Goal: Task Accomplishment & Management: Use online tool/utility

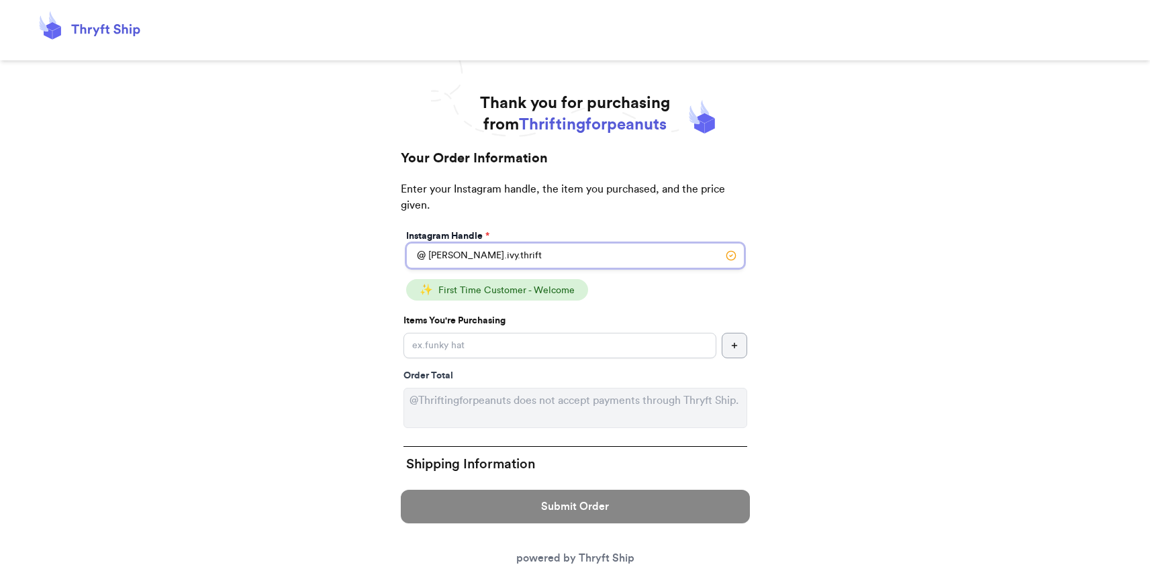
click at [516, 257] on input "oliver.ivy.thrift" at bounding box center [575, 256] width 338 height 26
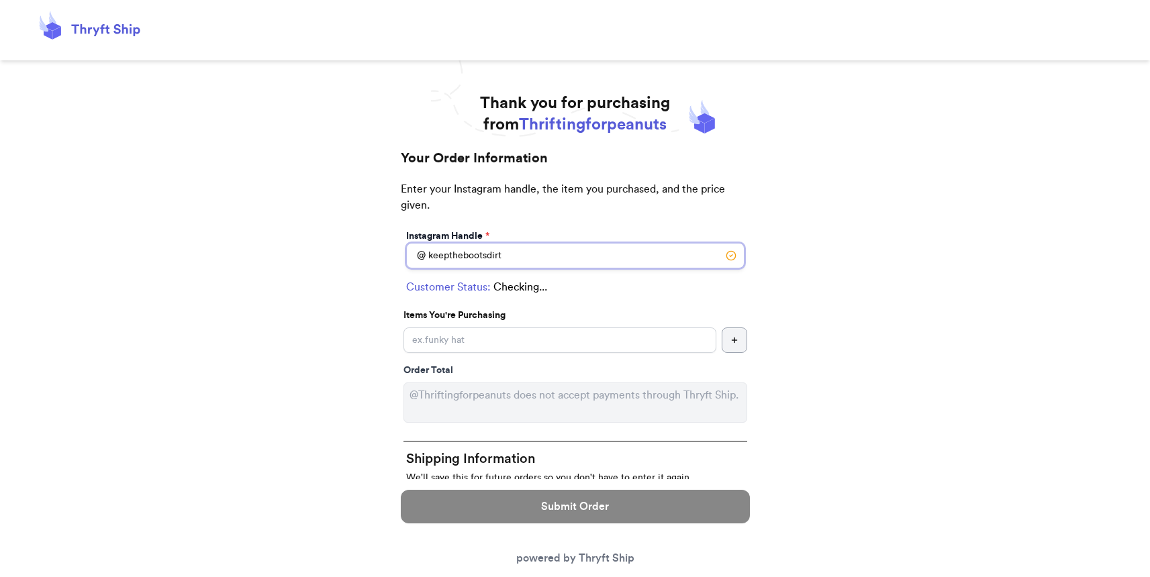
type input "keepthebootsdirty"
select select "CO"
type input "Breckenridge"
type input "80424"
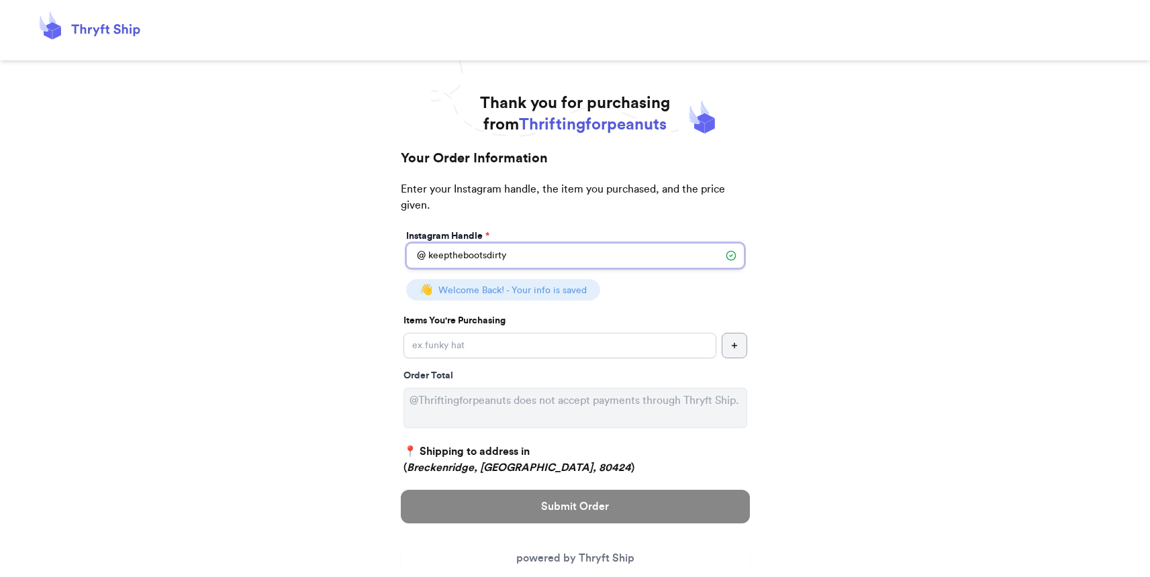
type input "keepthebootsdirty"
click at [546, 338] on input "Instagram Handle *" at bounding box center [560, 346] width 313 height 26
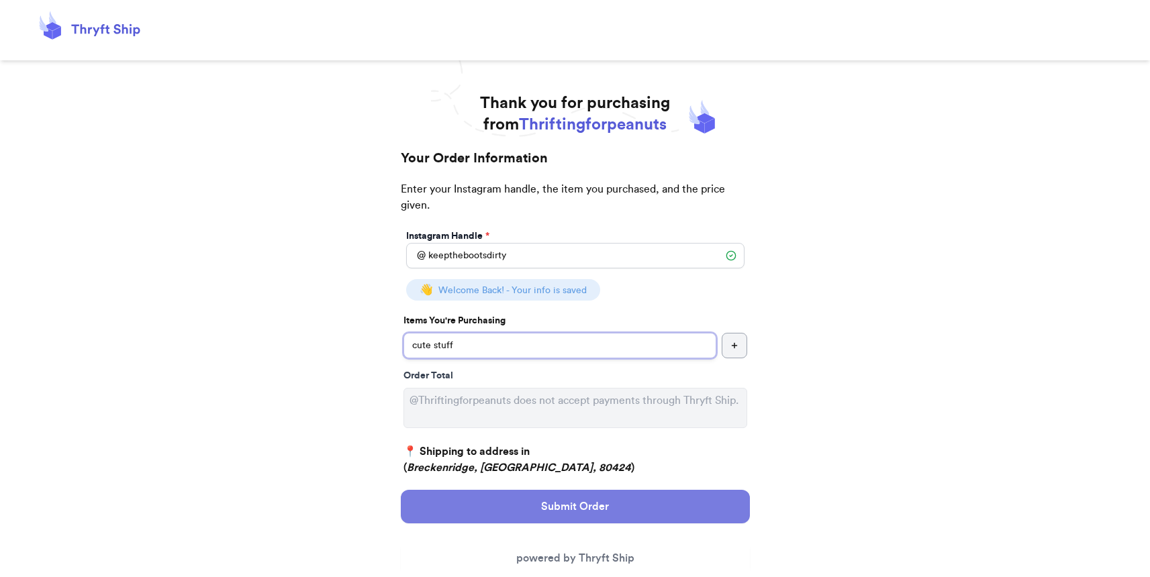
type input "cute stuff"
click at [584, 520] on button "Submit Order" at bounding box center [575, 507] width 349 height 34
select select "CO"
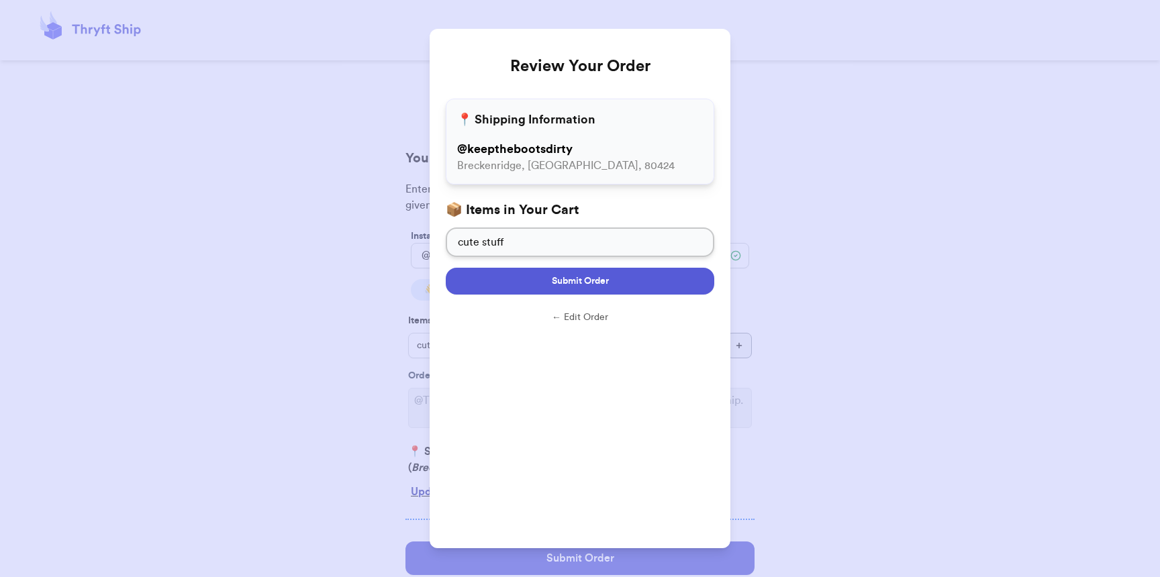
click at [507, 294] on button "Submit Order" at bounding box center [580, 281] width 269 height 27
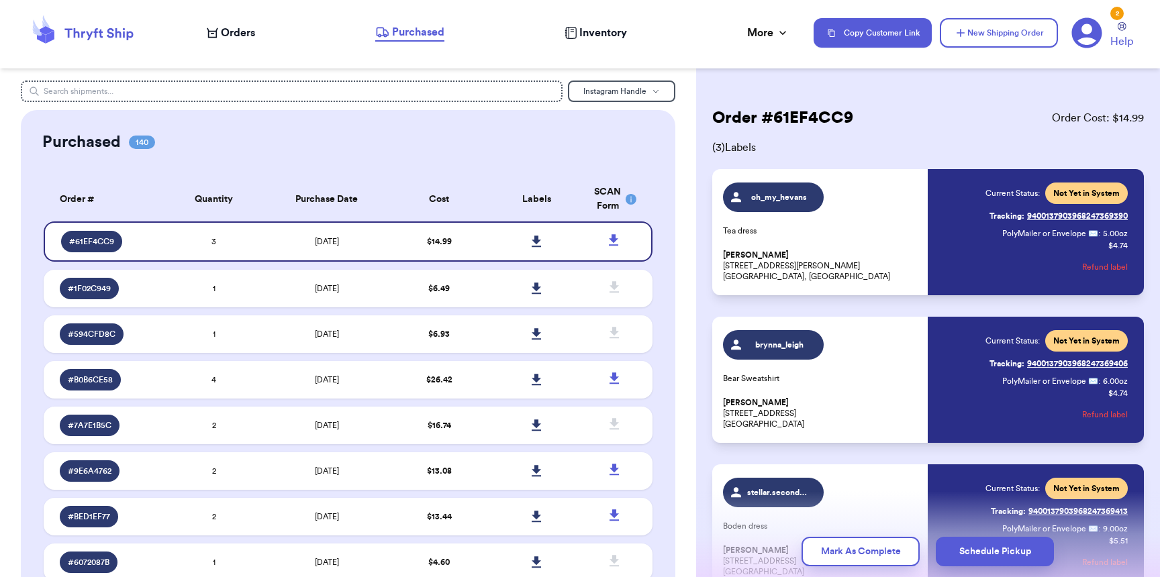
click at [239, 38] on span "Orders" at bounding box center [238, 33] width 34 height 16
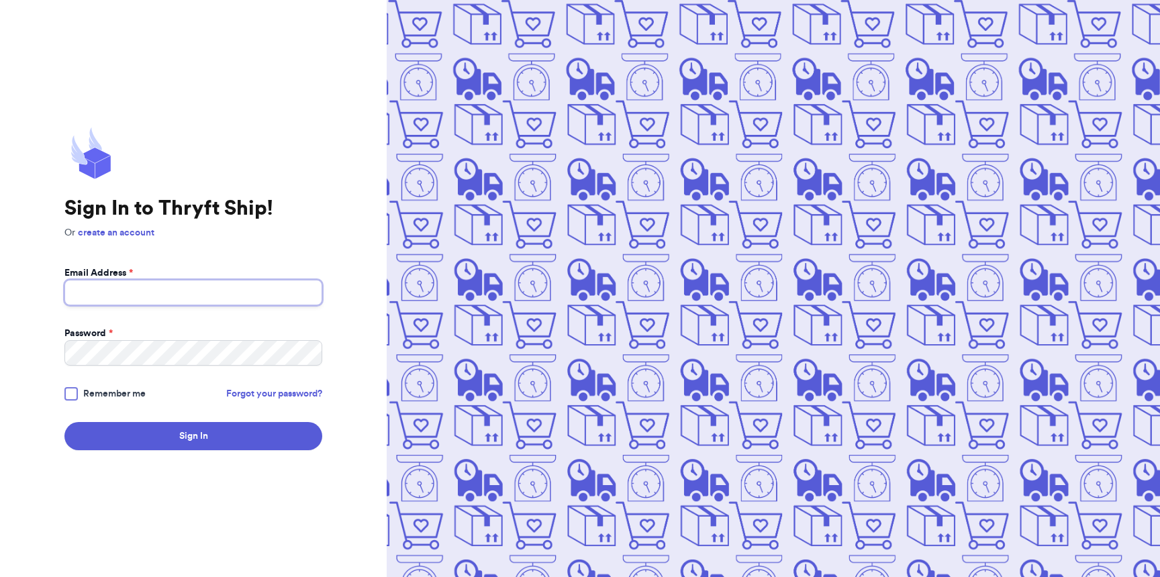
click at [203, 301] on input "Email Address *" at bounding box center [193, 293] width 258 height 26
type input "k"
type input "kaitydoxsie@gmail.com"
click at [64, 422] on button "Sign In" at bounding box center [193, 436] width 258 height 28
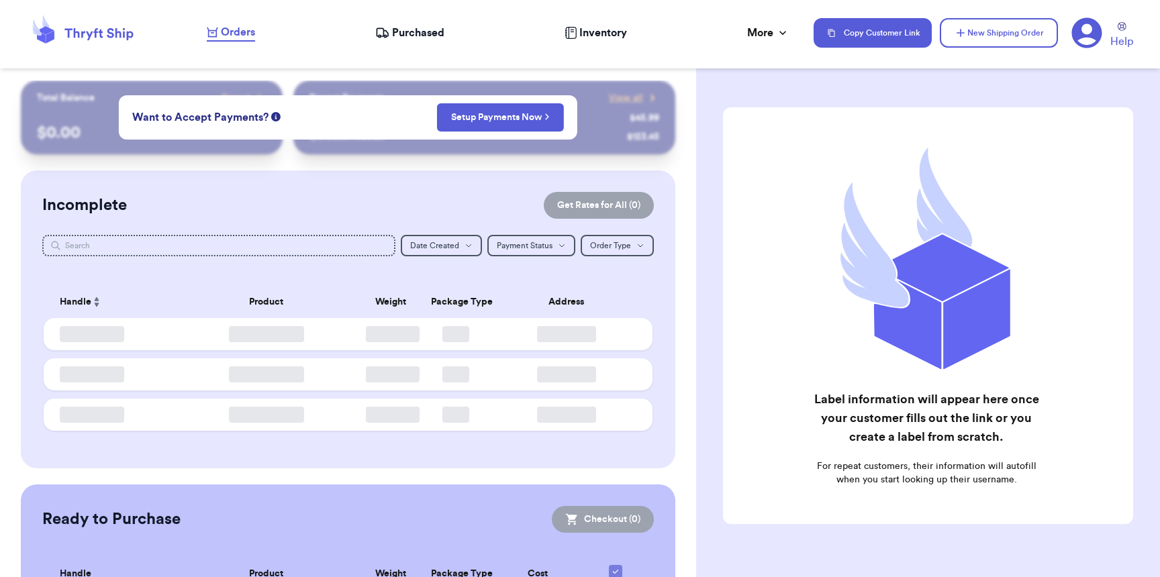
checkbox input "false"
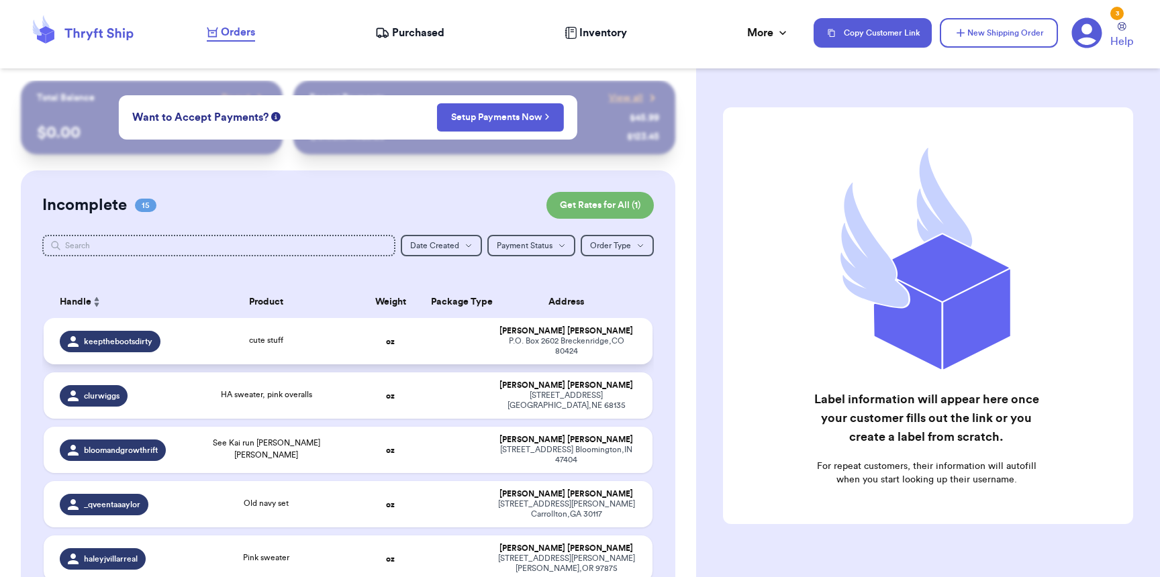
click at [113, 340] on span "keepthebootsdirty" at bounding box center [118, 341] width 68 height 11
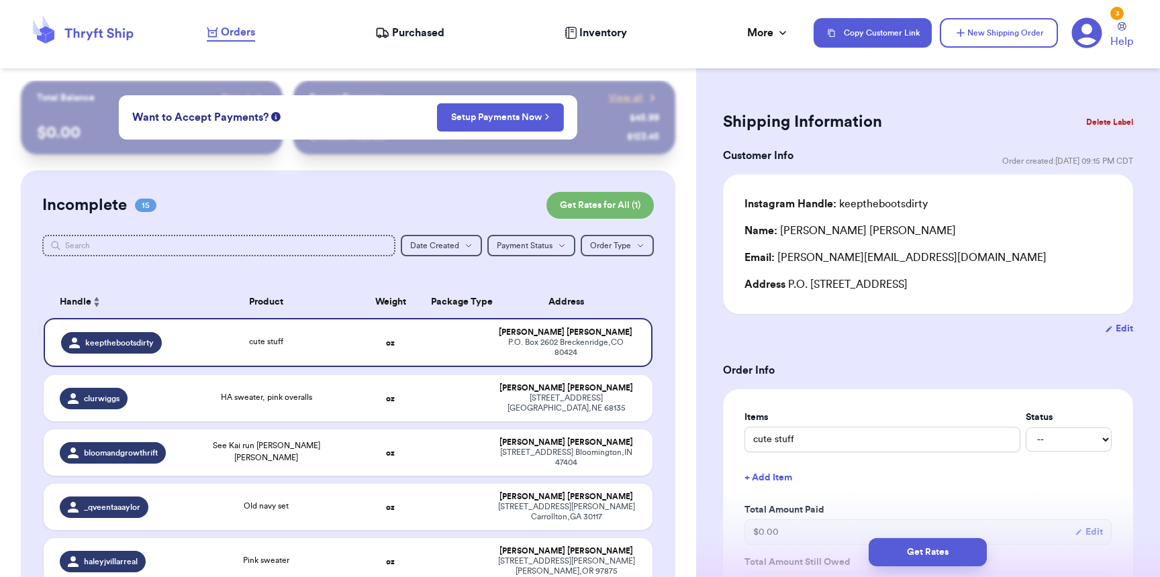
scroll to position [585, 0]
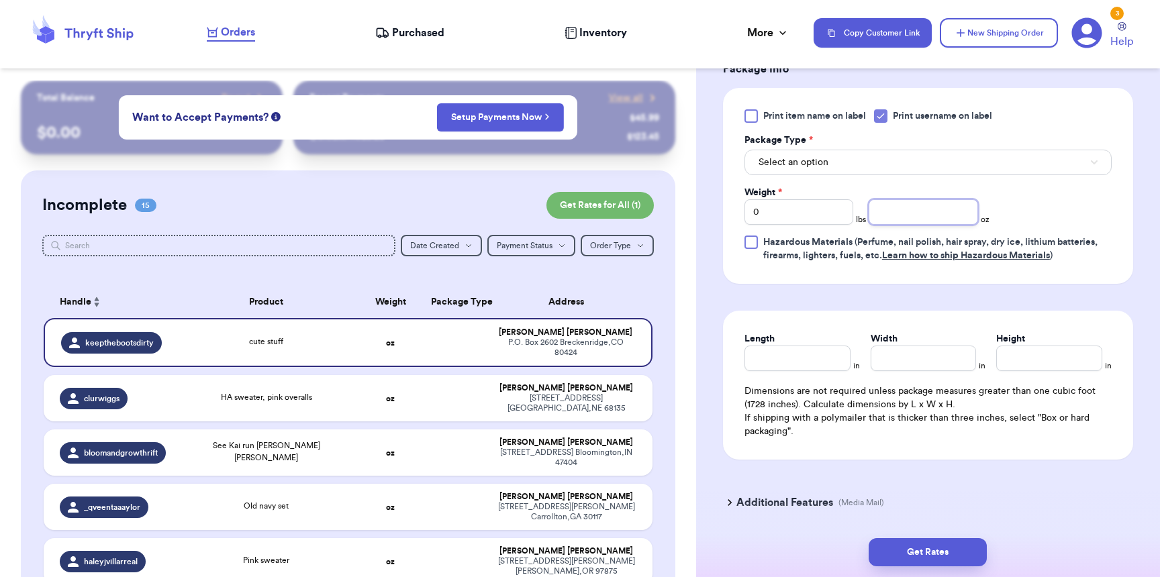
click at [889, 221] on input "number" at bounding box center [923, 212] width 109 height 26
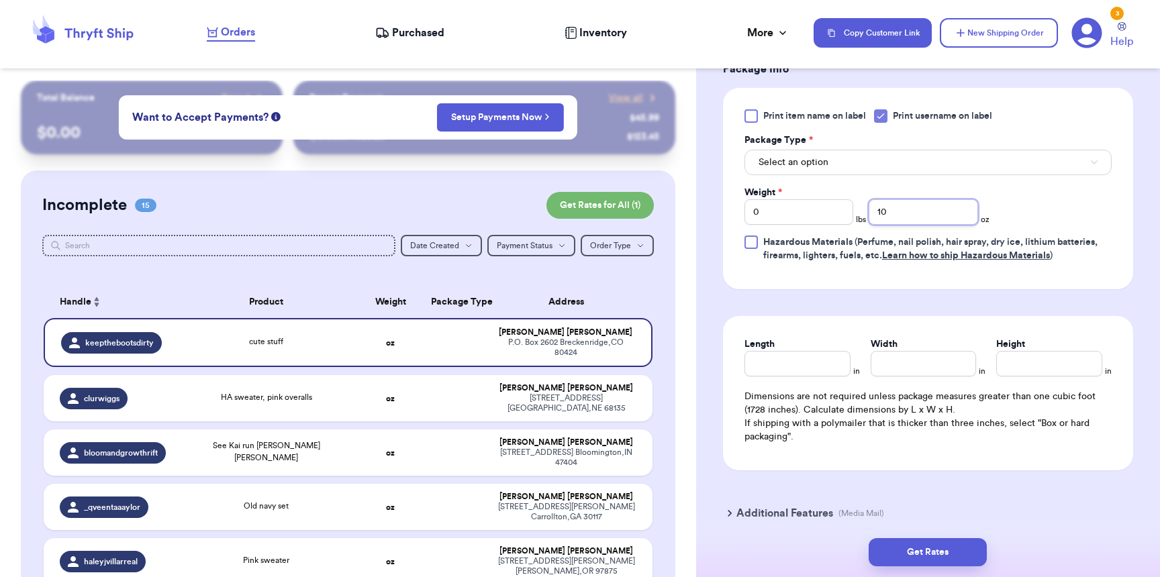
type input "10"
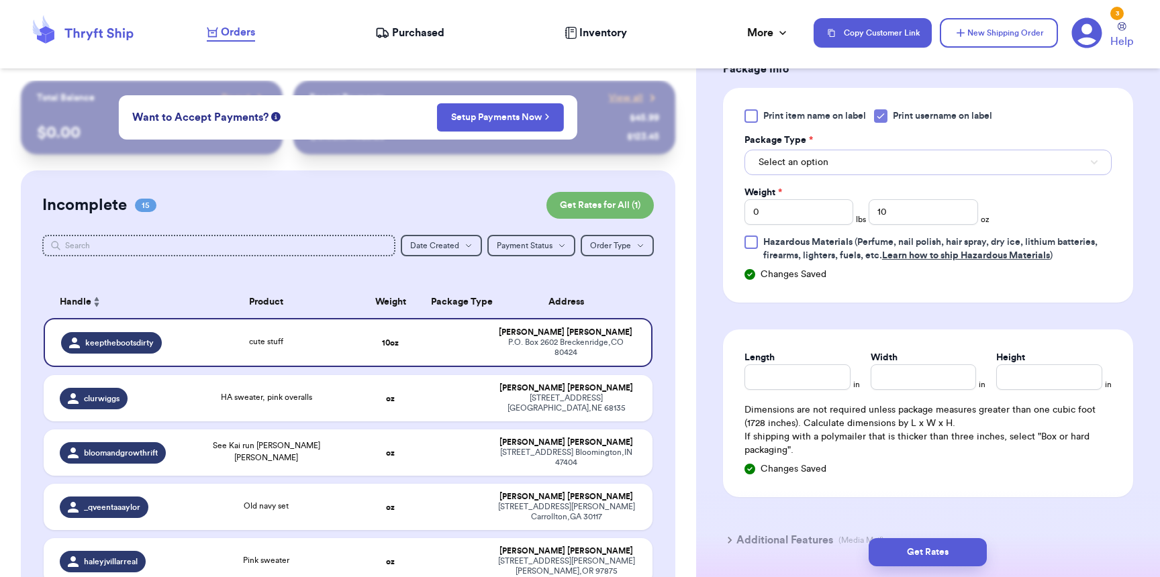
click at [894, 173] on button "Select an option" at bounding box center [928, 163] width 367 height 26
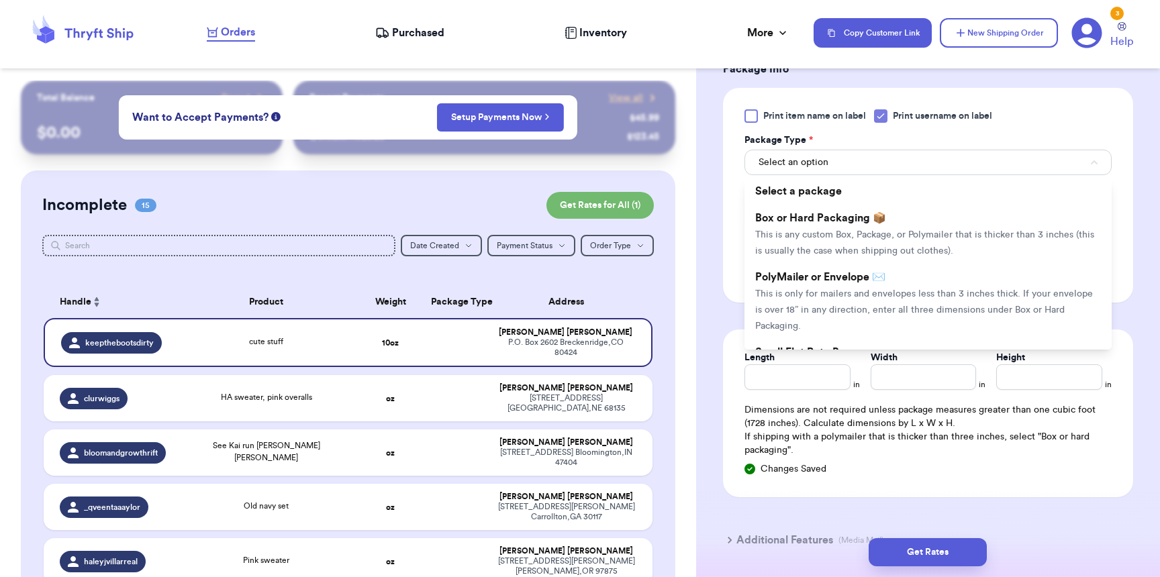
click at [882, 275] on span "PolyMailer or Envelope ✉️" at bounding box center [820, 277] width 130 height 11
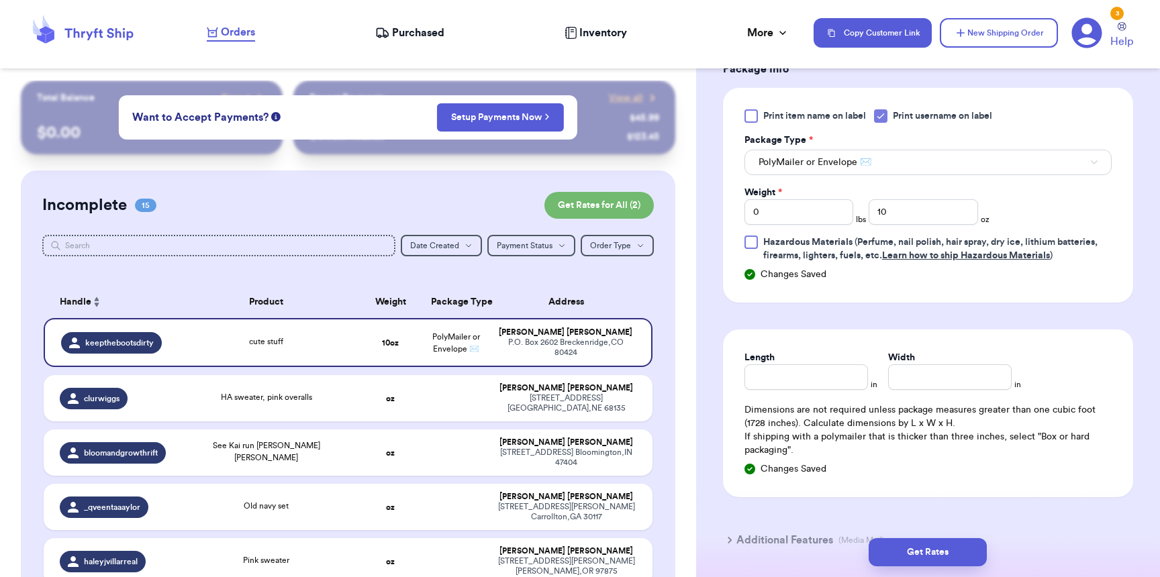
click at [798, 408] on div "Length in Width in Dimensions are not required unless package measures greater …" at bounding box center [928, 414] width 410 height 168
click at [800, 390] on input "Length" at bounding box center [807, 378] width 124 height 26
type input "9"
type input "8"
click at [956, 549] on button "Get Rates" at bounding box center [928, 553] width 118 height 28
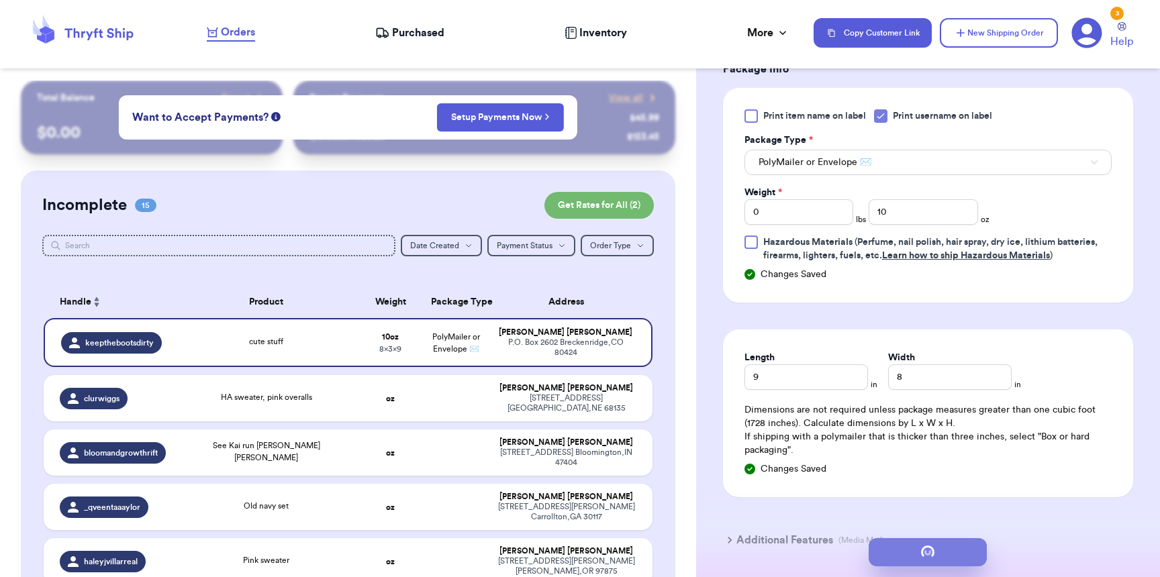
scroll to position [0, 0]
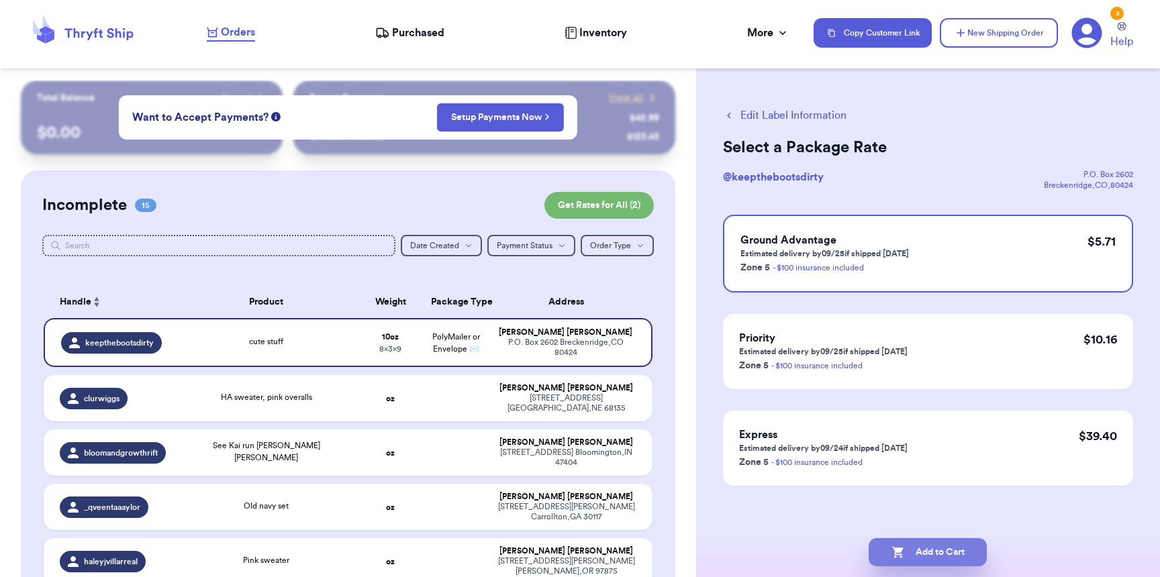
click at [956, 551] on button "Add to Cart" at bounding box center [928, 553] width 118 height 28
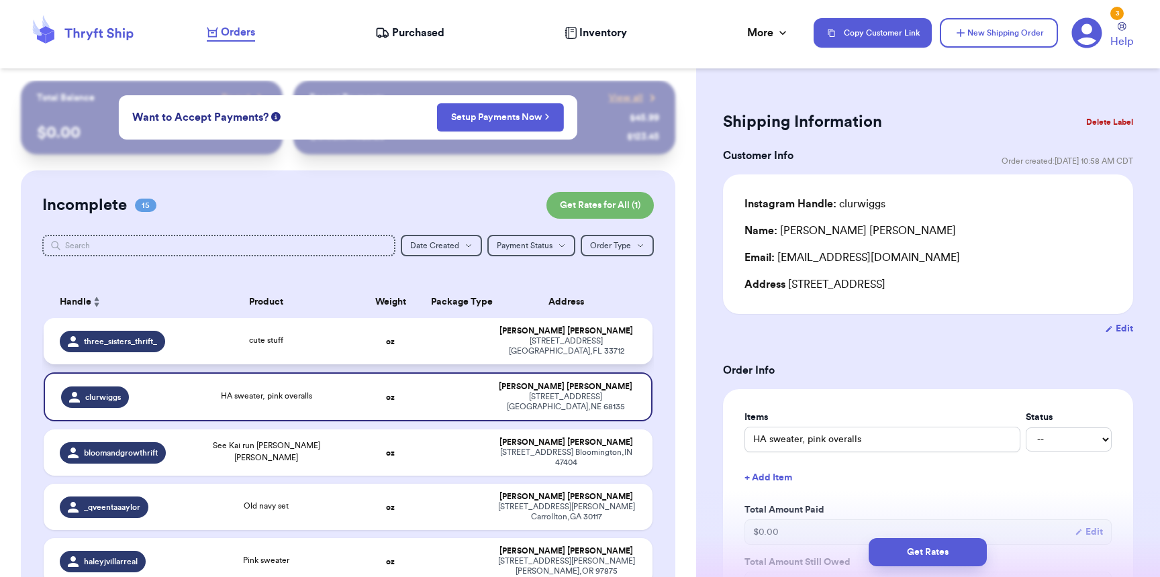
click at [154, 337] on span "three_sisters_thrift_" at bounding box center [120, 341] width 73 height 11
type input "cute stuff"
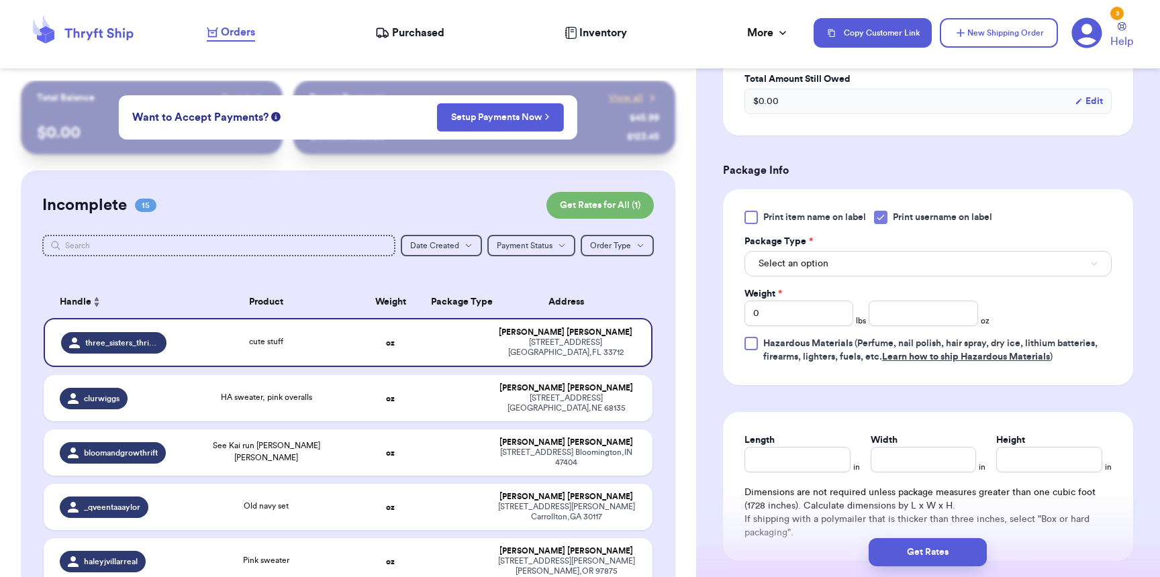
scroll to position [484, 0]
click at [821, 267] on span "Select an option" at bounding box center [794, 263] width 70 height 13
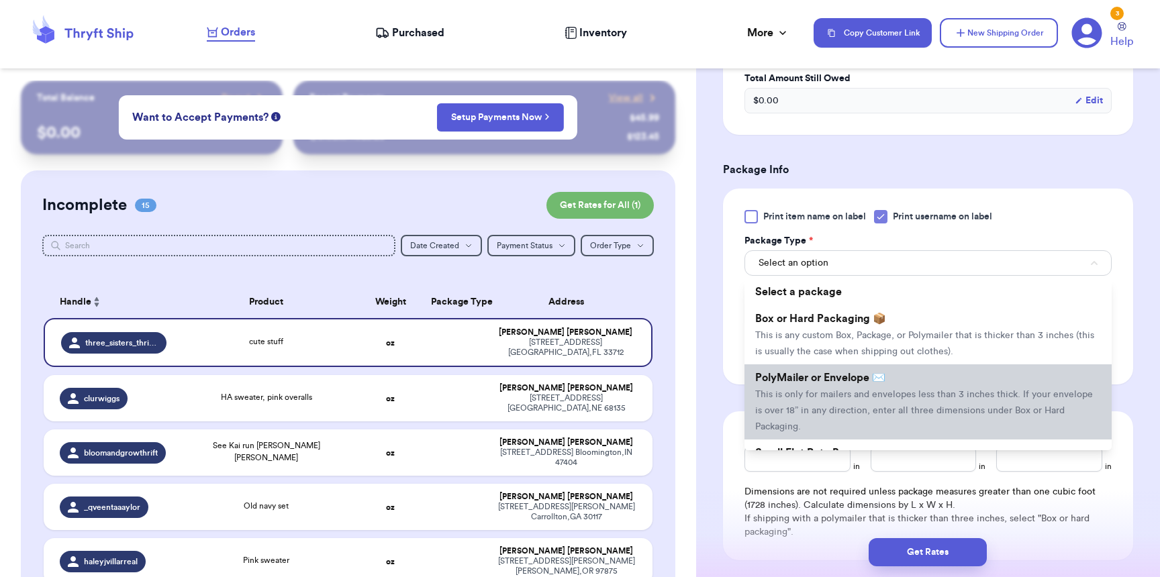
click at [814, 375] on span "PolyMailer or Envelope ✉️" at bounding box center [820, 378] width 130 height 11
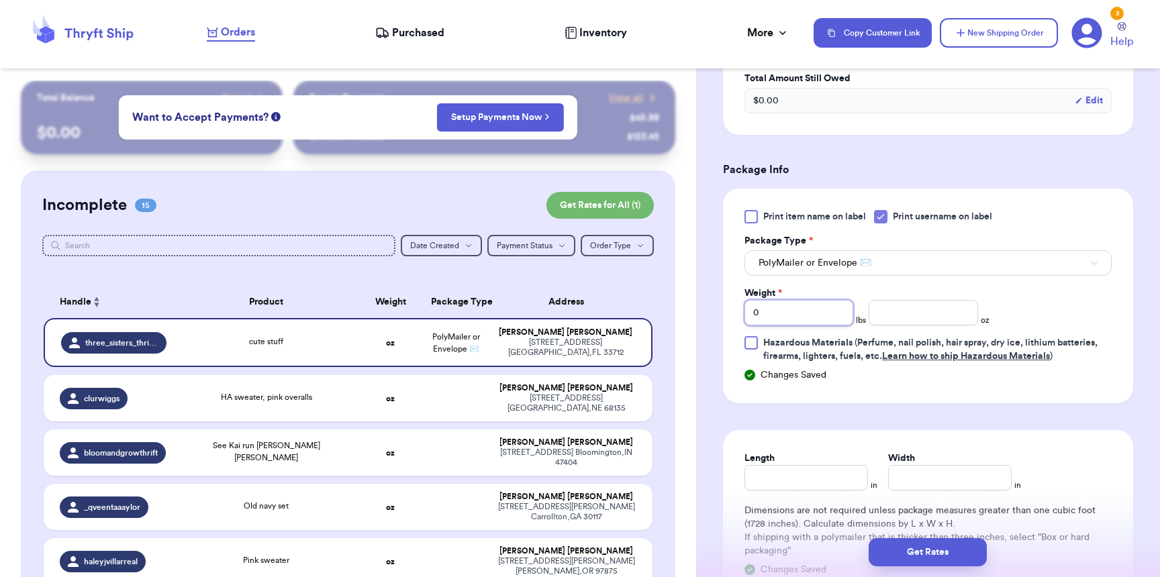
click at [796, 317] on input "0" at bounding box center [799, 313] width 109 height 26
type input "01"
type input "7"
click at [792, 491] on input "Length" at bounding box center [807, 478] width 124 height 26
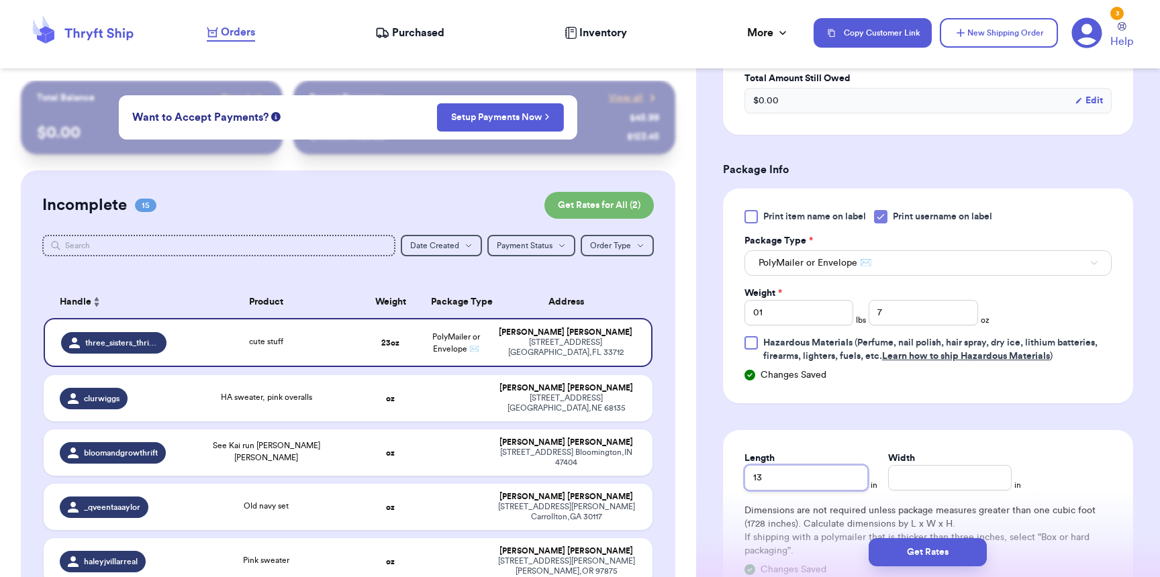
type input "13"
type input "10"
click at [935, 549] on button "Get Rates" at bounding box center [928, 553] width 118 height 28
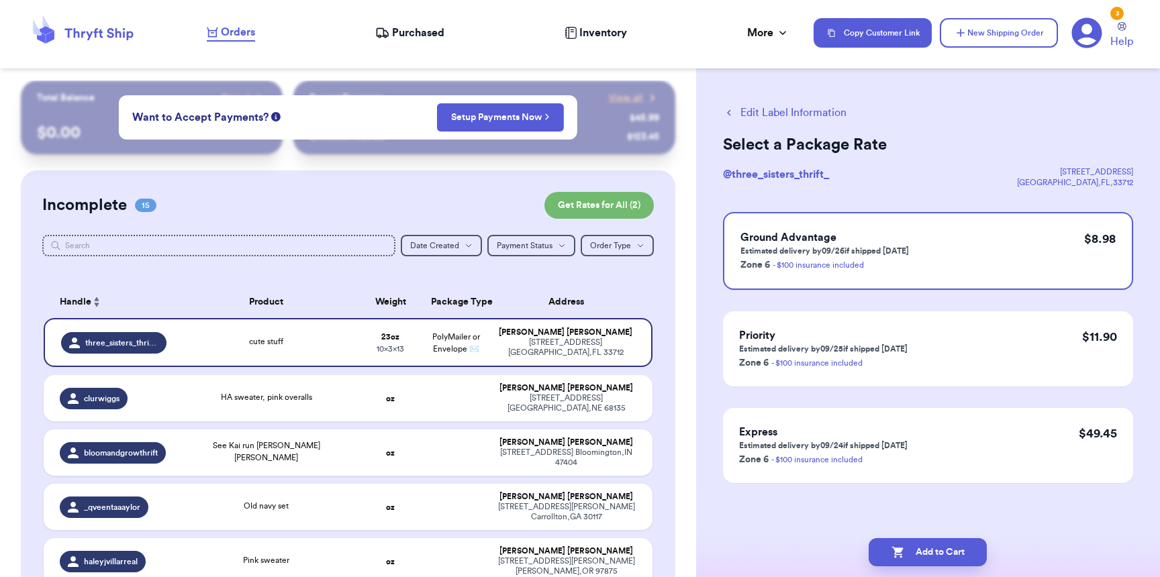
scroll to position [0, 0]
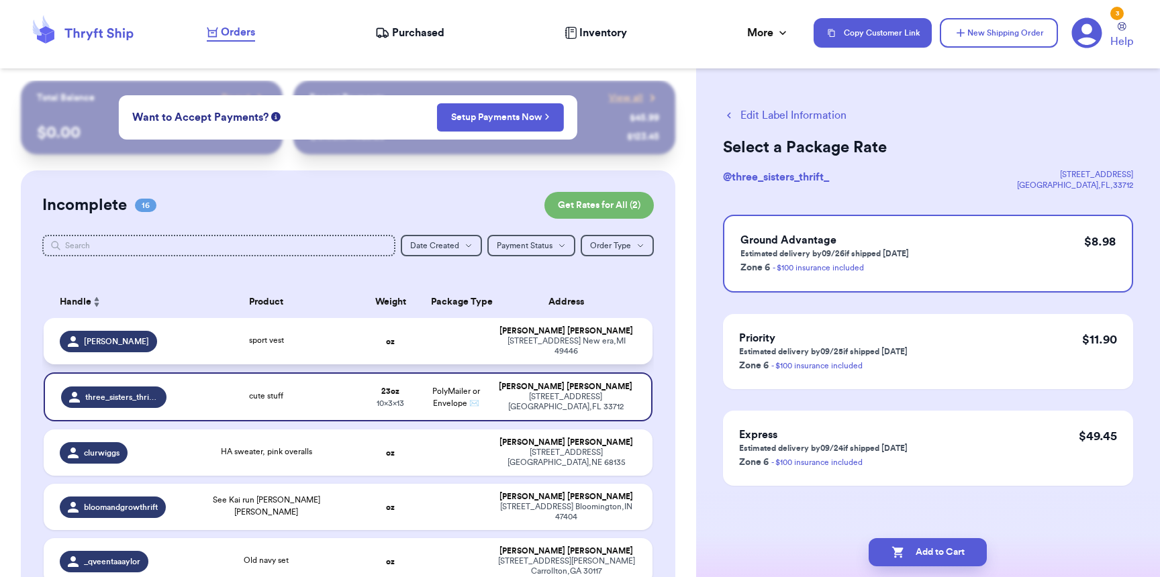
click at [145, 348] on div "[PERSON_NAME]" at bounding box center [108, 341] width 97 height 21
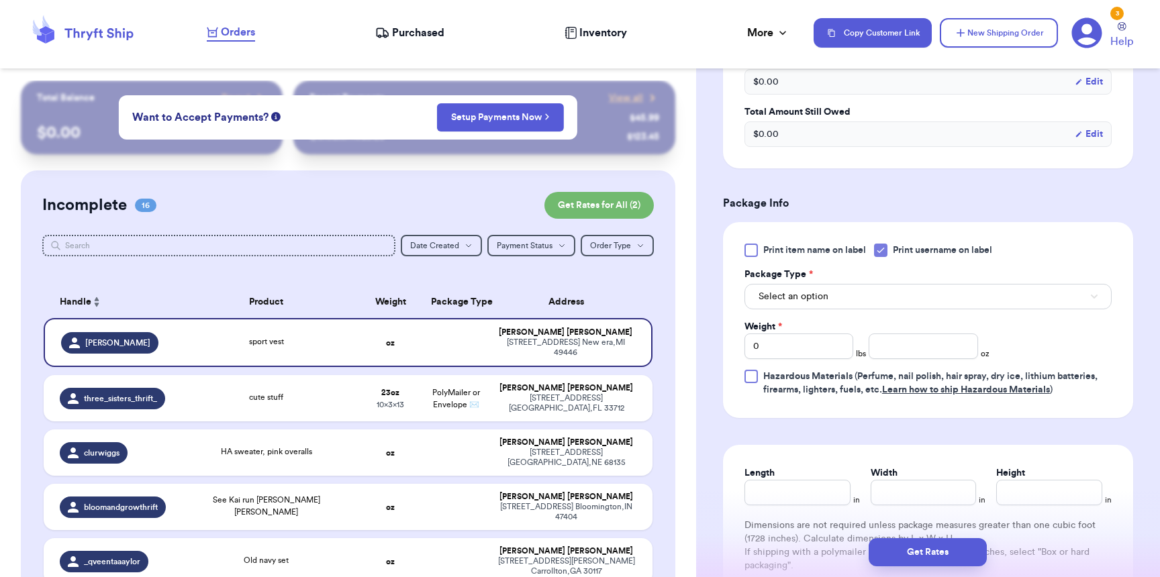
scroll to position [516, 0]
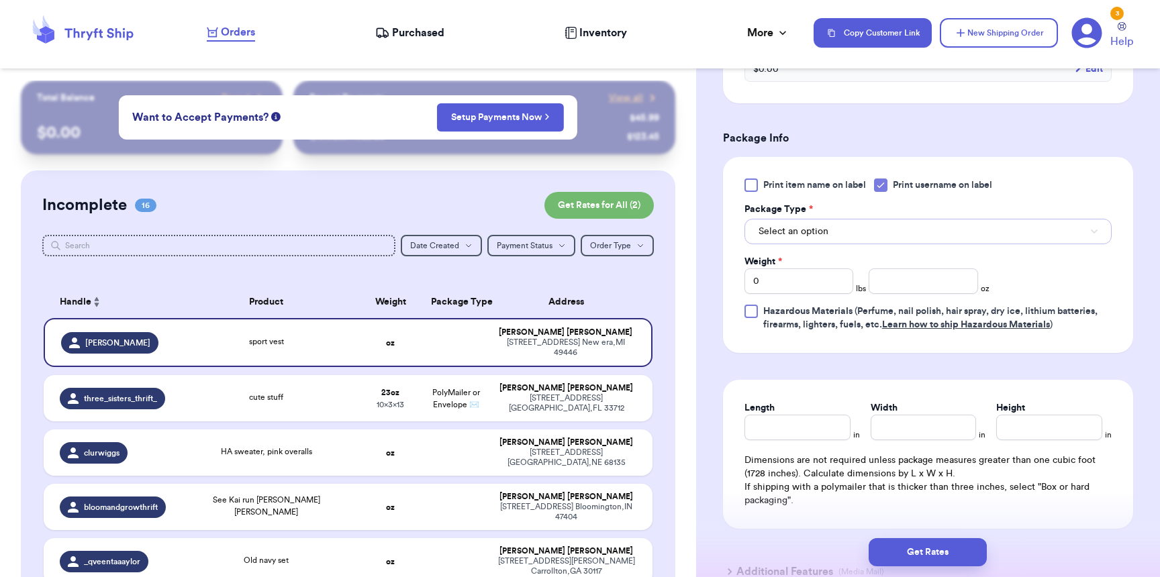
click at [865, 236] on button "Select an option" at bounding box center [928, 232] width 367 height 26
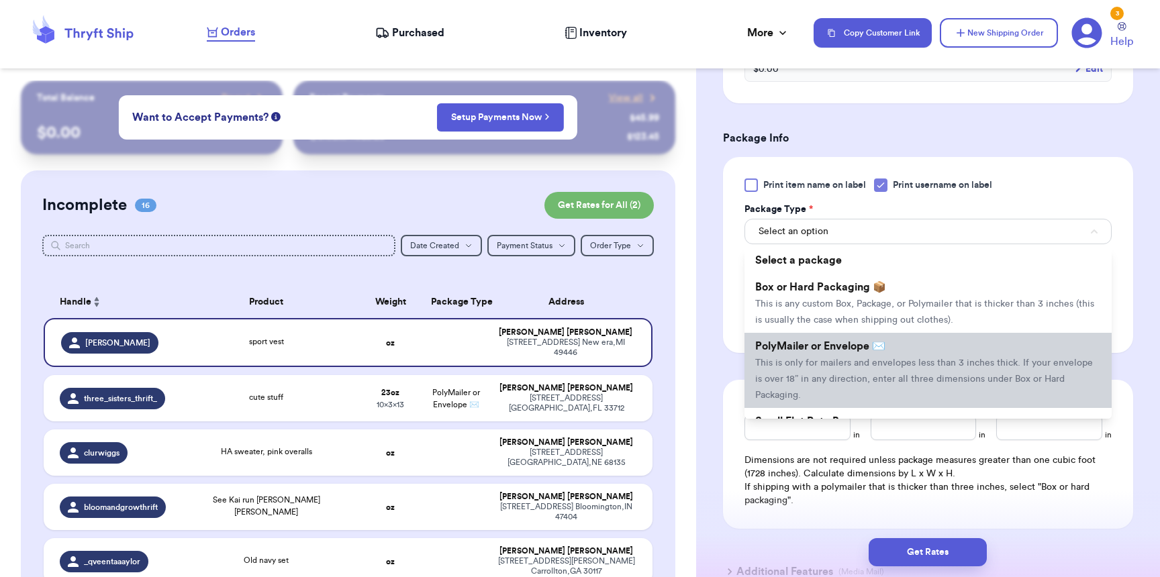
click at [853, 352] on span "PolyMailer or Envelope ✉️" at bounding box center [820, 346] width 130 height 11
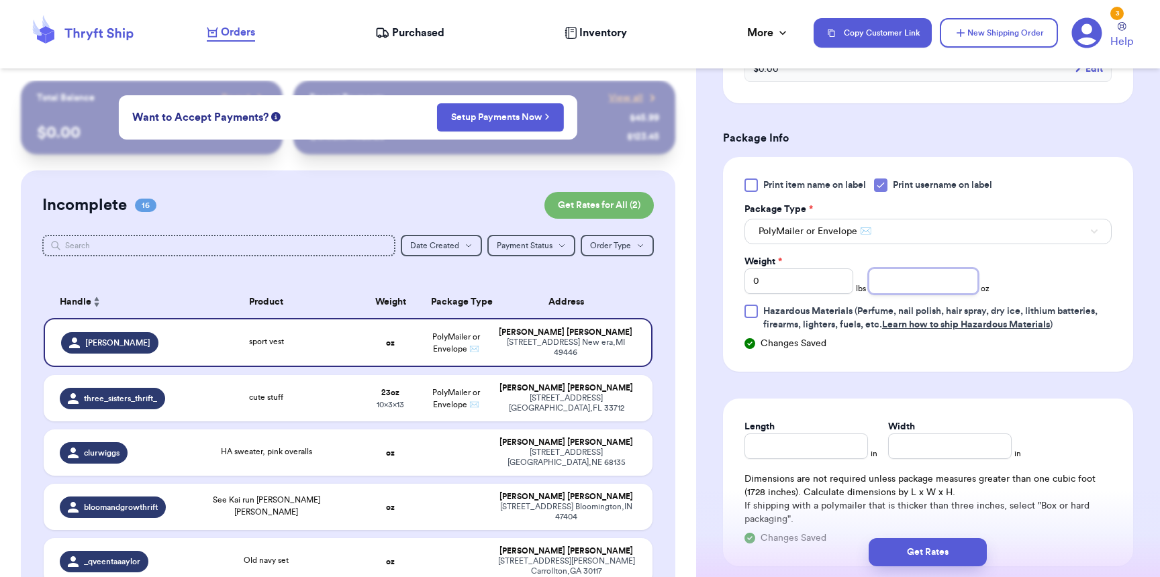
click at [889, 289] on input "number" at bounding box center [923, 282] width 109 height 26
type input "5"
type input "8"
type input "7"
click at [904, 555] on button "Get Rates" at bounding box center [928, 553] width 118 height 28
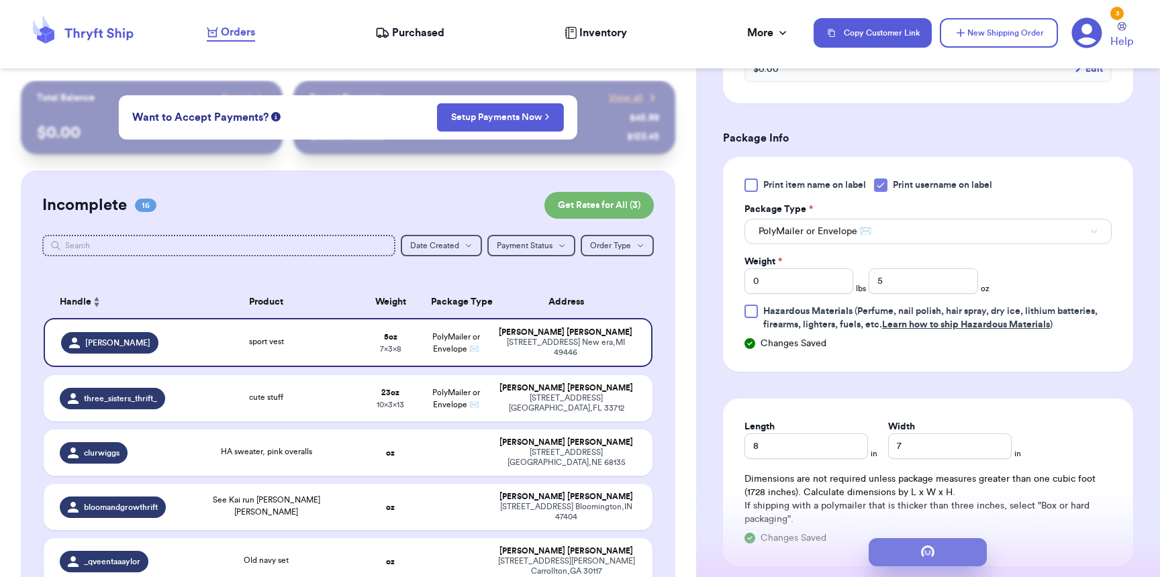
scroll to position [0, 0]
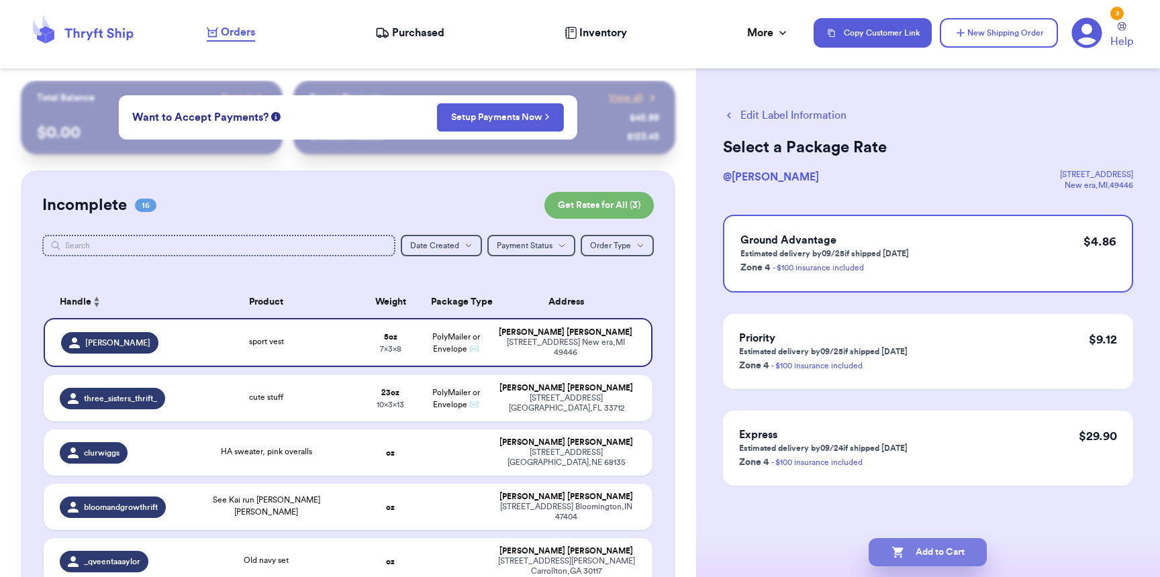
click at [924, 560] on button "Add to Cart" at bounding box center [928, 553] width 118 height 28
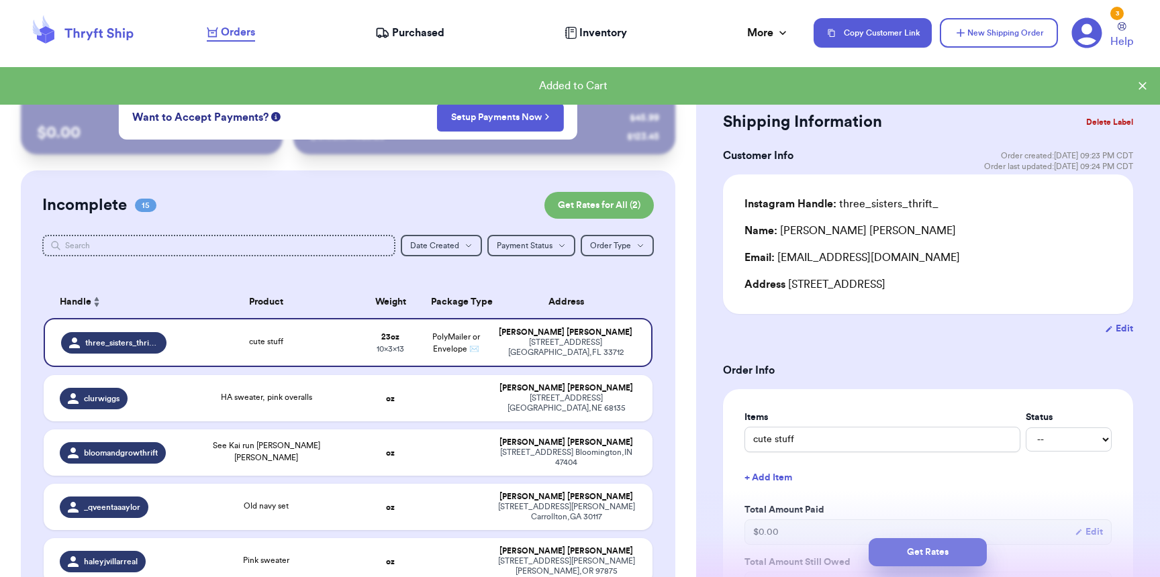
click at [933, 555] on button "Get Rates" at bounding box center [928, 553] width 118 height 28
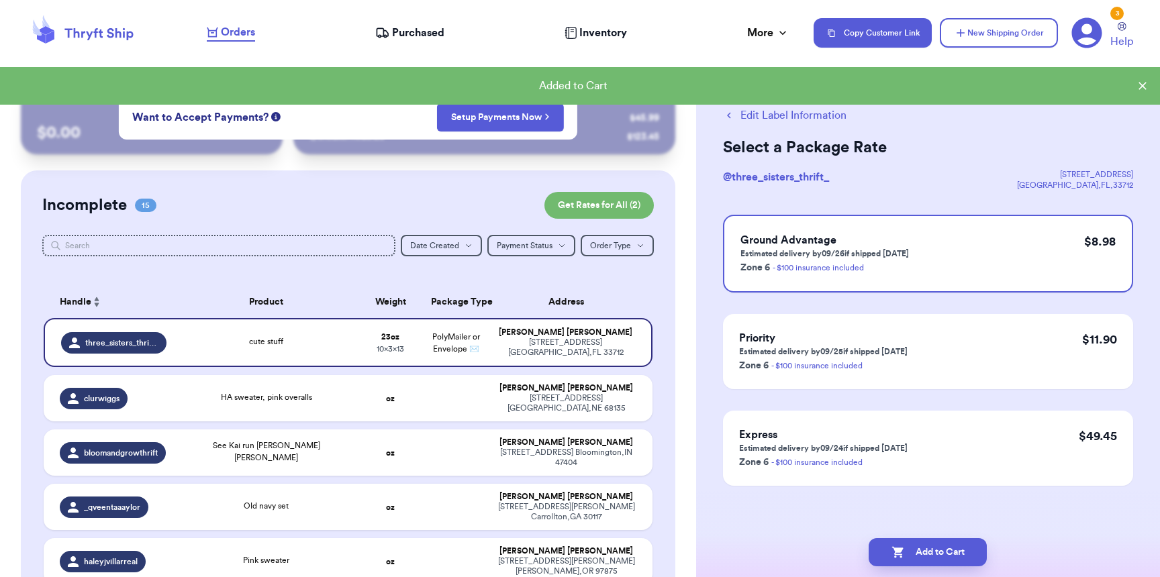
click at [933, 555] on button "Add to Cart" at bounding box center [928, 553] width 118 height 28
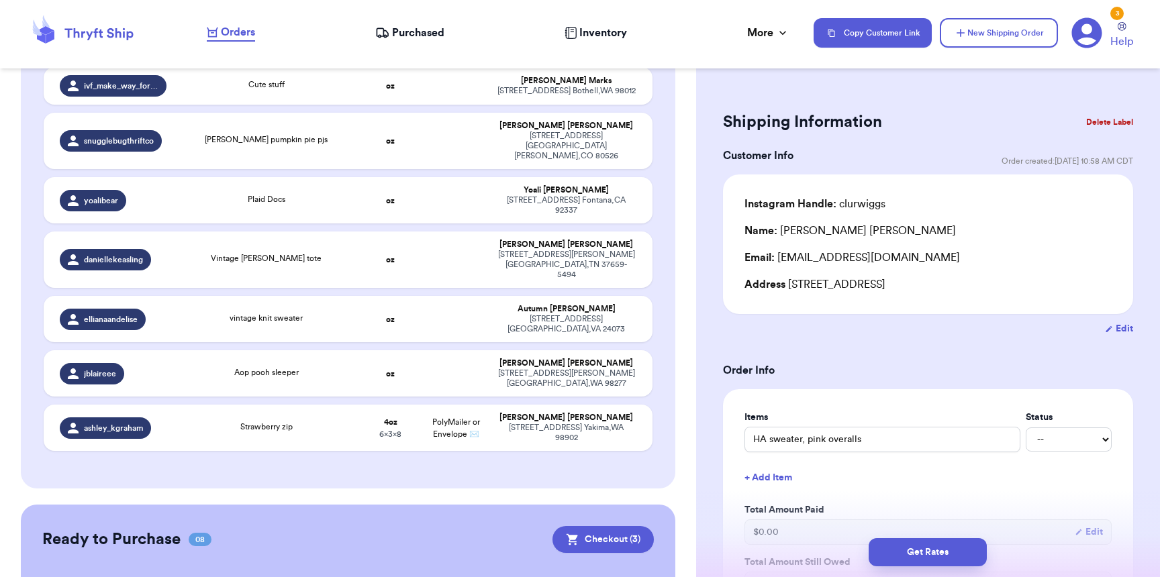
scroll to position [541, 0]
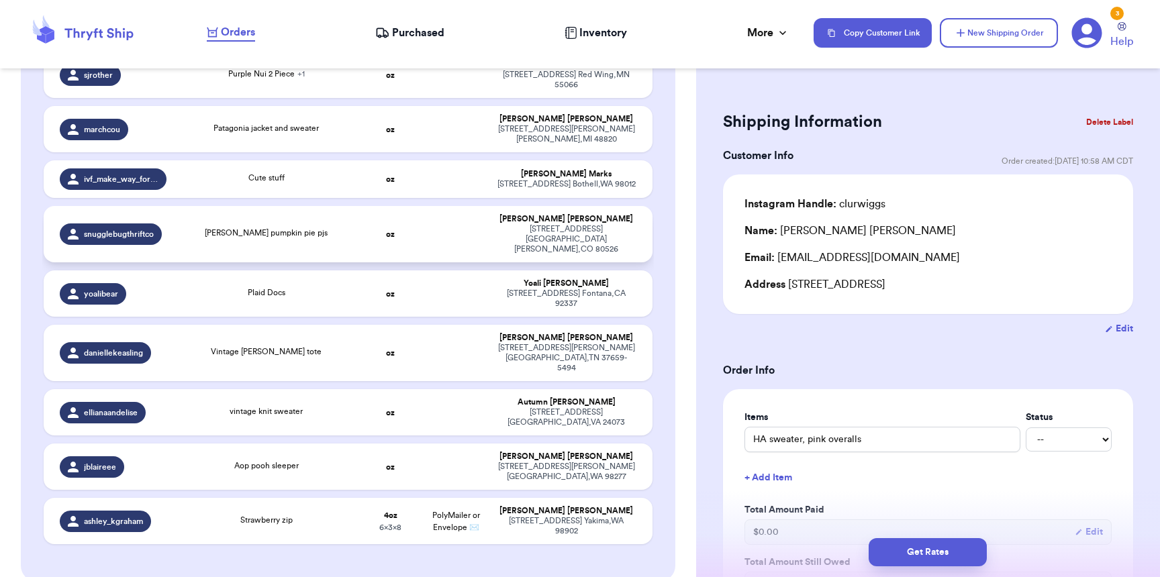
click at [346, 206] on td "[PERSON_NAME] pumpkin pie pjs" at bounding box center [266, 234] width 183 height 56
type input "[PERSON_NAME] pumpkin pie pjs"
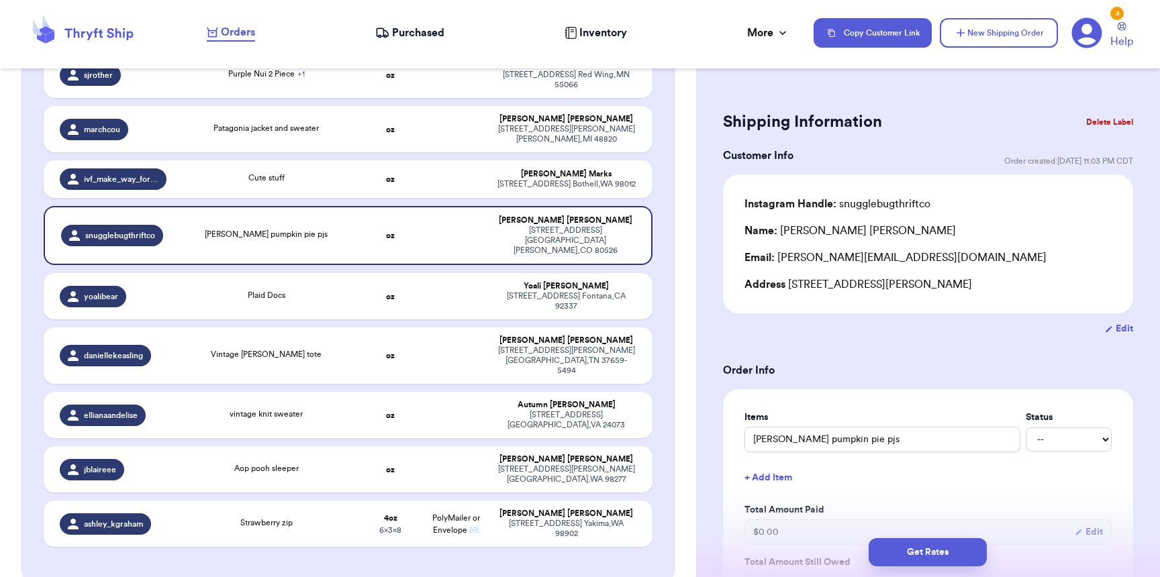
scroll to position [407, 0]
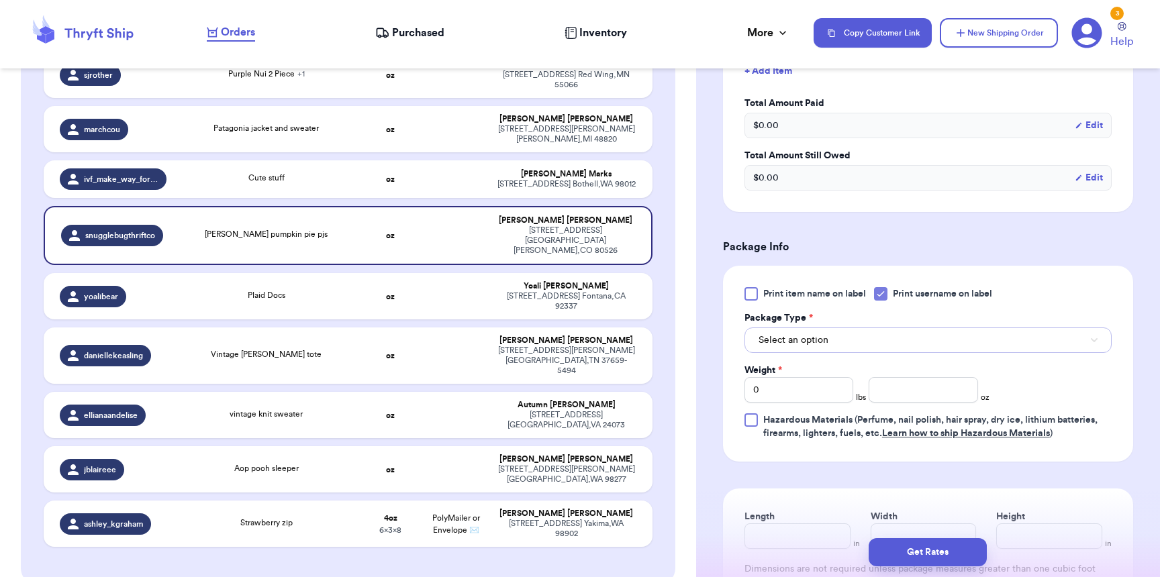
click at [864, 340] on button "Select an option" at bounding box center [928, 341] width 367 height 26
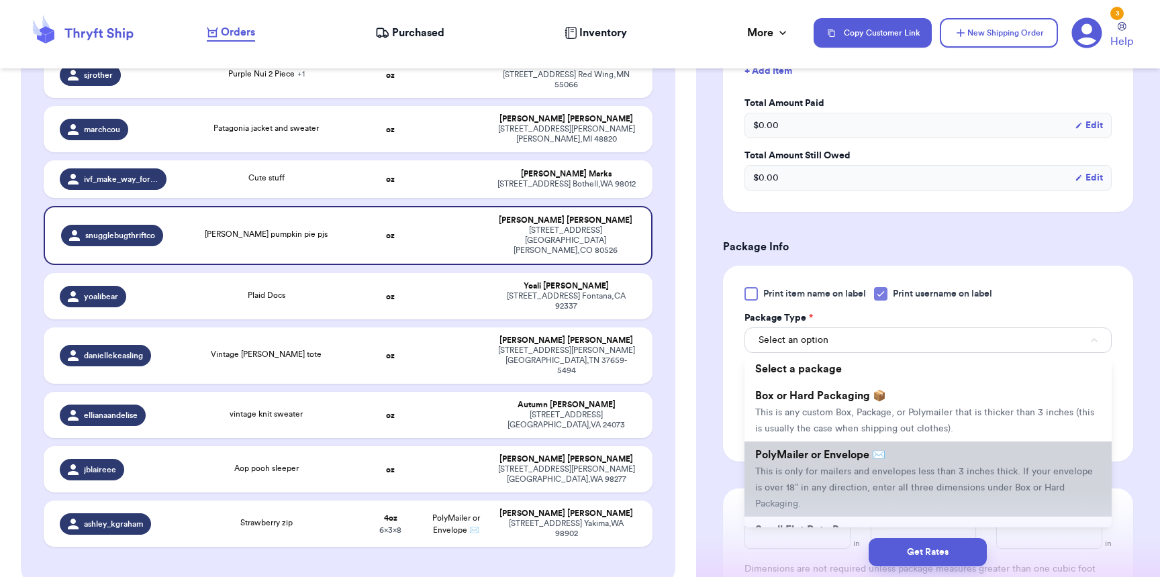
click at [847, 456] on span "PolyMailer or Envelope ✉️" at bounding box center [820, 455] width 130 height 11
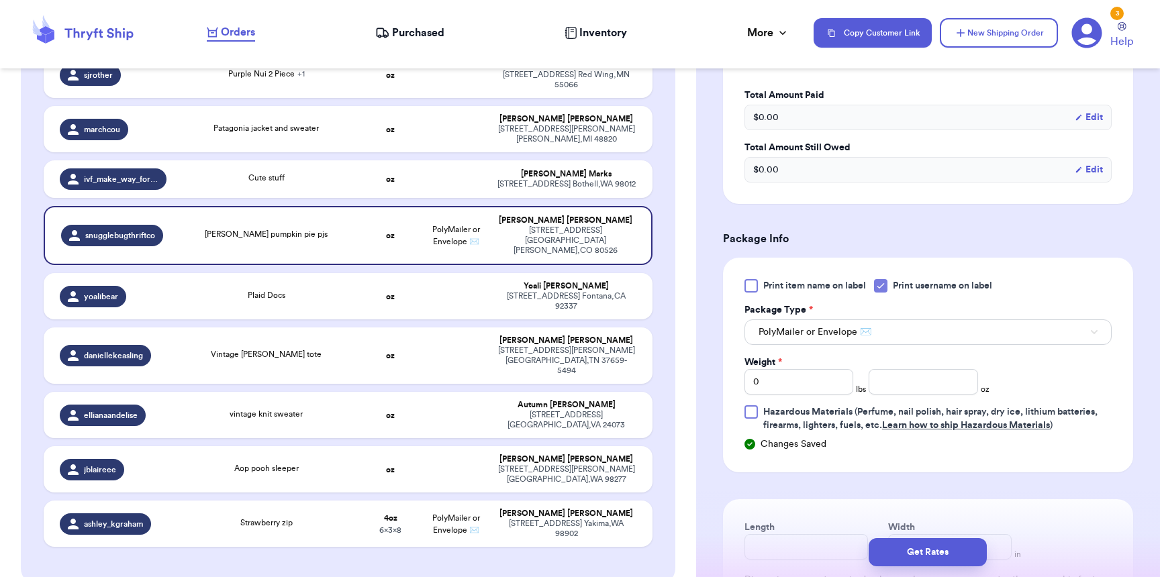
scroll to position [513, 0]
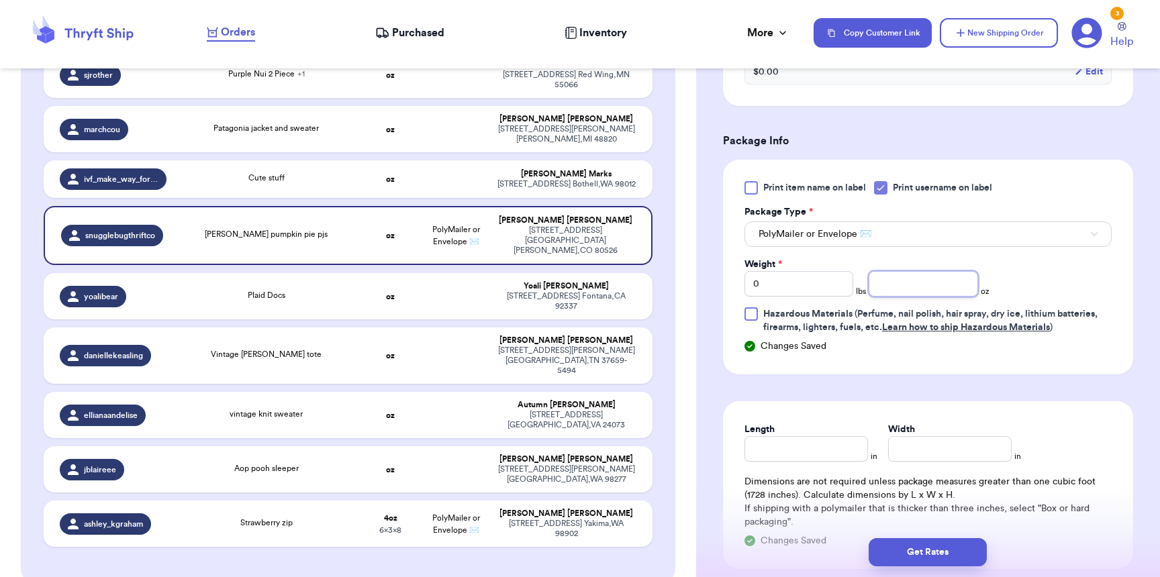
click at [886, 276] on input "number" at bounding box center [923, 284] width 109 height 26
type input "13"
type input "9"
type input "8"
click at [949, 564] on button "Get Rates" at bounding box center [928, 553] width 118 height 28
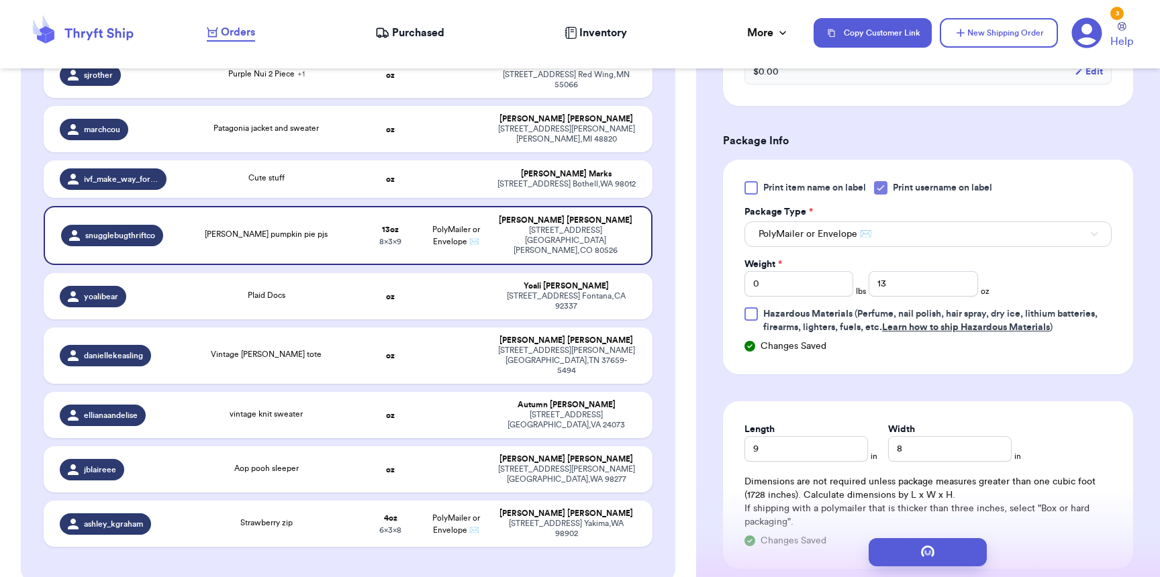
scroll to position [0, 0]
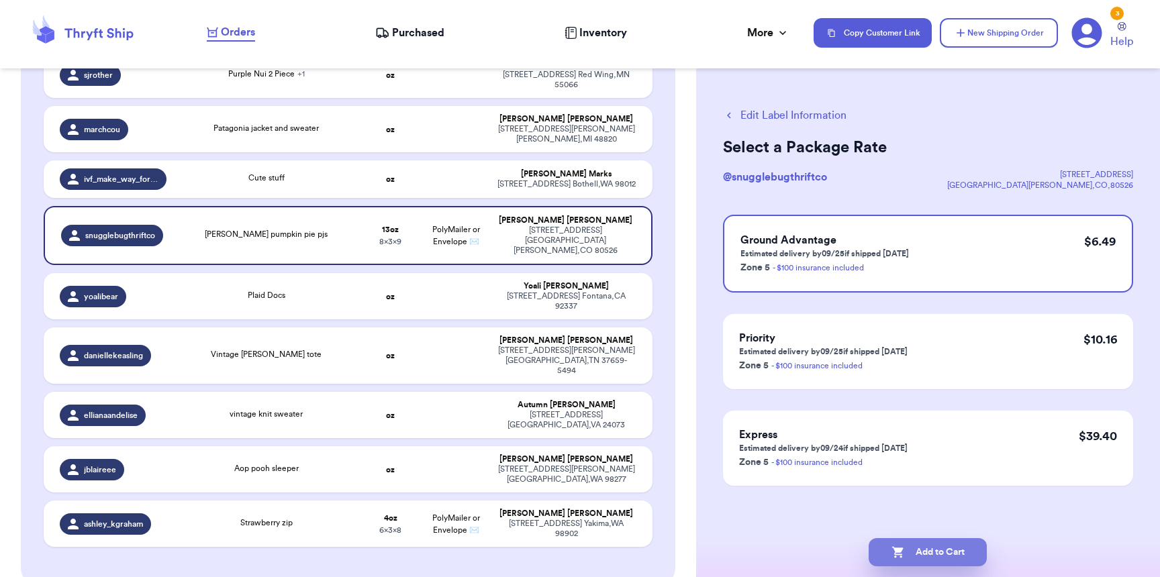
click at [908, 556] on button "Add to Cart" at bounding box center [928, 553] width 118 height 28
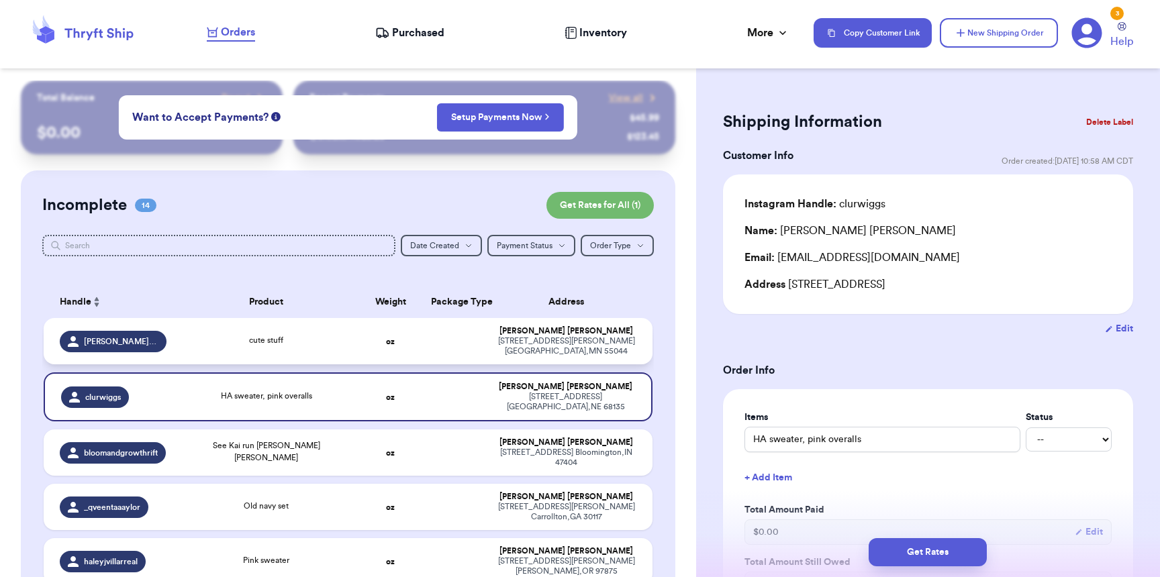
click at [153, 346] on div "[PERSON_NAME].[PERSON_NAME]" at bounding box center [113, 341] width 107 height 21
type input "cute stuff"
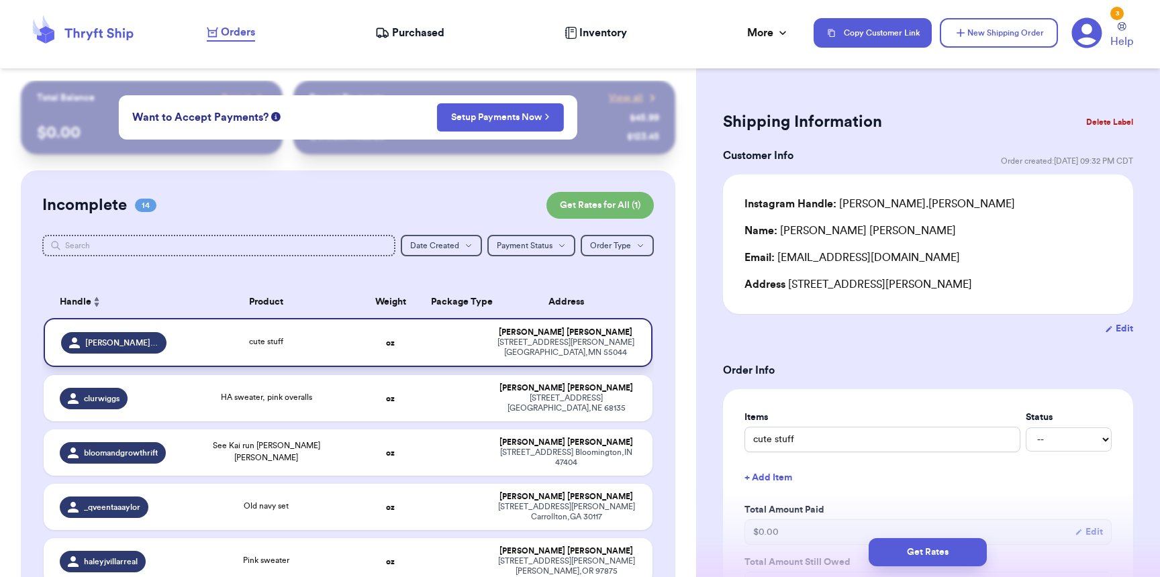
click at [124, 342] on span "[PERSON_NAME].[PERSON_NAME]" at bounding box center [121, 343] width 73 height 11
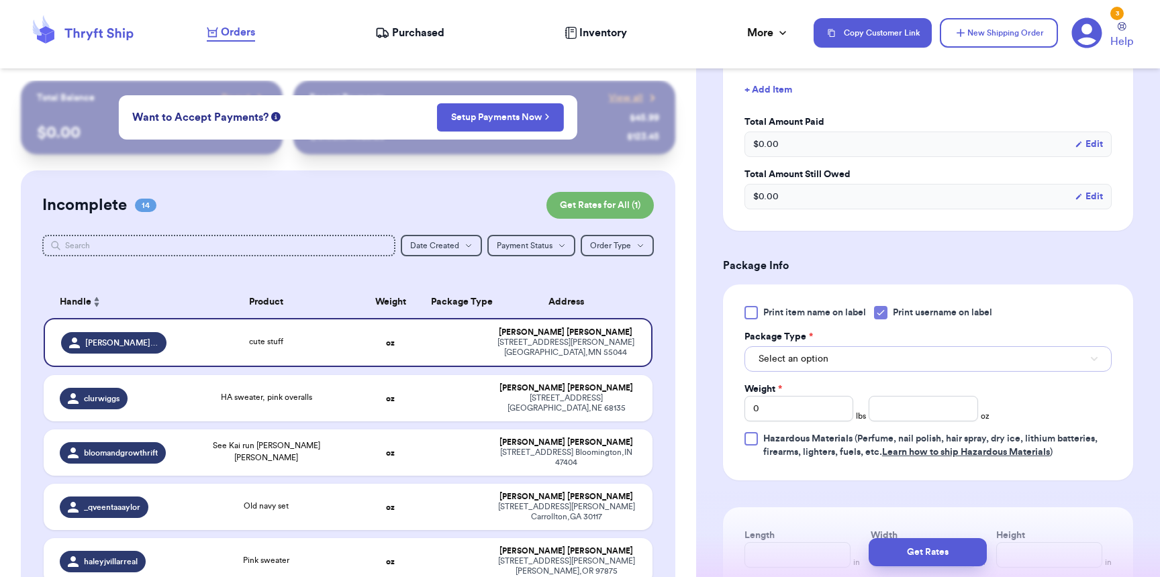
click at [837, 364] on button "Select an option" at bounding box center [928, 359] width 367 height 26
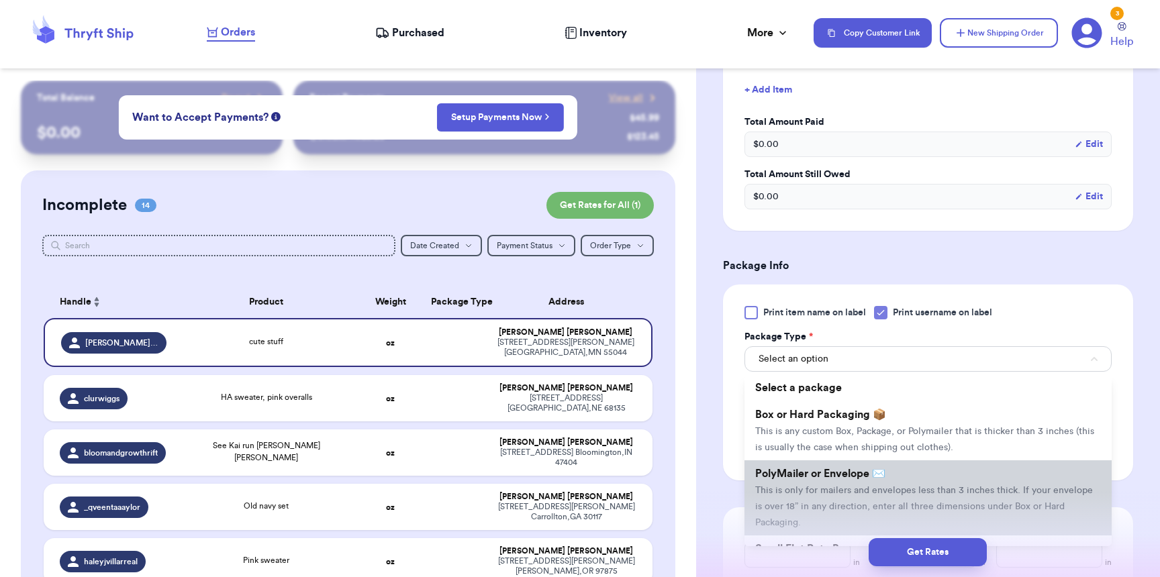
click at [820, 470] on li "PolyMailer or Envelope ✉️ This is only for mailers and envelopes less than 3 in…" at bounding box center [928, 498] width 367 height 75
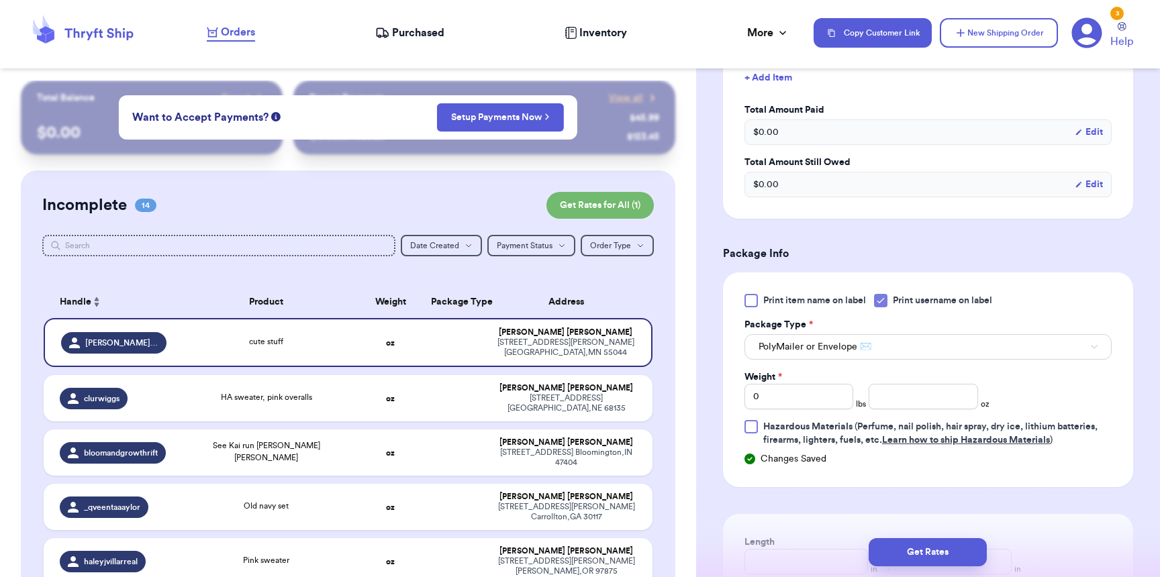
scroll to position [545, 0]
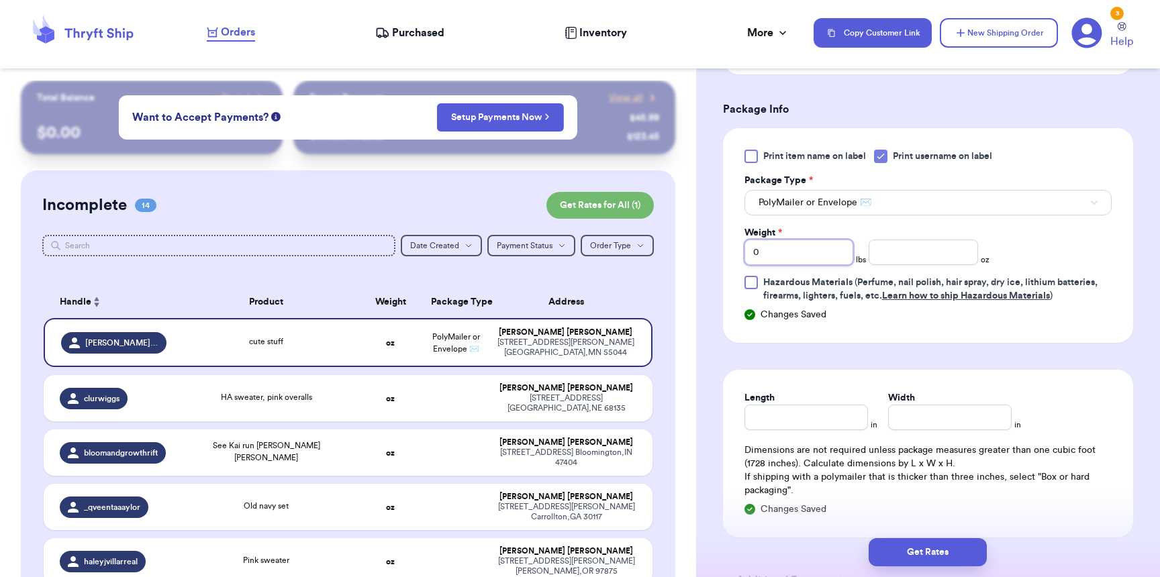
click at [796, 254] on input "0" at bounding box center [799, 253] width 109 height 26
type input "01"
type input "2"
click at [830, 426] on input "Length" at bounding box center [807, 418] width 124 height 26
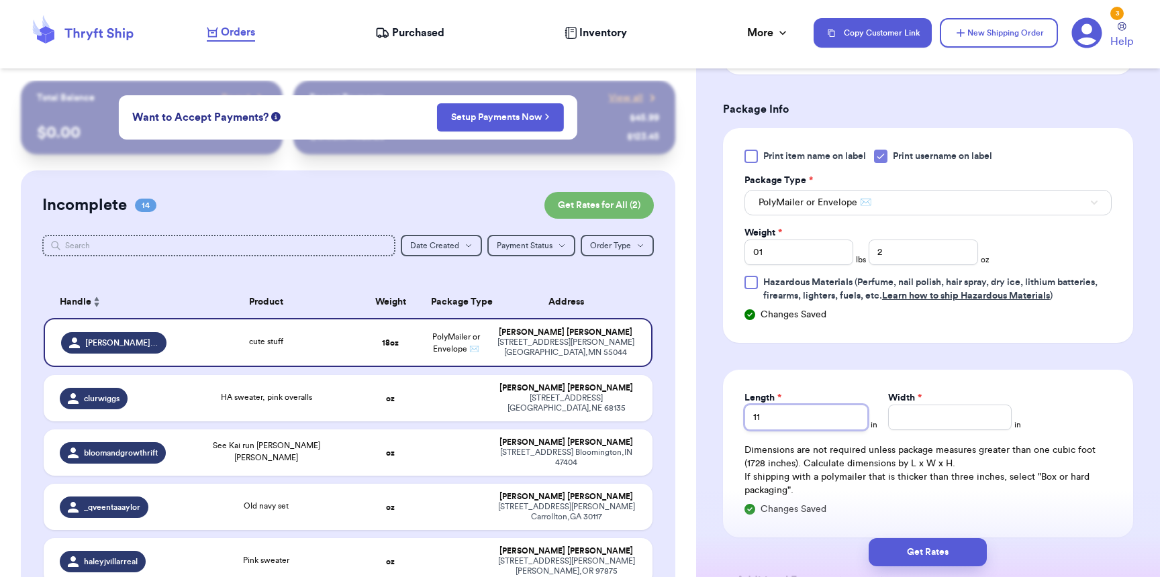
type input "11"
type input "9"
click at [942, 565] on button "Get Rates" at bounding box center [928, 553] width 118 height 28
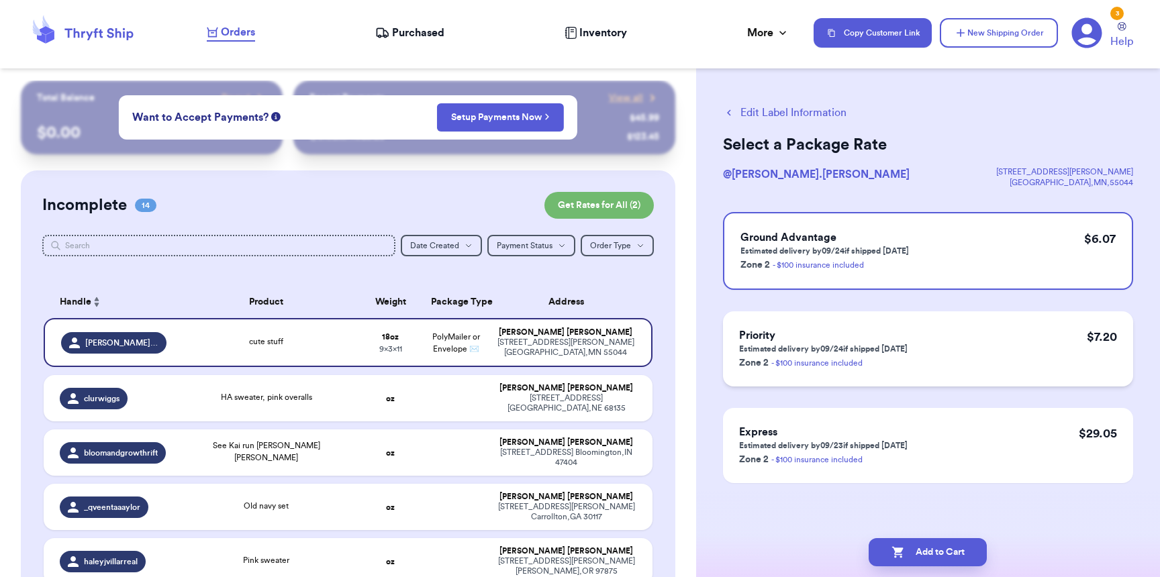
scroll to position [0, 0]
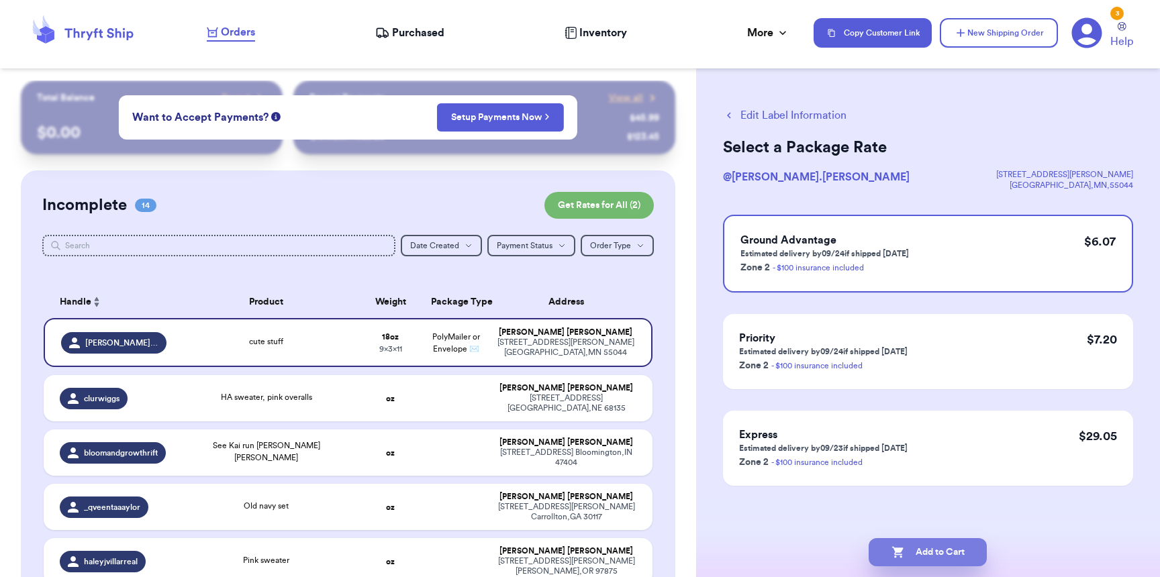
click at [906, 553] on button "Add to Cart" at bounding box center [928, 553] width 118 height 28
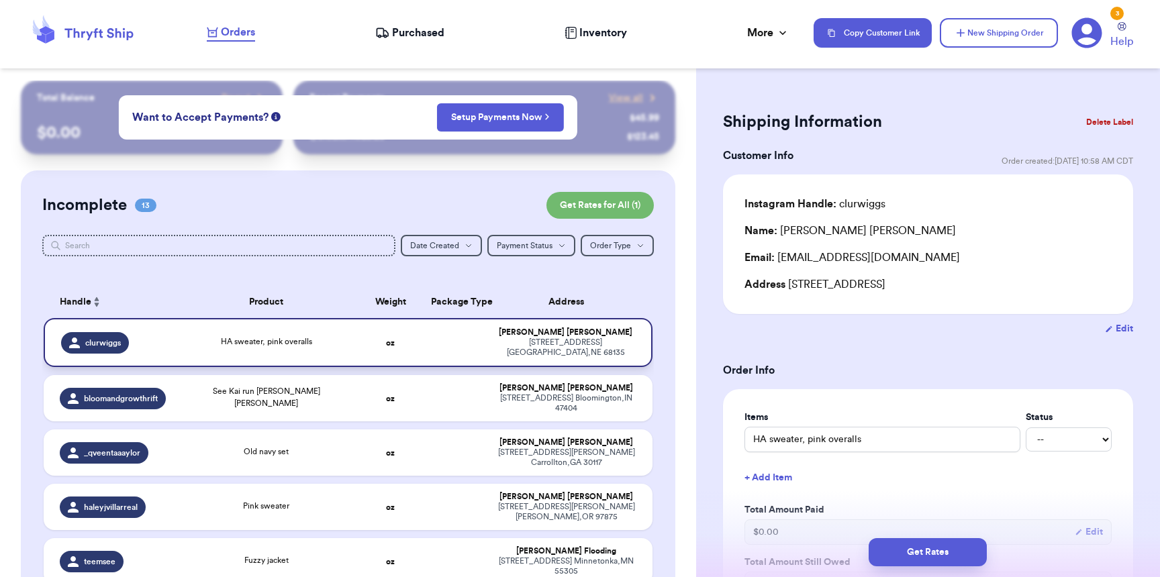
click at [287, 355] on td "HA sweater, pink overalls" at bounding box center [266, 342] width 183 height 49
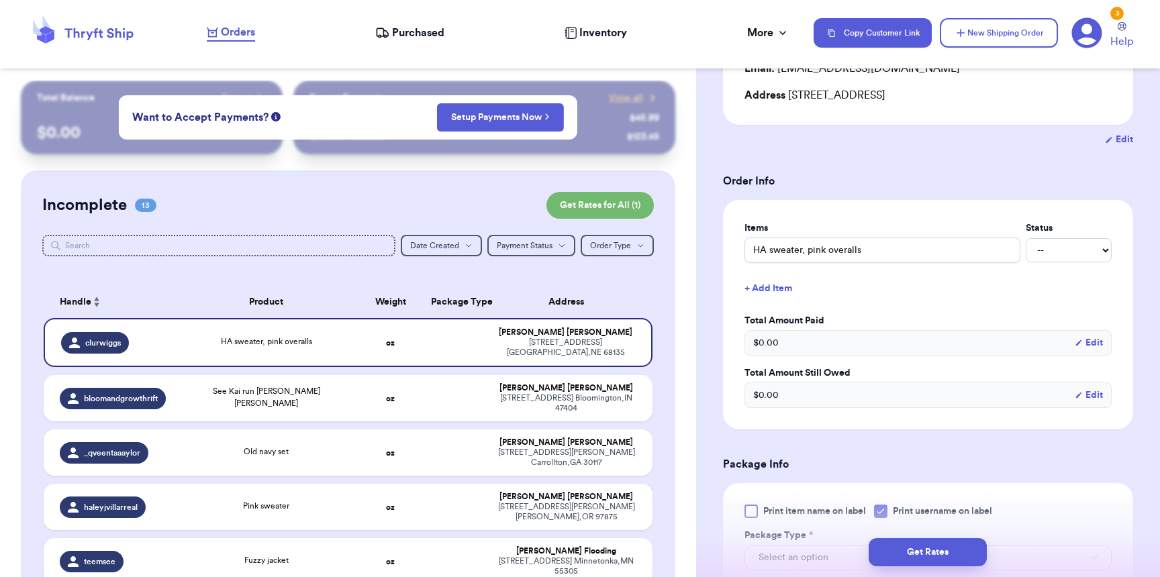
scroll to position [581, 0]
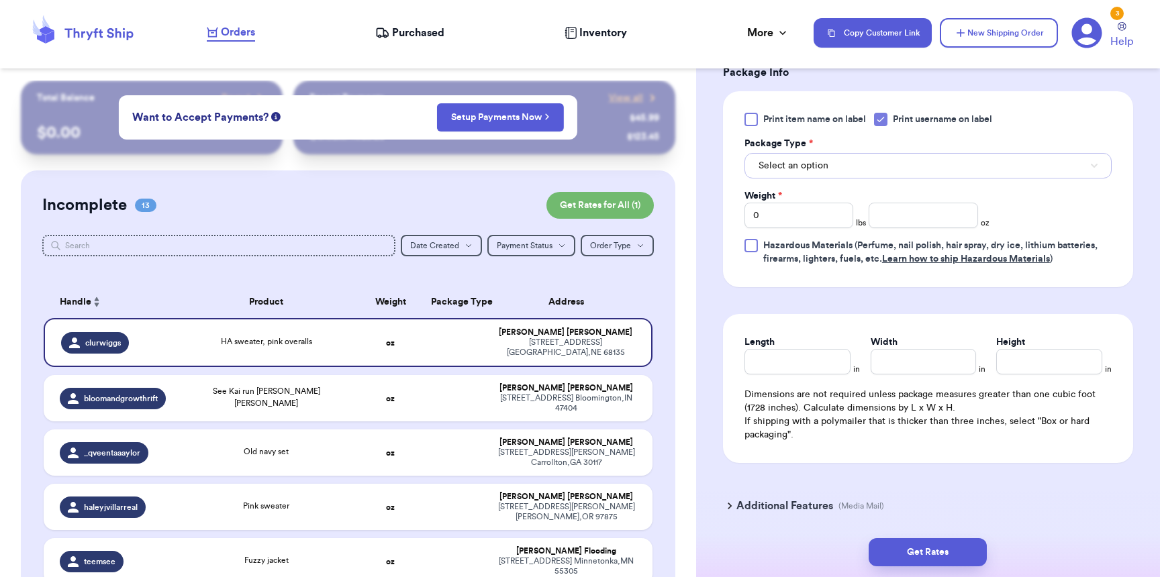
click at [790, 166] on span "Select an option" at bounding box center [794, 165] width 70 height 13
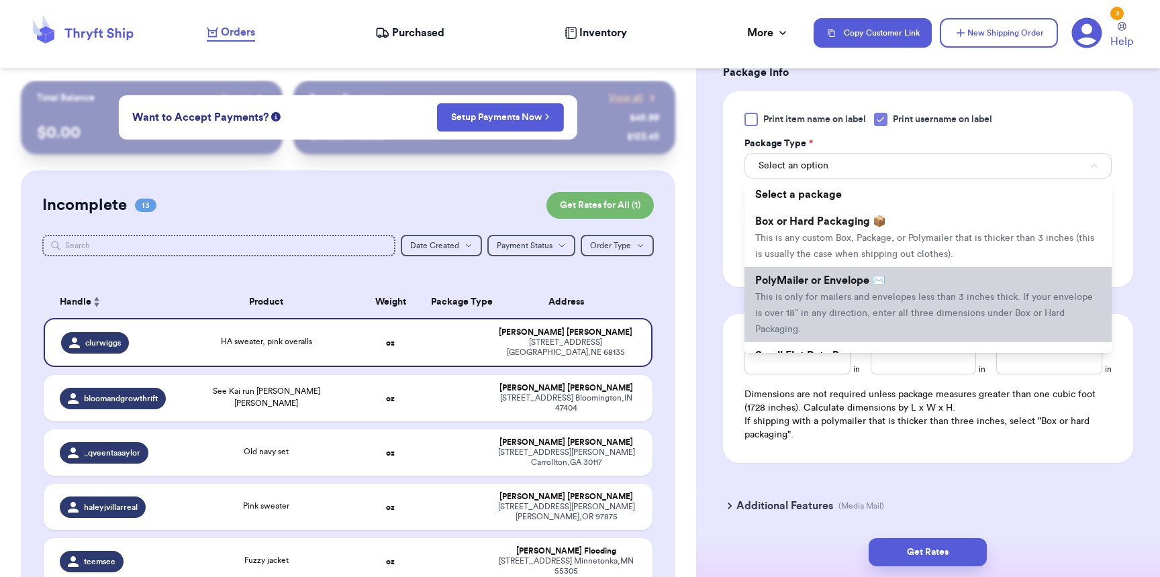
click at [772, 301] on span "This is only for mailers and envelopes less than 3 inches thick. If your envelo…" at bounding box center [924, 314] width 338 height 42
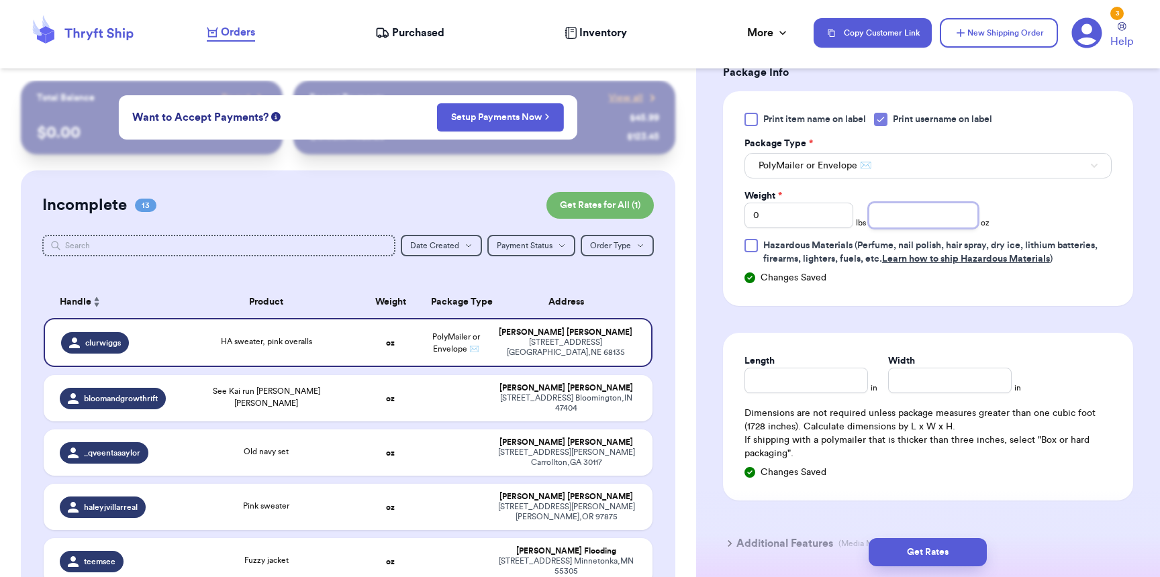
click at [912, 221] on input "number" at bounding box center [923, 216] width 109 height 26
type input "13"
type input "11"
type input "8"
click at [942, 565] on button "Get Rates" at bounding box center [928, 553] width 118 height 28
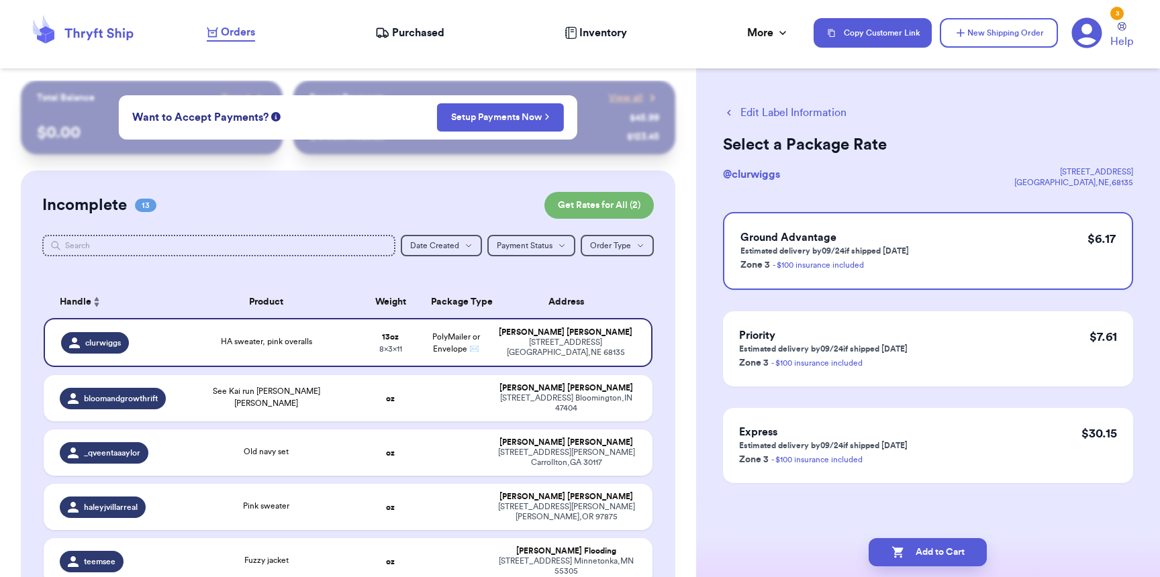
scroll to position [0, 0]
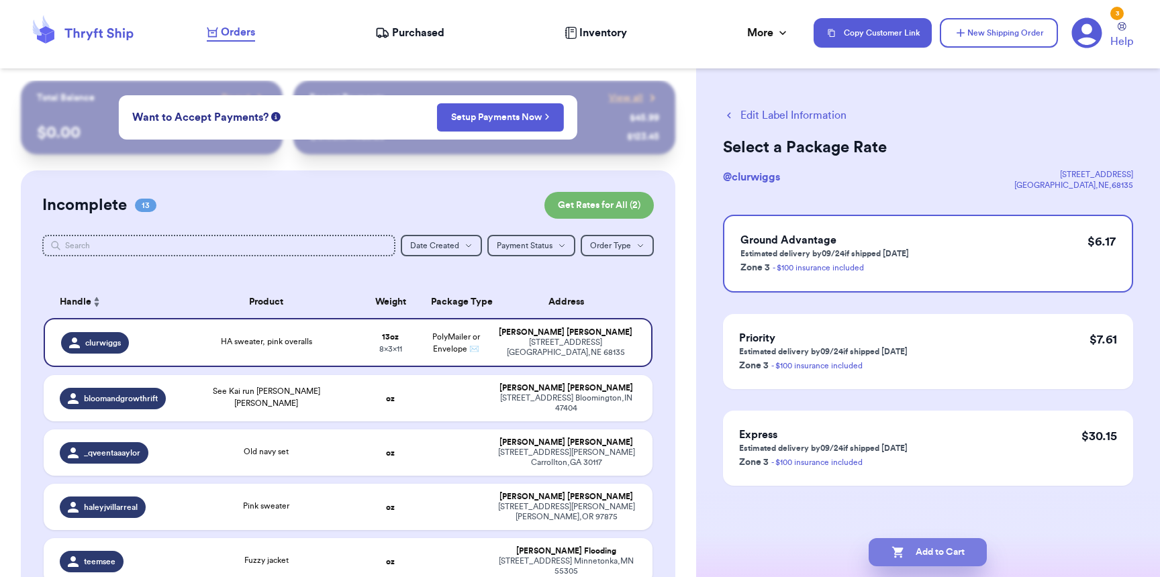
click at [937, 561] on button "Add to Cart" at bounding box center [928, 553] width 118 height 28
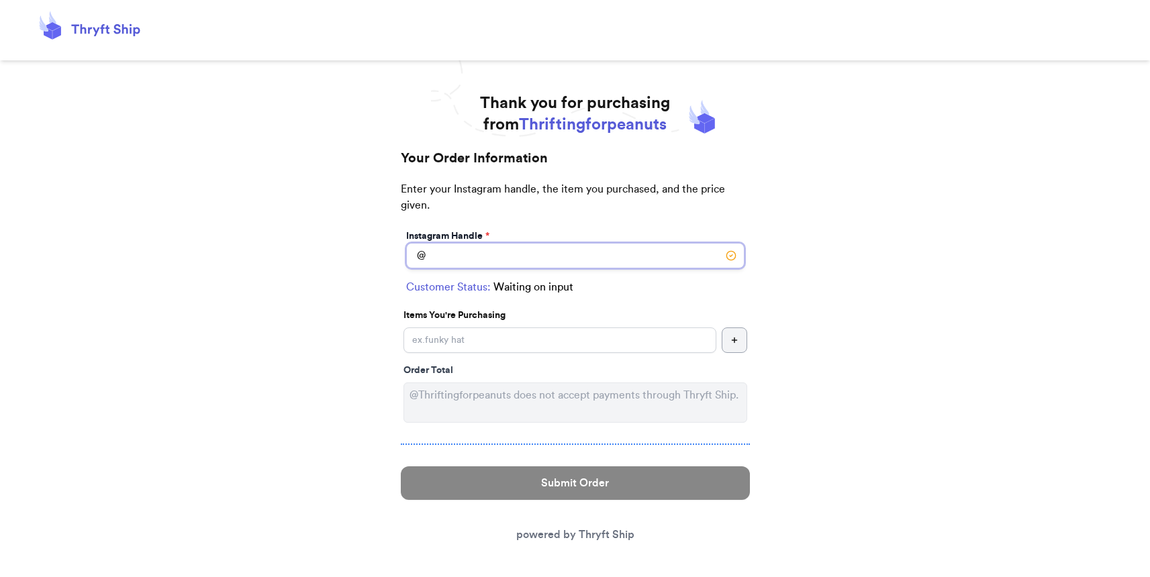
click at [468, 261] on input "Instagram Handle *" at bounding box center [575, 256] width 338 height 26
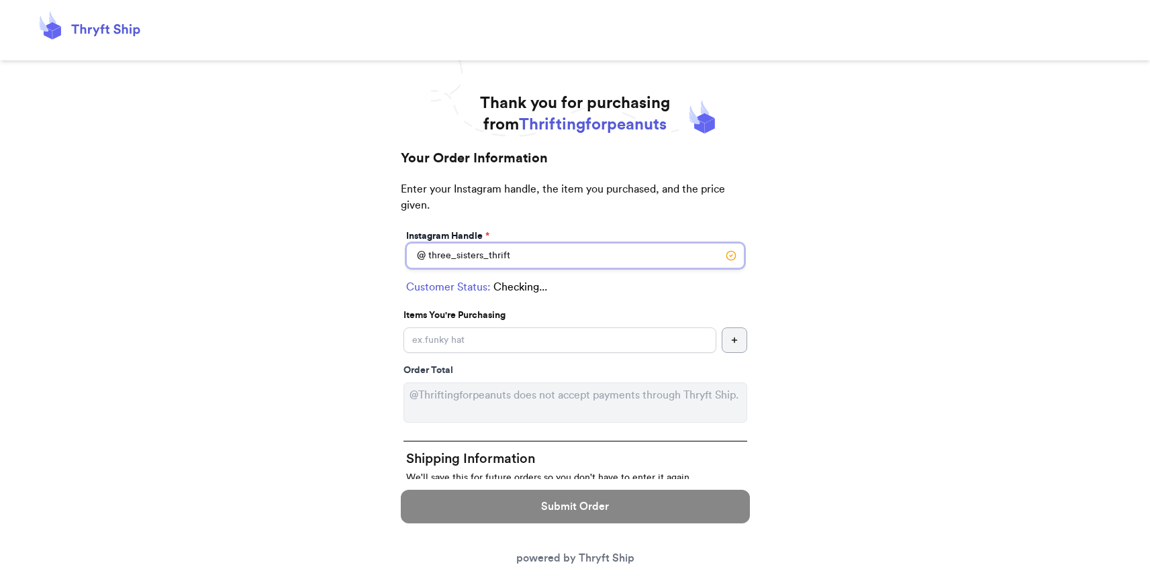
type input "three_sisters_thrift_"
select select "FL"
type input "[GEOGRAPHIC_DATA]"
type input "33712"
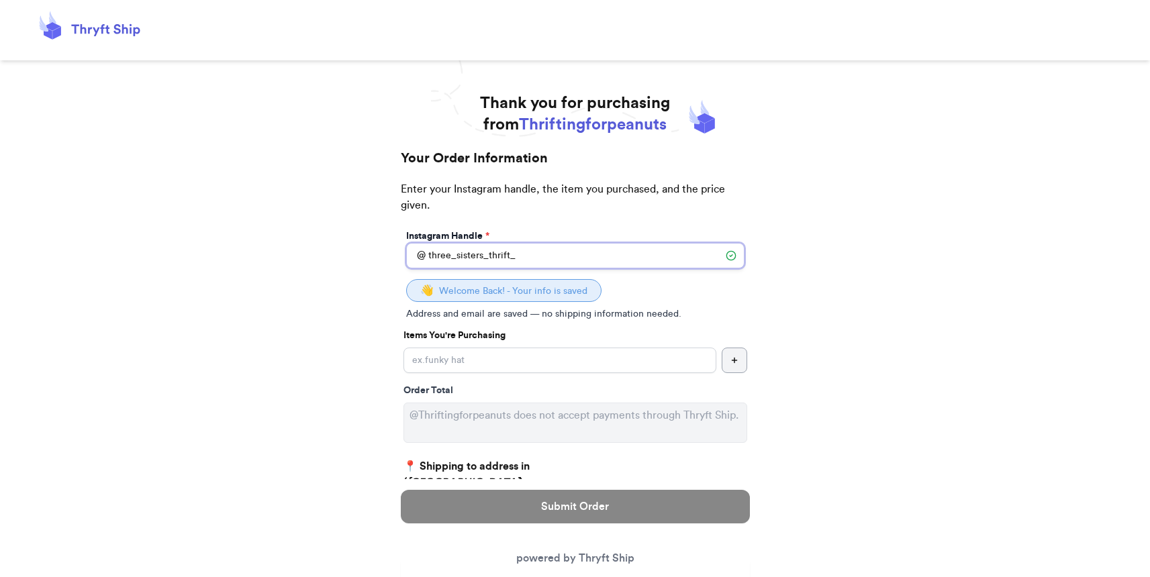
type input "three_sisters_thrift_"
click at [583, 355] on input "Instagram Handle *" at bounding box center [560, 361] width 313 height 26
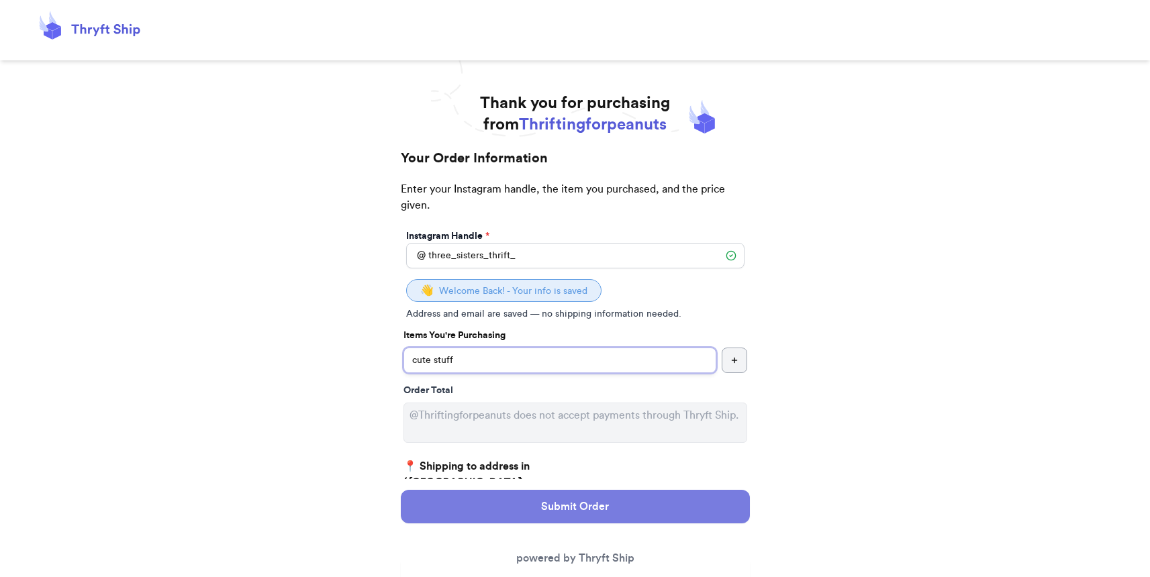
type input "cute stuff"
click at [652, 499] on button "Submit Order" at bounding box center [575, 507] width 349 height 34
select select "FL"
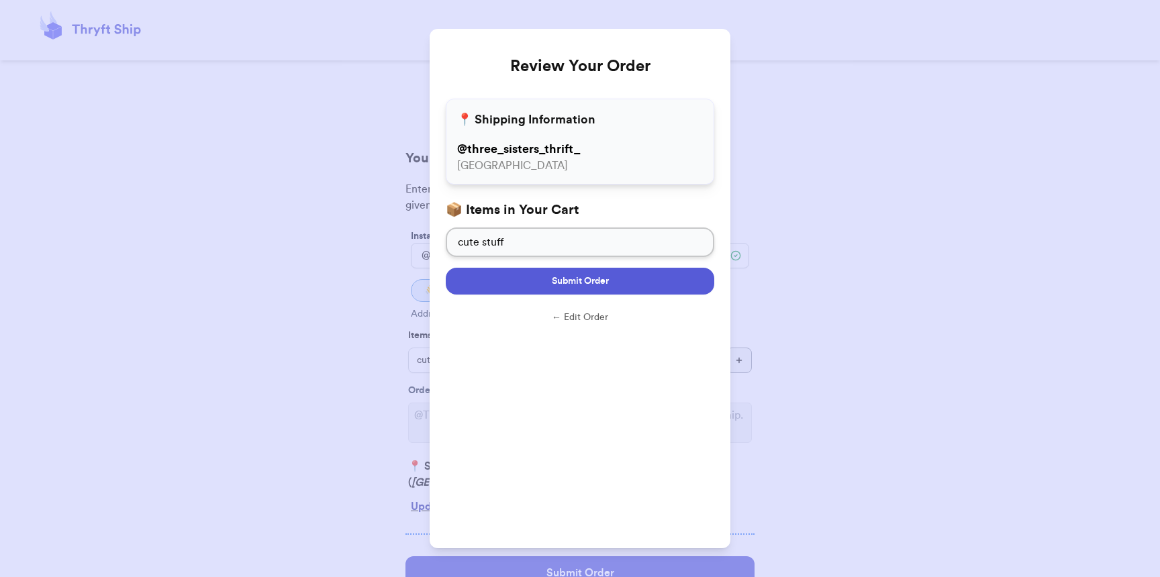
click at [602, 291] on button "Submit Order" at bounding box center [580, 281] width 269 height 27
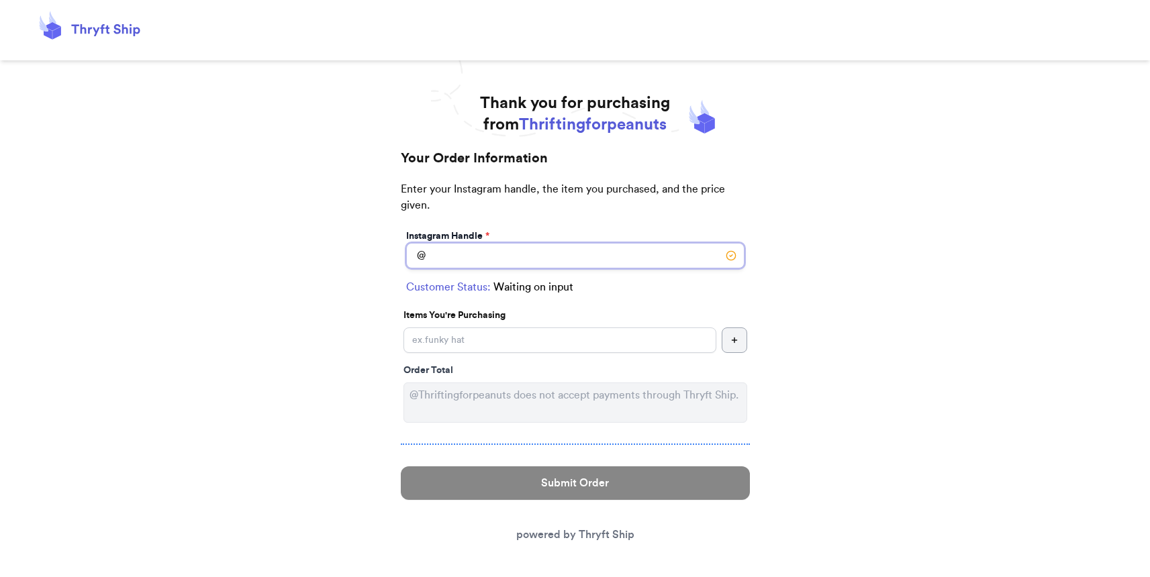
click at [538, 255] on input "Instagram Handle *" at bounding box center [575, 256] width 338 height 26
type input "t"
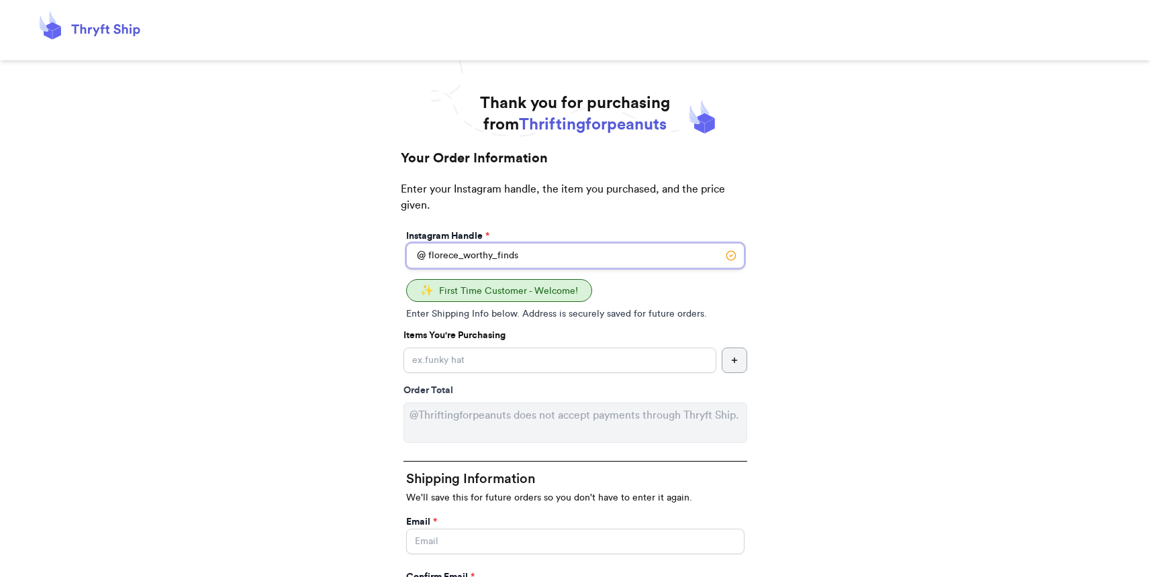
click at [450, 253] on input "florece_worthy_finds" at bounding box center [575, 256] width 338 height 26
type input "florence_worthy_finds"
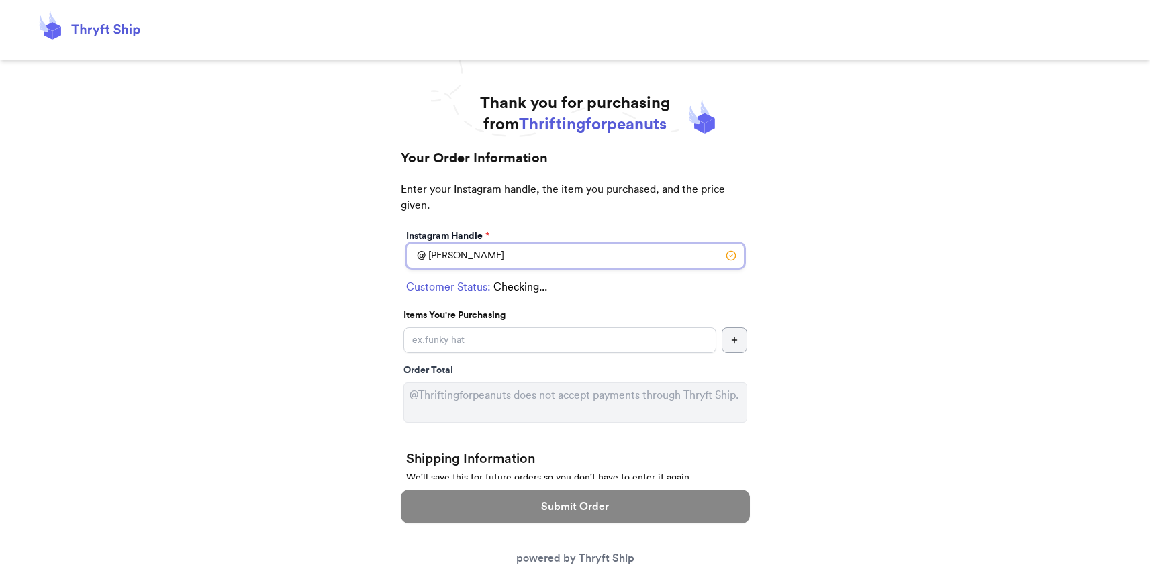
select select "MI"
type input "New era"
type input "49446"
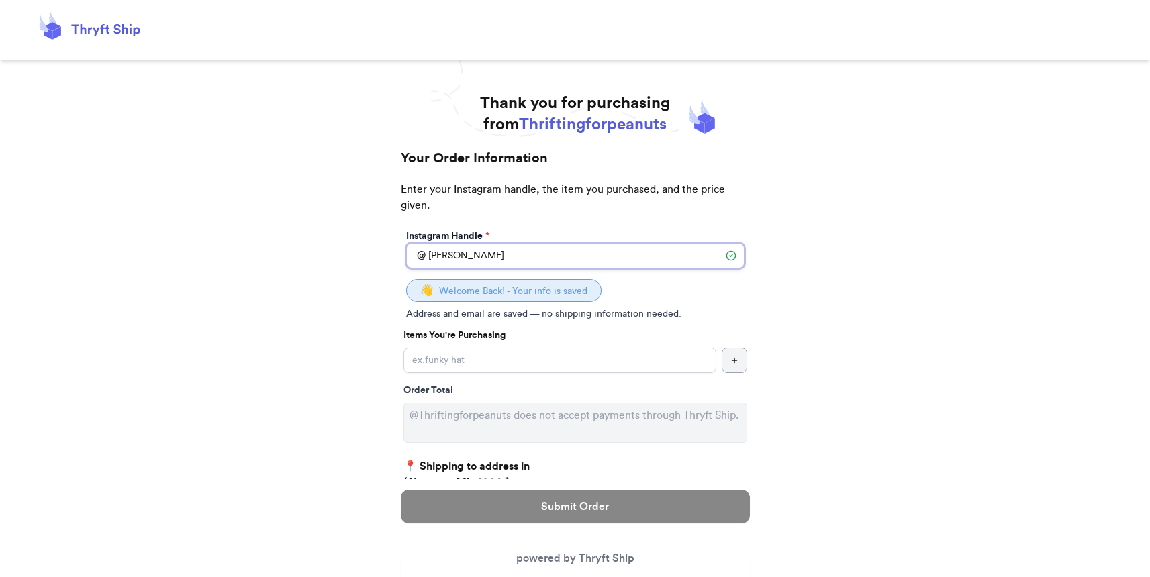
type input "florence_worthy_finds"
click at [505, 349] on input "Instagram Handle *" at bounding box center [560, 361] width 313 height 26
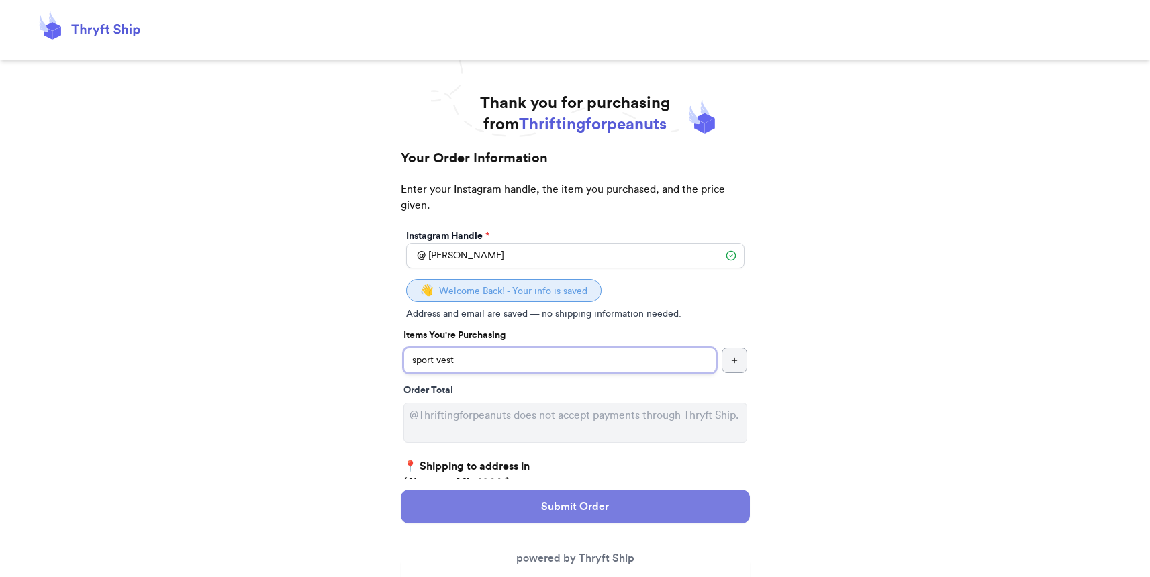
type input "sport vest"
click at [581, 512] on button "Submit Order" at bounding box center [575, 507] width 349 height 34
select select "MI"
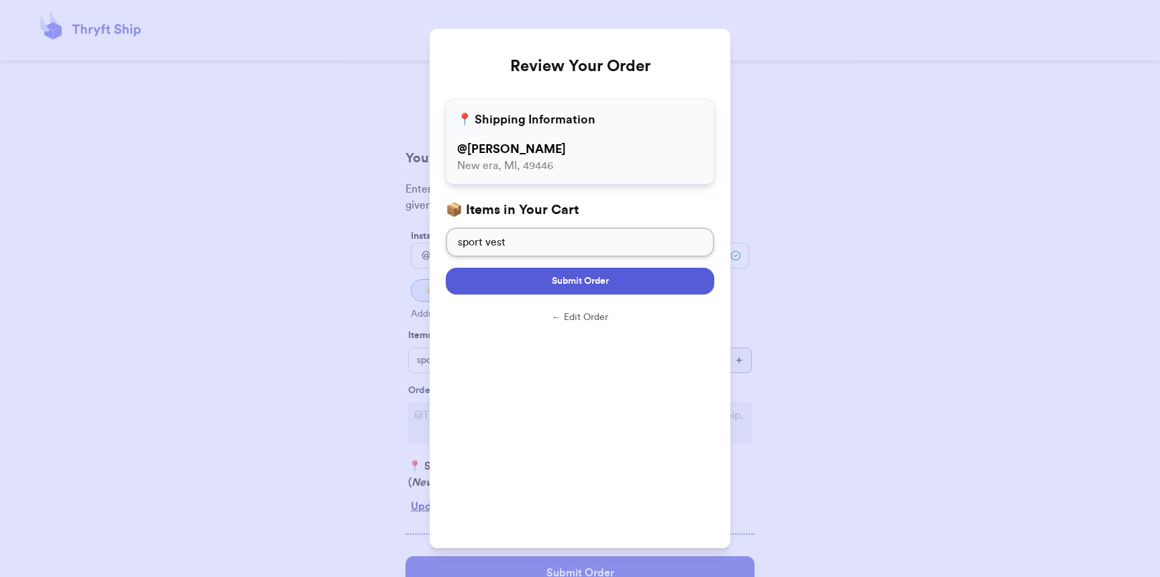
click at [576, 287] on span "Submit Order" at bounding box center [580, 281] width 57 height 13
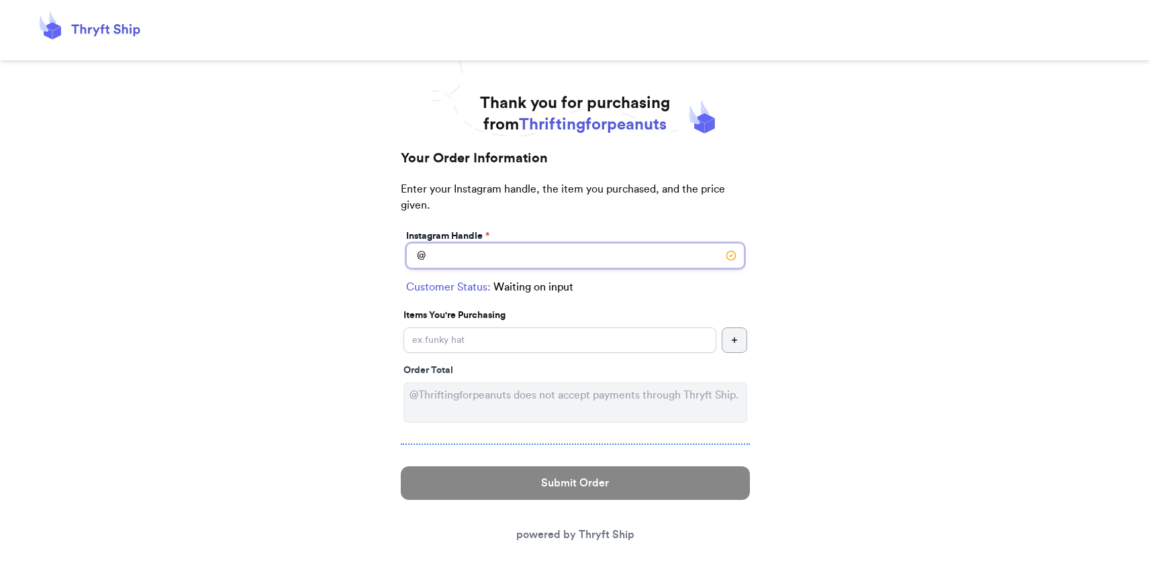
click at [486, 250] on input "Instagram Handle *" at bounding box center [575, 256] width 338 height 26
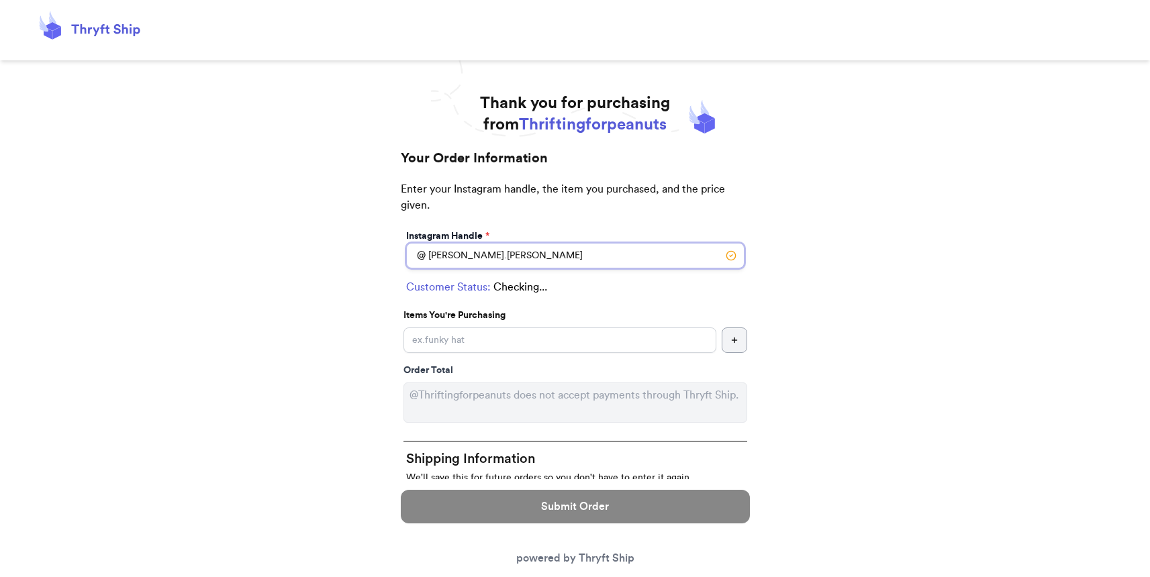
type input "[PERSON_NAME].[PERSON_NAME]"
select select "MN"
type input "[GEOGRAPHIC_DATA]"
type input "55044"
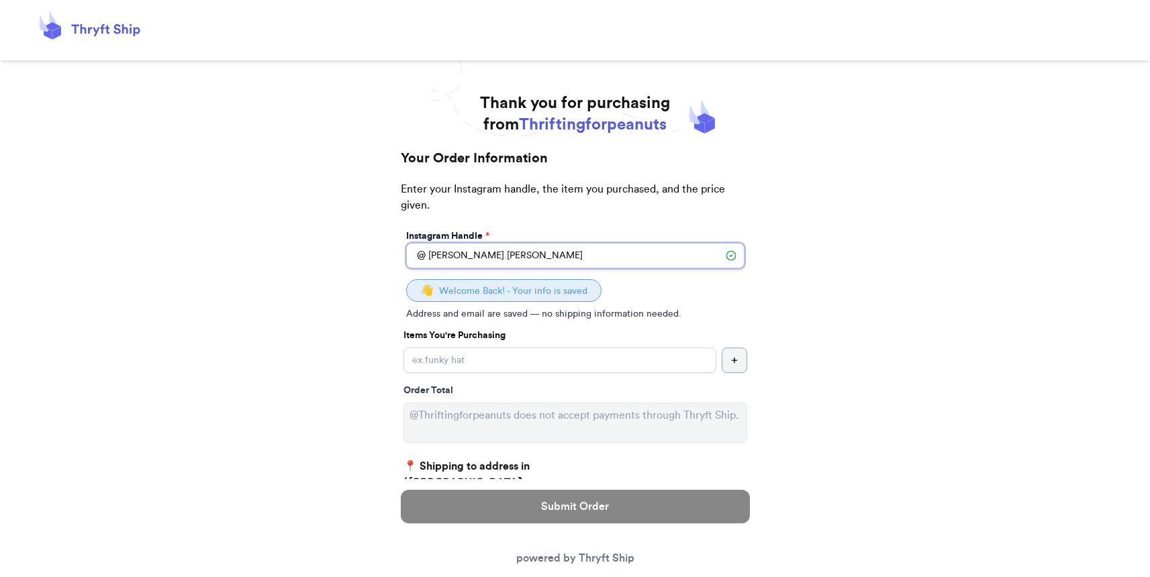
type input "[PERSON_NAME].[PERSON_NAME]"
click at [494, 348] on input "Instagram Handle *" at bounding box center [560, 361] width 313 height 26
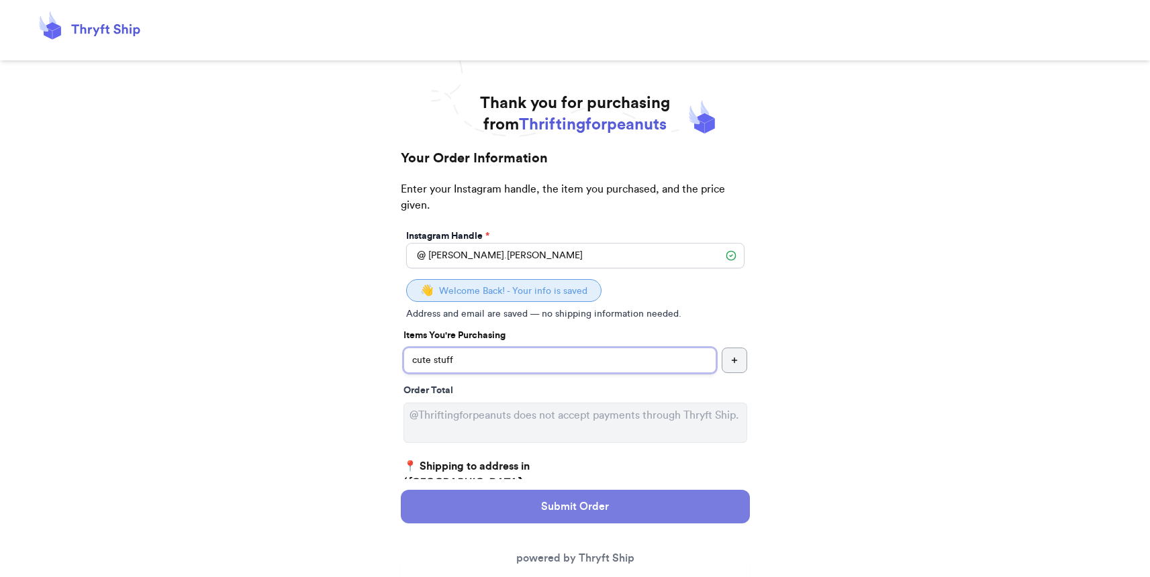
type input "cute stuff"
click at [533, 504] on button "Submit Order" at bounding box center [575, 507] width 349 height 34
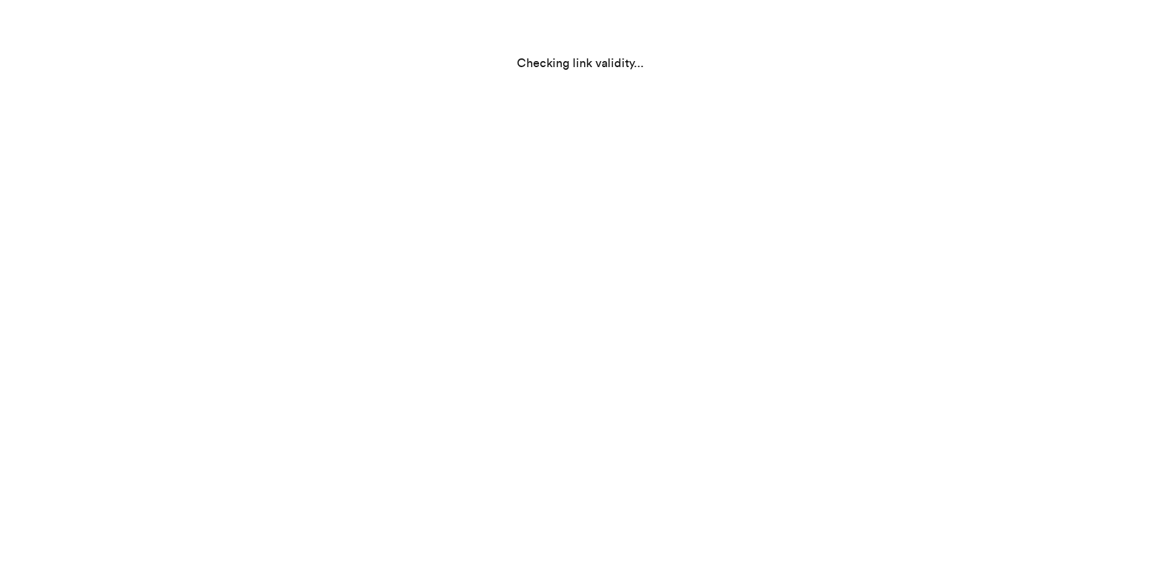
select select "MN"
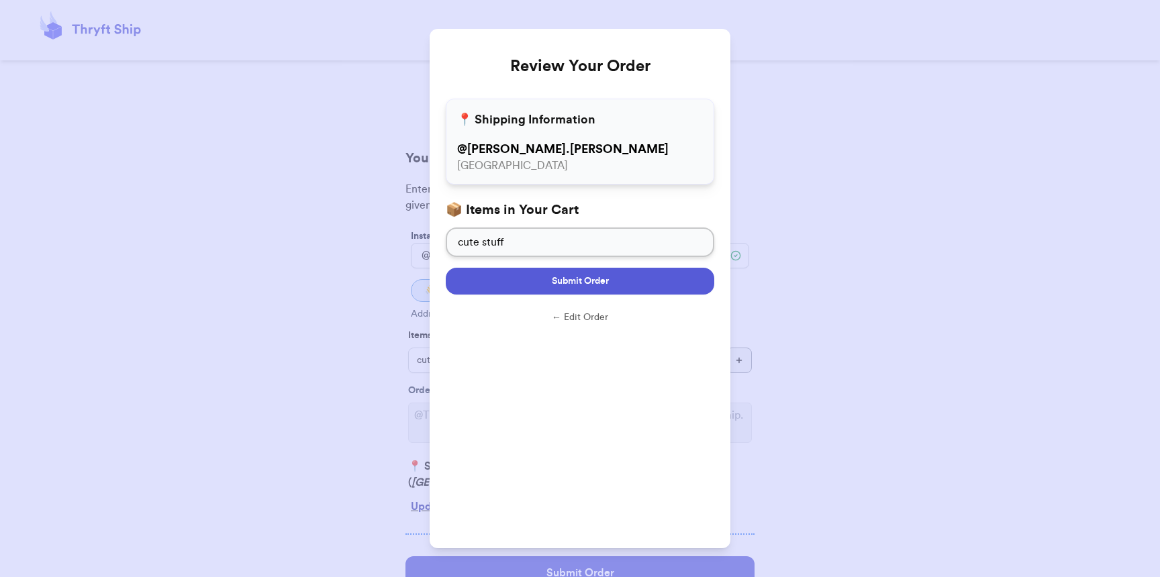
click at [610, 291] on button "Submit Order" at bounding box center [580, 281] width 269 height 27
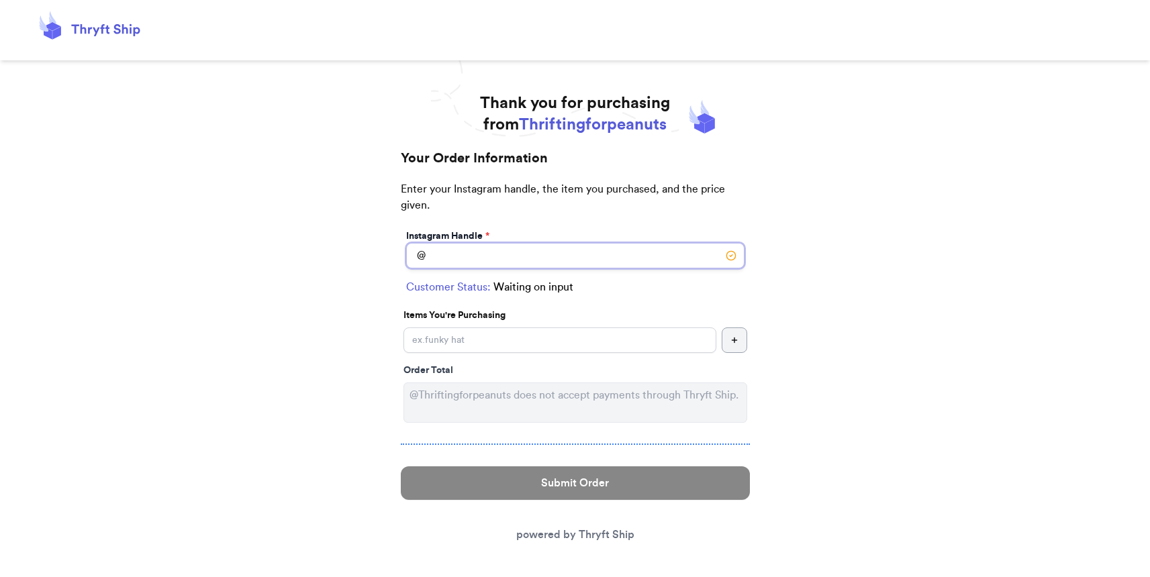
click at [649, 249] on input "Instagram Handle *" at bounding box center [575, 256] width 338 height 26
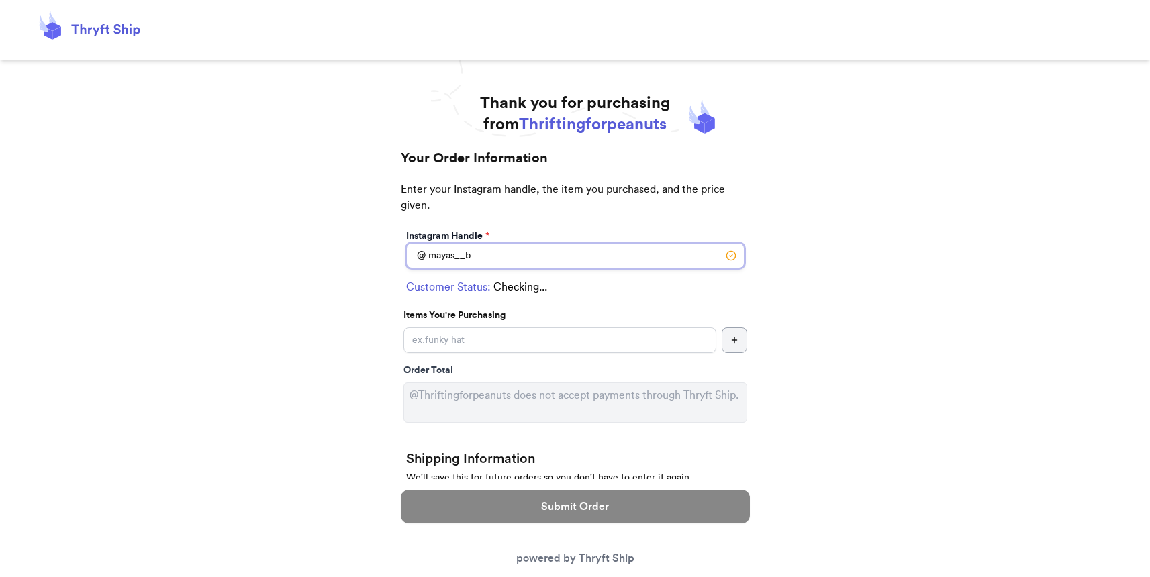
type input "mayas__bs"
select select "CA"
type input "Berkeley"
type input "94710"
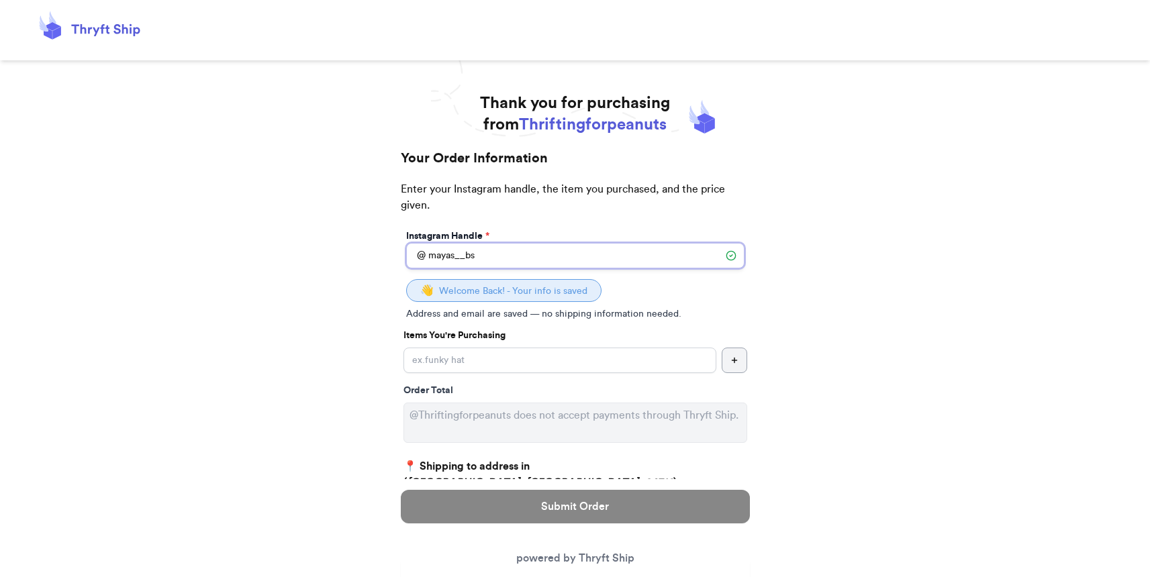
type input "mayas__bs"
click at [569, 363] on input "Instagram Handle *" at bounding box center [560, 361] width 313 height 26
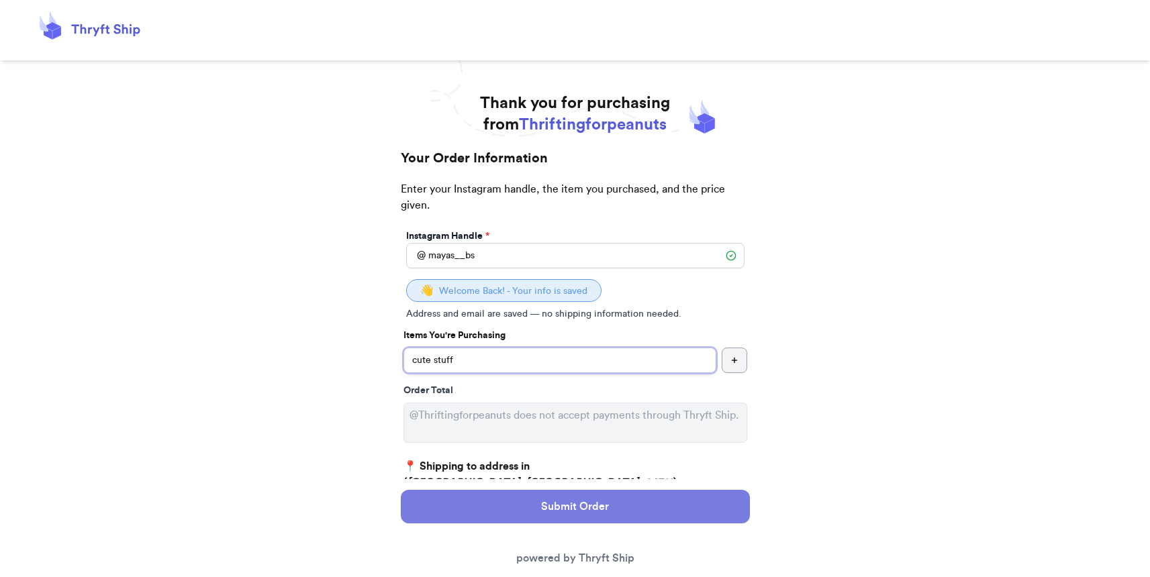
type input "cute stuff"
click at [570, 508] on button "Submit Order" at bounding box center [575, 507] width 349 height 34
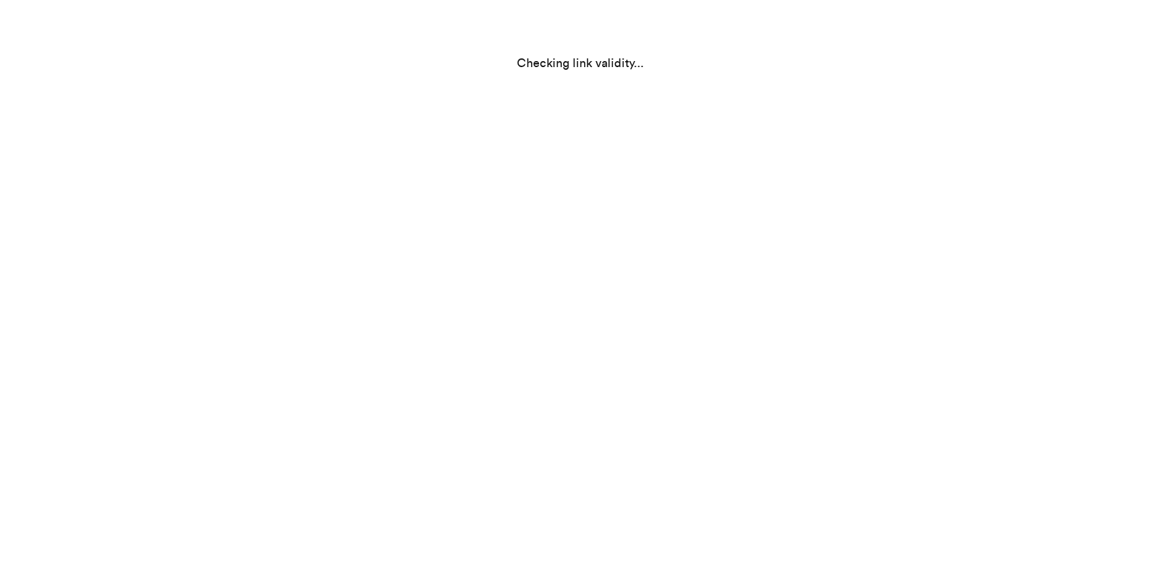
select select "CA"
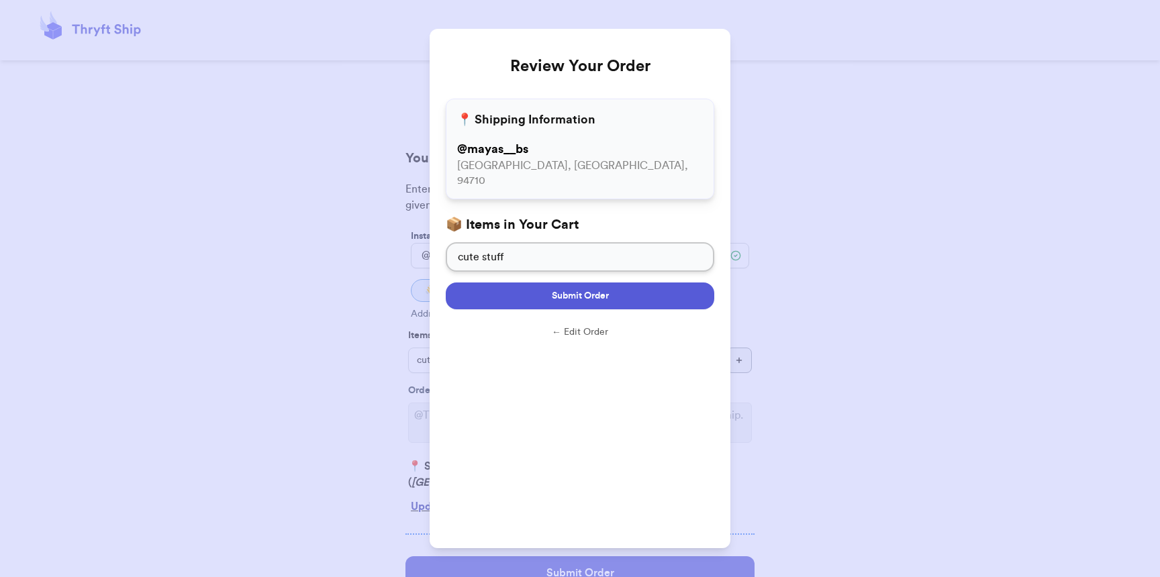
click at [626, 293] on button "Submit Order" at bounding box center [580, 296] width 269 height 27
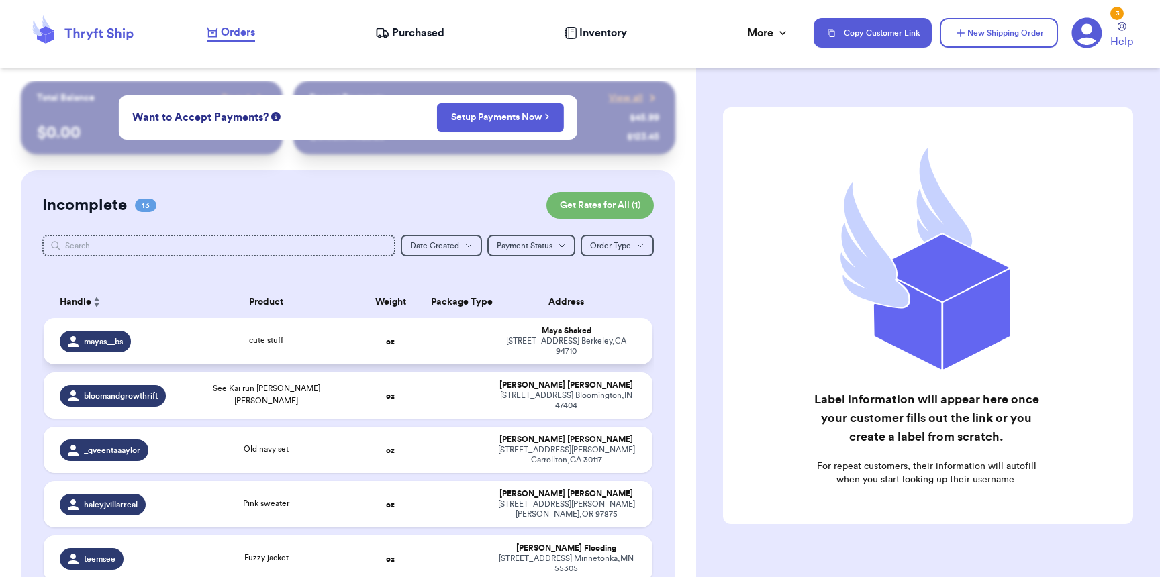
click at [254, 338] on span "cute stuff" at bounding box center [266, 340] width 34 height 8
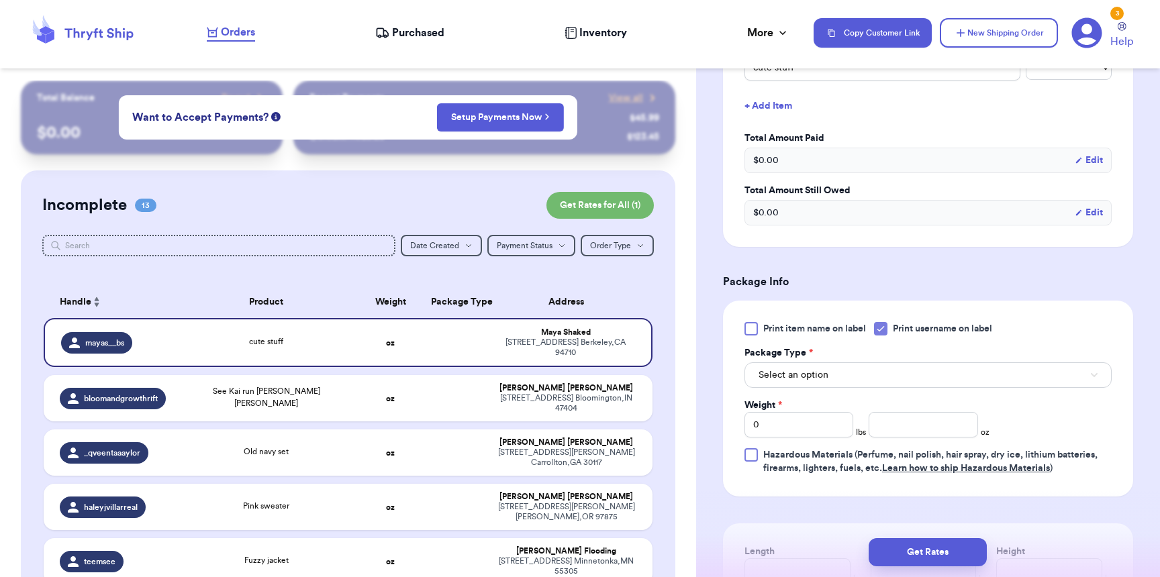
scroll to position [492, 0]
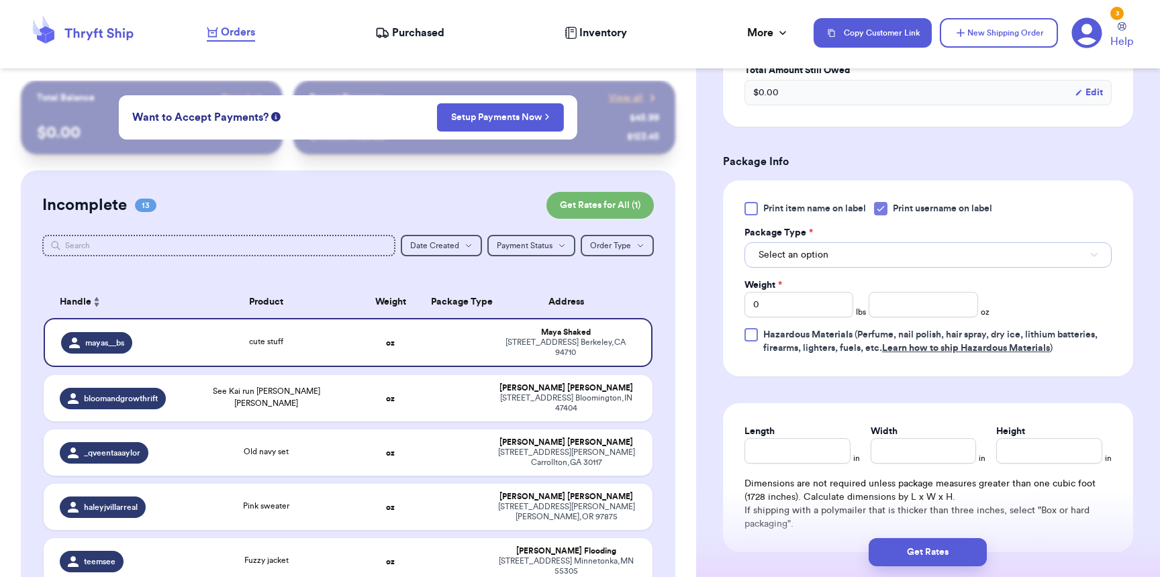
click at [808, 252] on span "Select an option" at bounding box center [794, 254] width 70 height 13
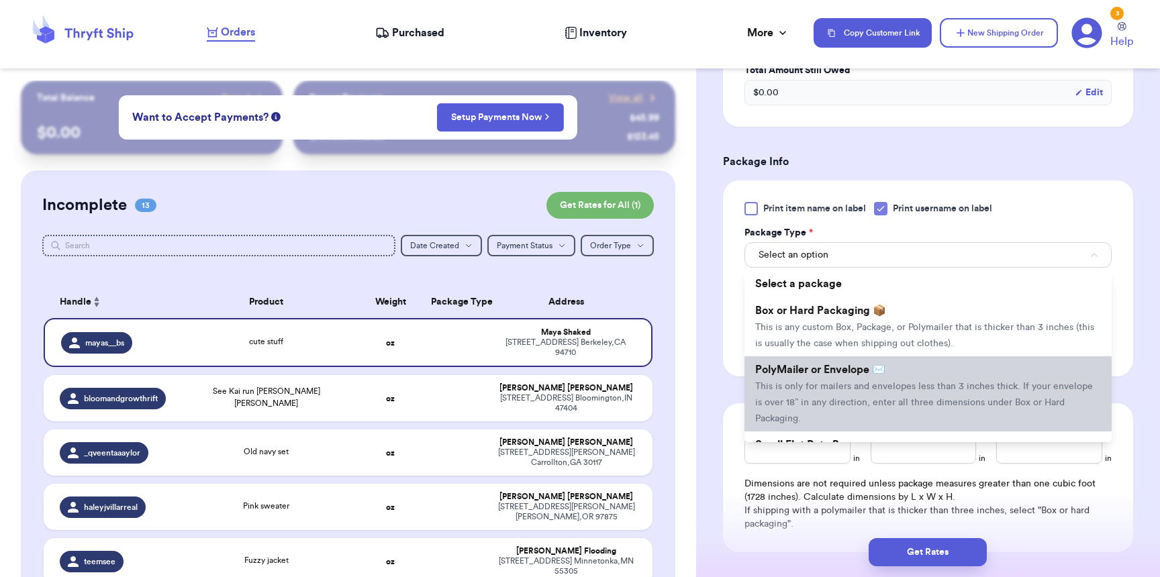
click at [806, 375] on span "PolyMailer or Envelope ✉️" at bounding box center [820, 370] width 130 height 11
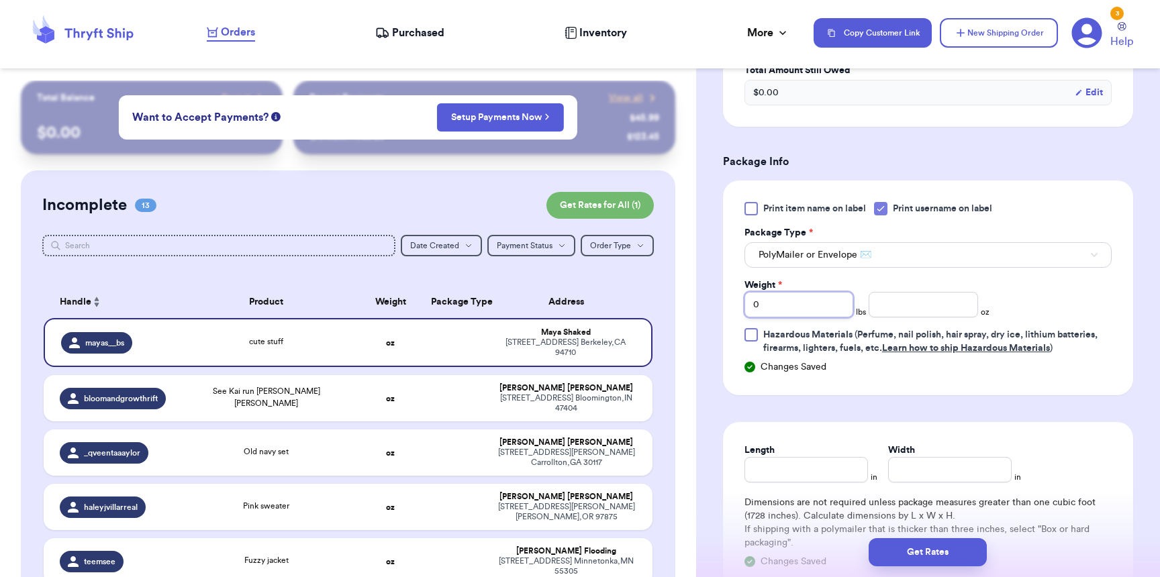
click at [791, 314] on input "0" at bounding box center [799, 305] width 109 height 26
type input "01"
type input "6"
type input "13"
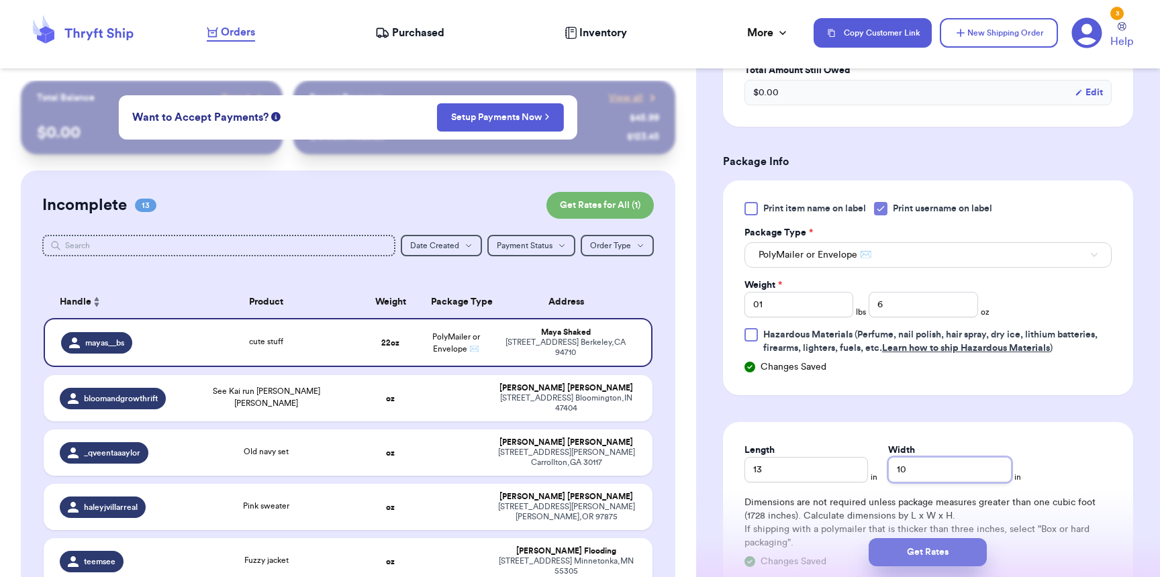
type input "10"
click at [939, 563] on button "Get Rates" at bounding box center [928, 553] width 118 height 28
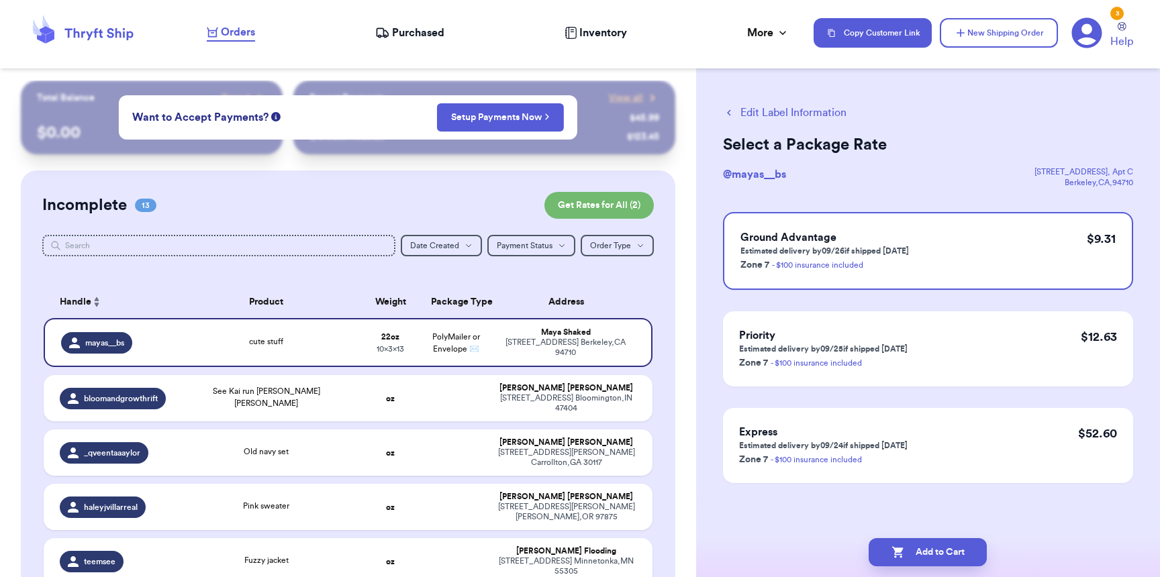
scroll to position [0, 0]
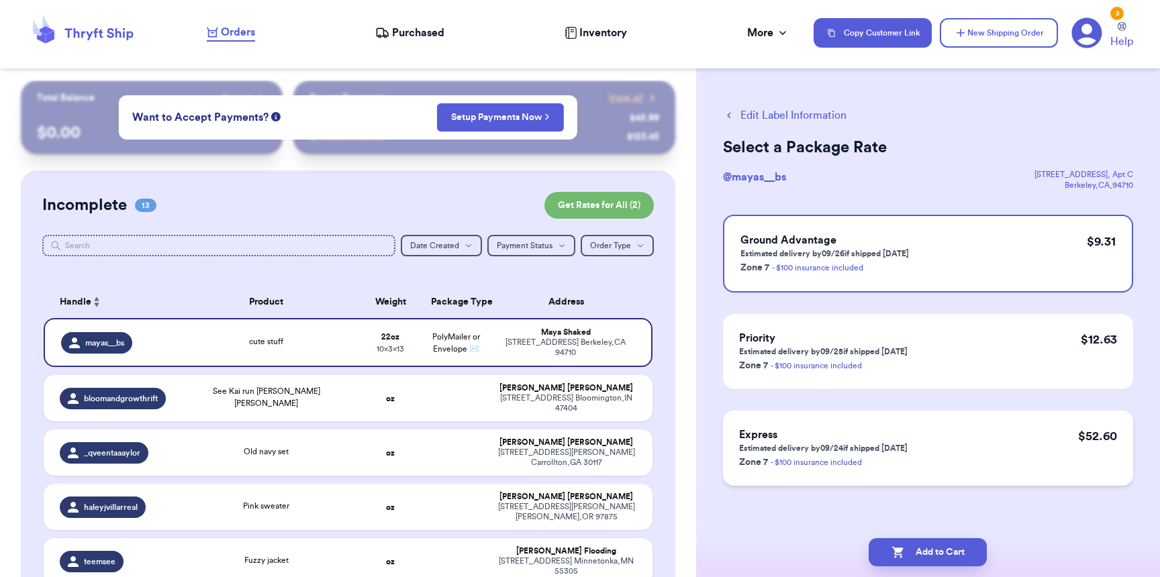
drag, startPoint x: 955, startPoint y: 543, endPoint x: 886, endPoint y: 448, distance: 116.9
click at [955, 543] on button "Add to Cart" at bounding box center [928, 553] width 118 height 28
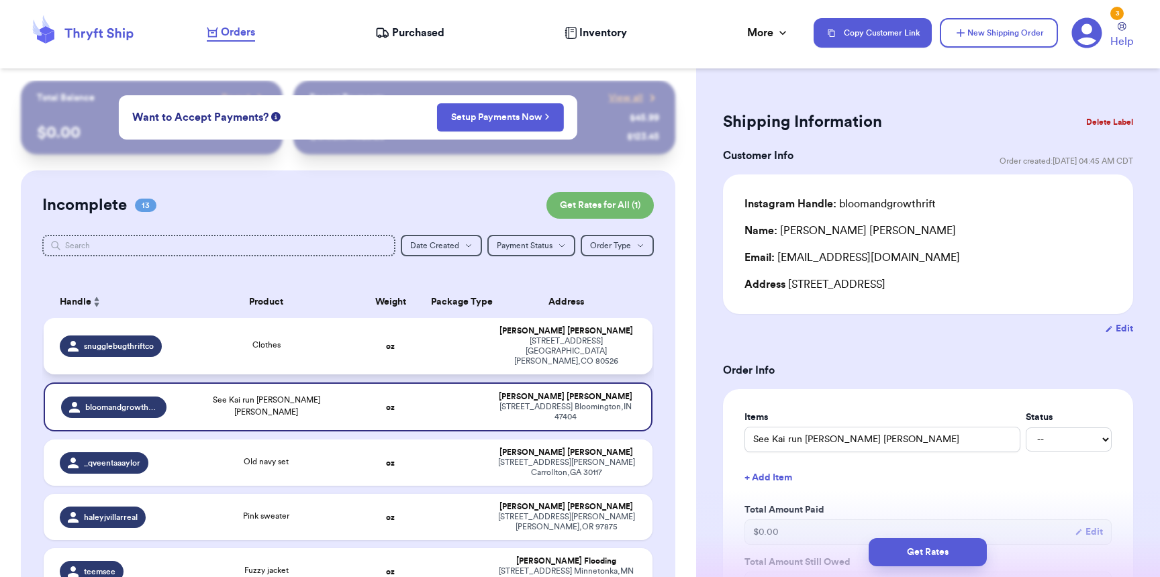
scroll to position [30, 0]
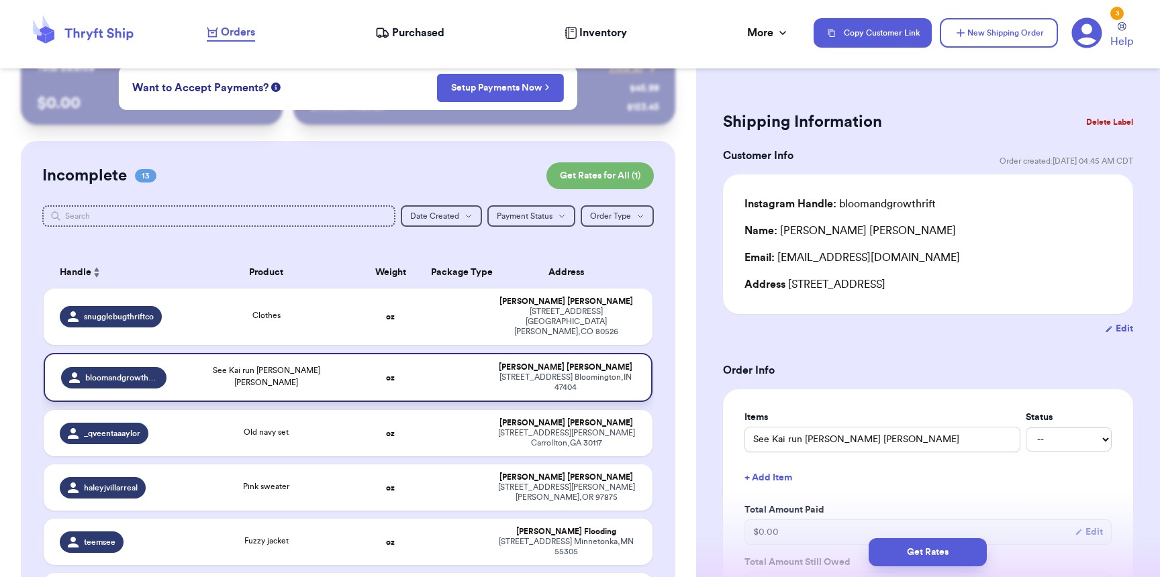
click at [215, 365] on div "See Kai run [PERSON_NAME] [PERSON_NAME]" at bounding box center [266, 378] width 167 height 27
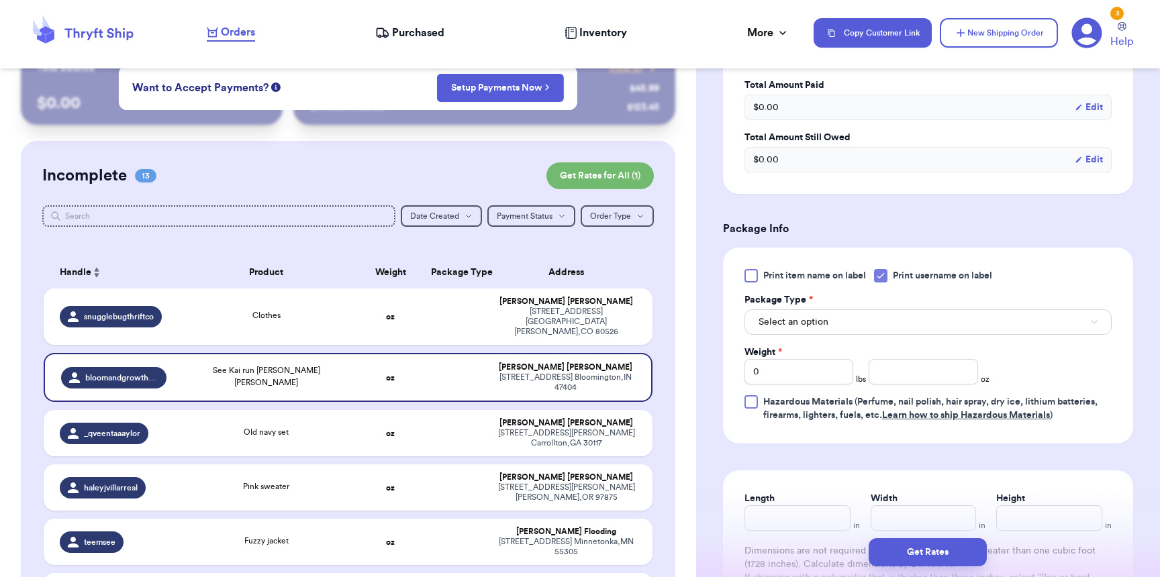
scroll to position [485, 0]
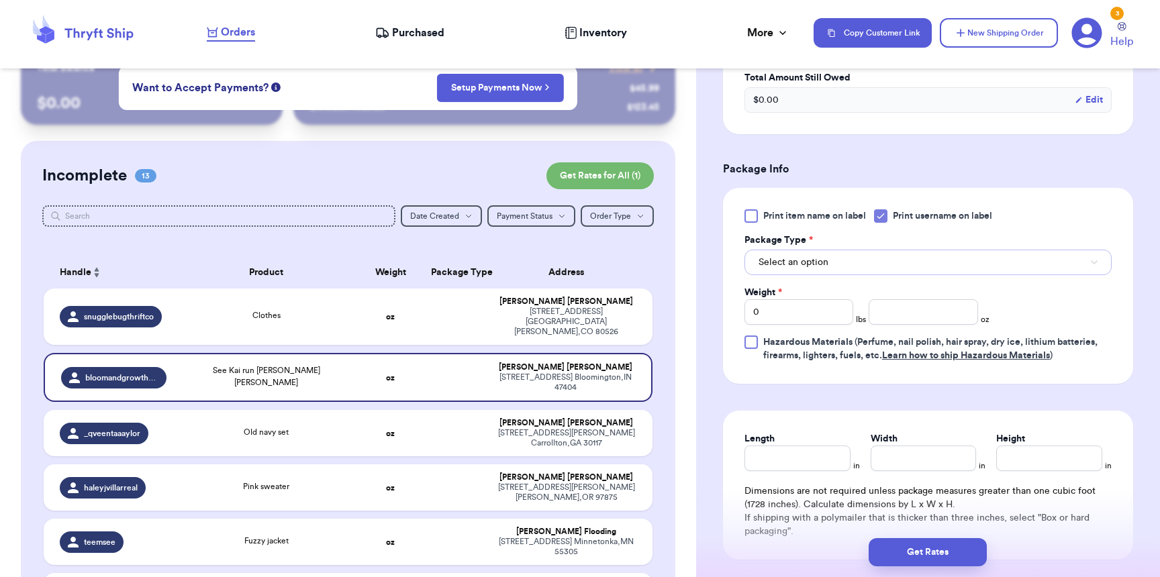
click at [778, 275] on button "Select an option" at bounding box center [928, 263] width 367 height 26
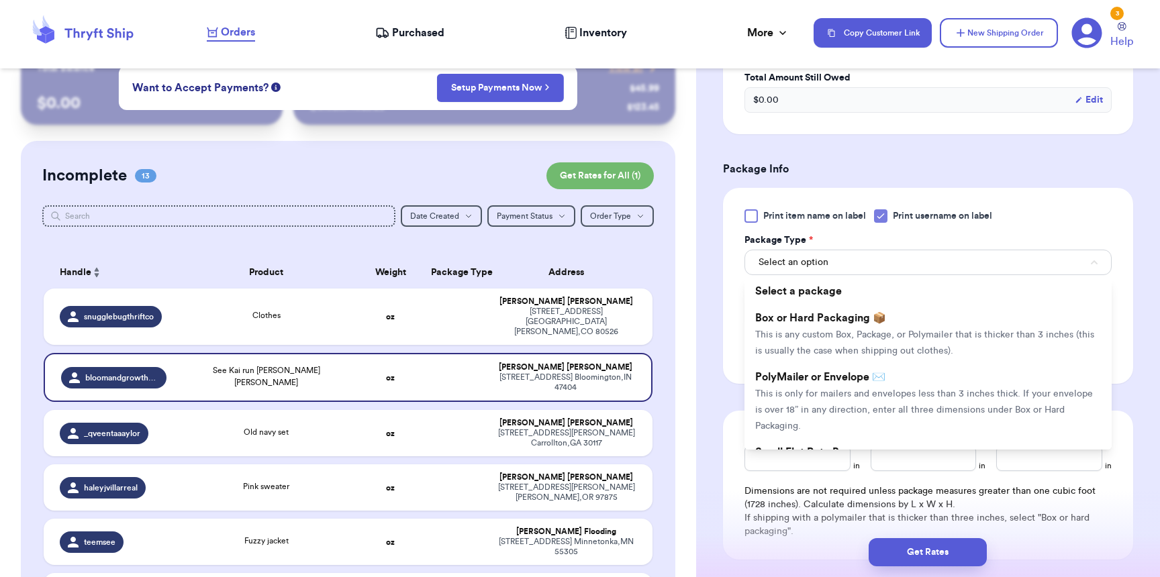
click at [814, 383] on span "PolyMailer or Envelope ✉️" at bounding box center [820, 377] width 130 height 11
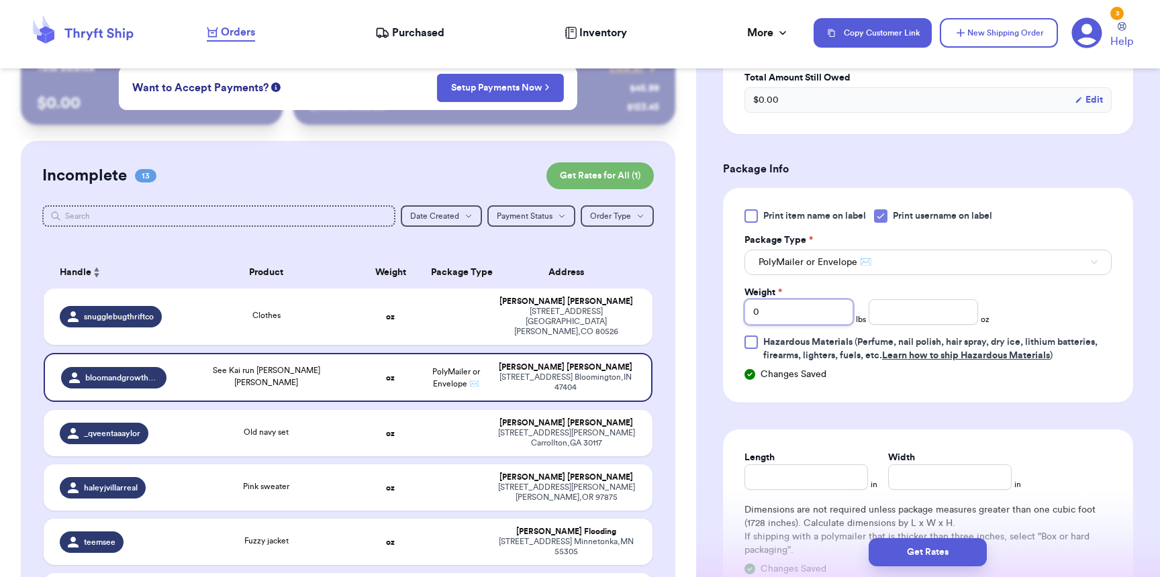
click at [792, 318] on input "0" at bounding box center [799, 312] width 109 height 26
click at [949, 315] on input "number" at bounding box center [923, 312] width 109 height 26
type input "7"
type input "9"
type input "8"
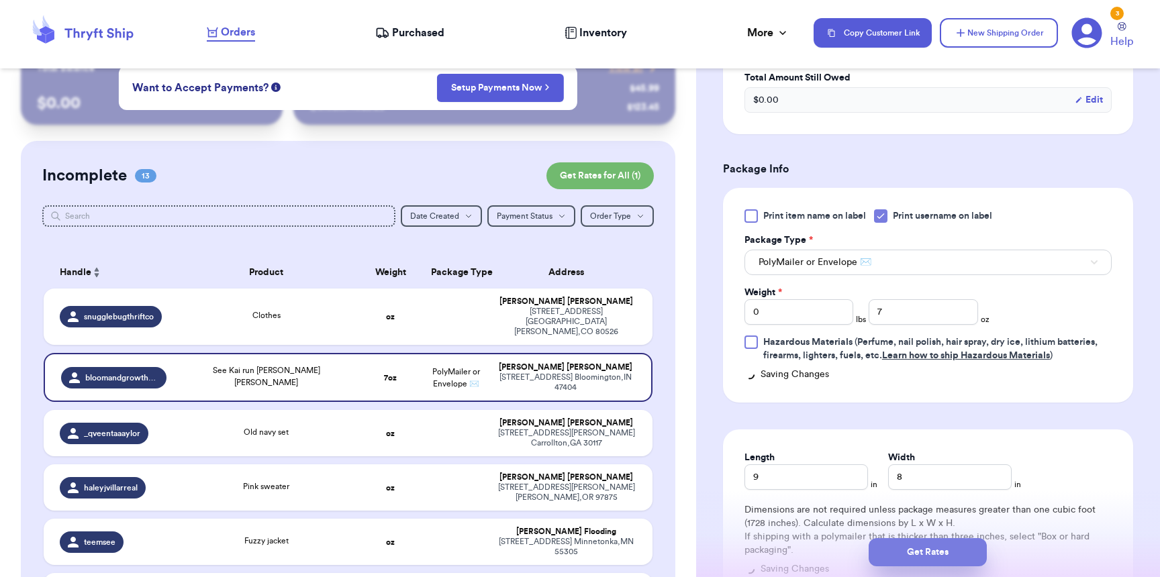
click at [960, 551] on button "Get Rates" at bounding box center [928, 553] width 118 height 28
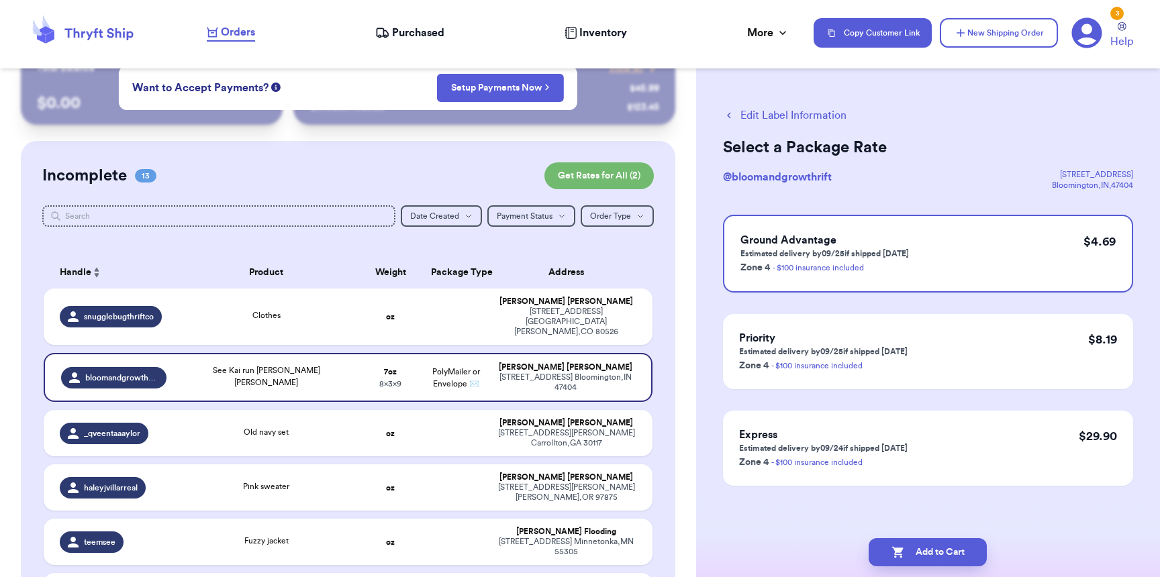
click at [960, 551] on button "Add to Cart" at bounding box center [928, 553] width 118 height 28
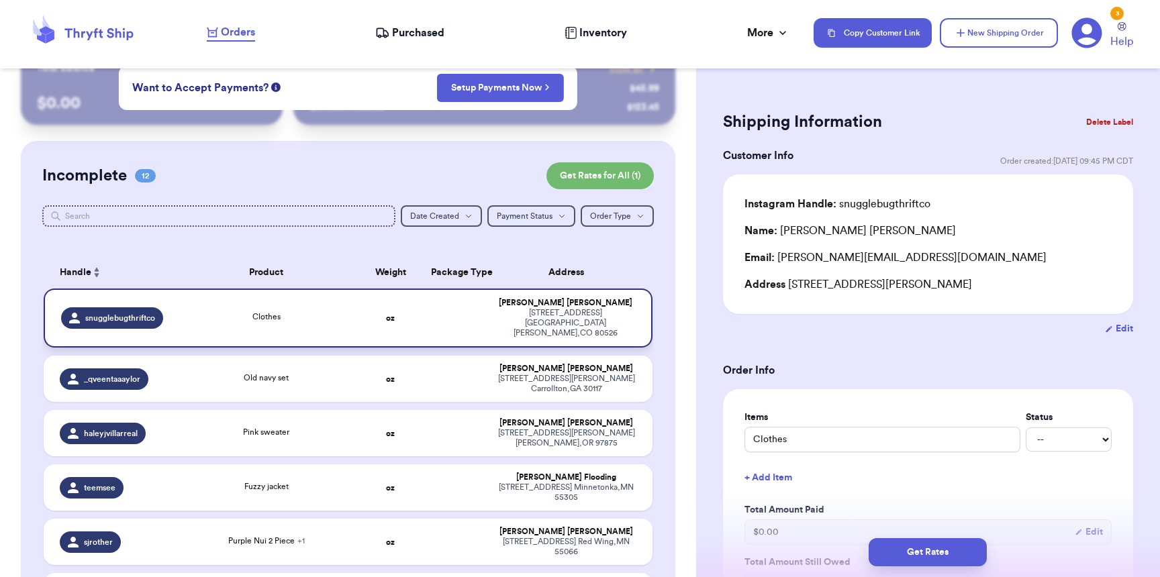
click at [518, 322] on div "[STREET_ADDRESS][PERSON_NAME]" at bounding box center [566, 323] width 138 height 30
click at [887, 551] on button "Get Rates" at bounding box center [928, 553] width 118 height 28
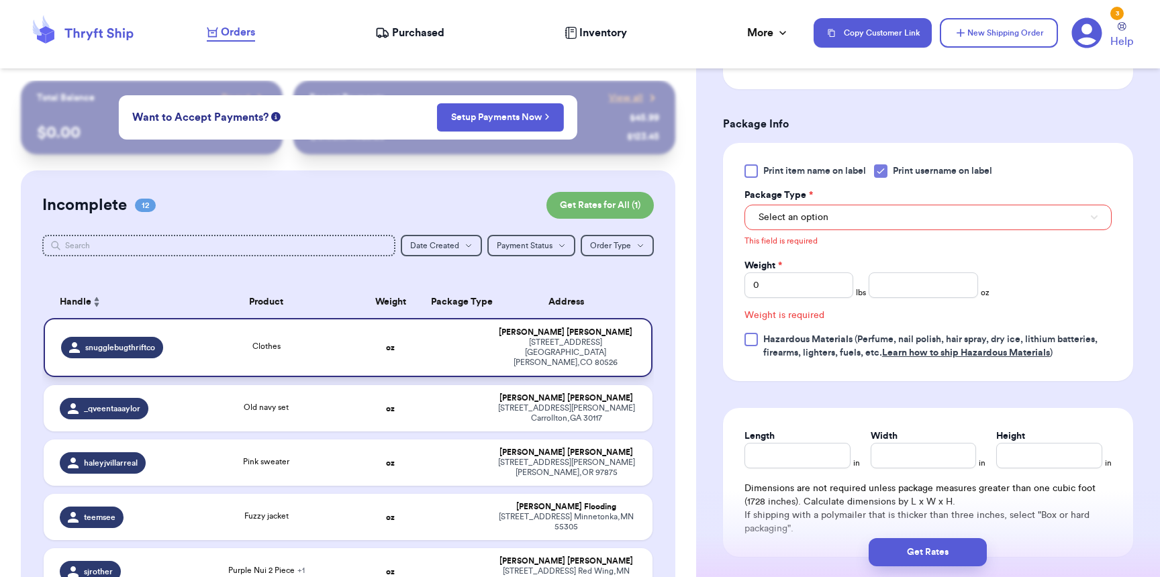
click at [549, 341] on div "[STREET_ADDRESS][PERSON_NAME]" at bounding box center [566, 353] width 138 height 30
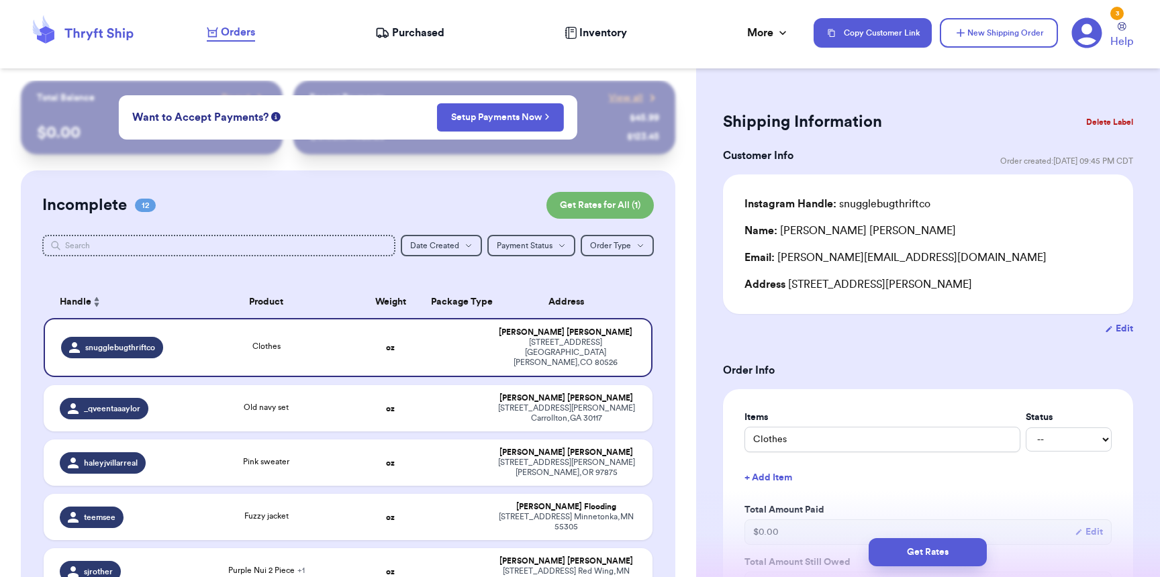
click at [1109, 118] on button "Delete Label" at bounding box center [1110, 122] width 58 height 30
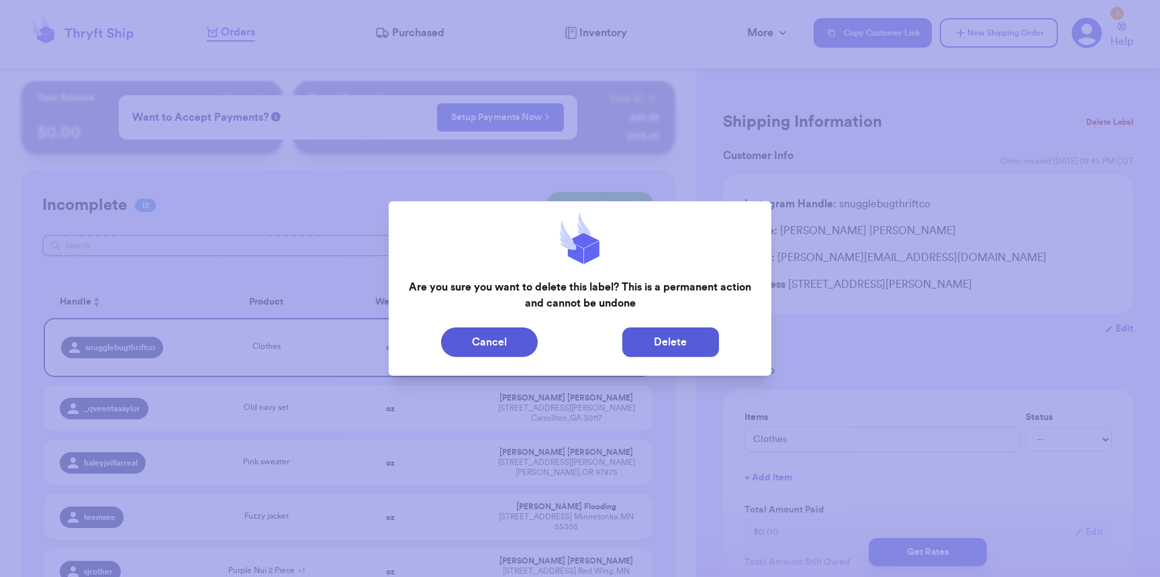
click at [692, 338] on button "Delete" at bounding box center [670, 343] width 97 height 30
type input "Old navy set"
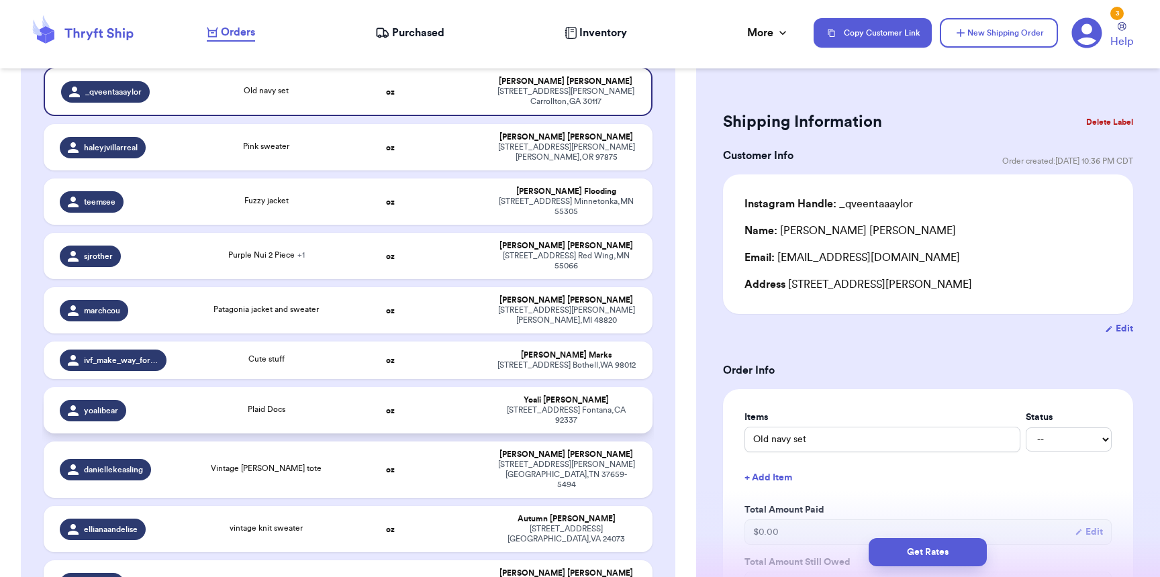
scroll to position [258, 0]
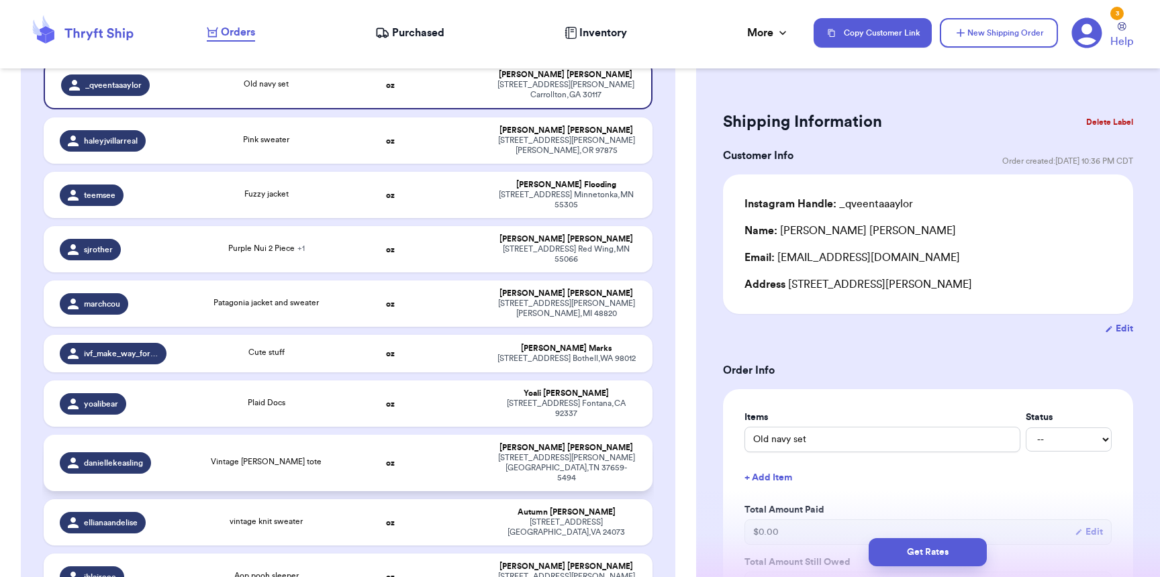
click at [247, 458] on span "Vintage [PERSON_NAME] tote" at bounding box center [266, 462] width 111 height 8
type input "Vintage [PERSON_NAME] tote"
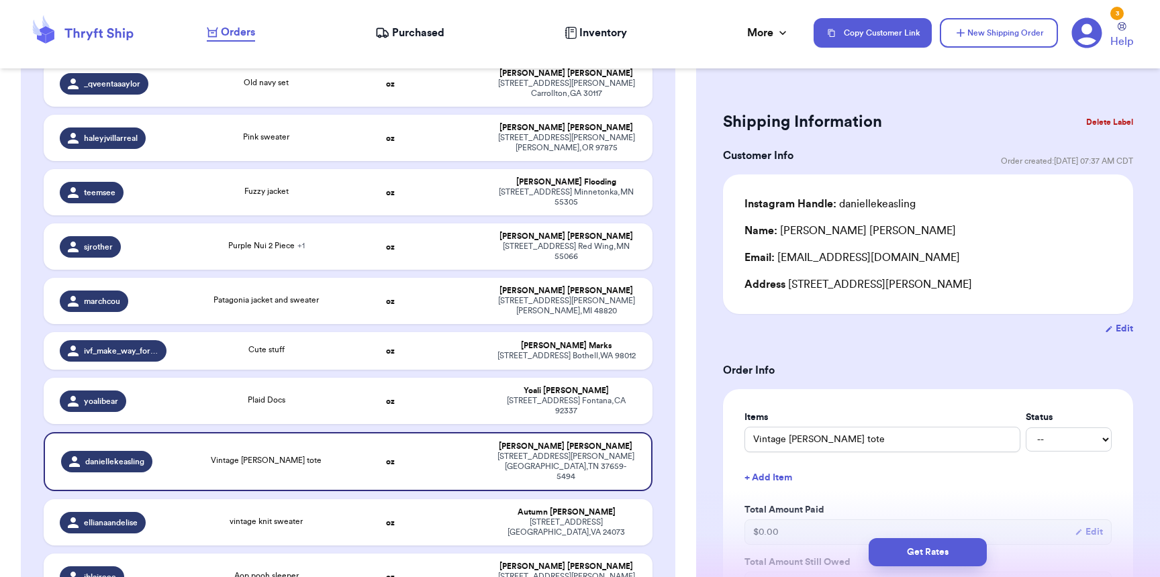
scroll to position [391, 0]
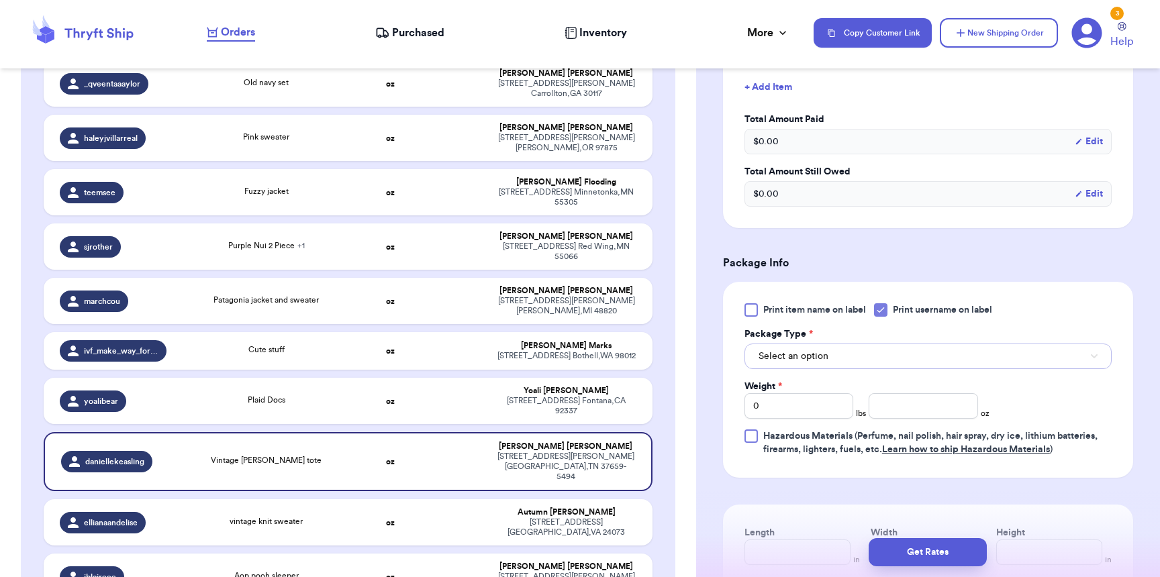
click at [859, 353] on button "Select an option" at bounding box center [928, 357] width 367 height 26
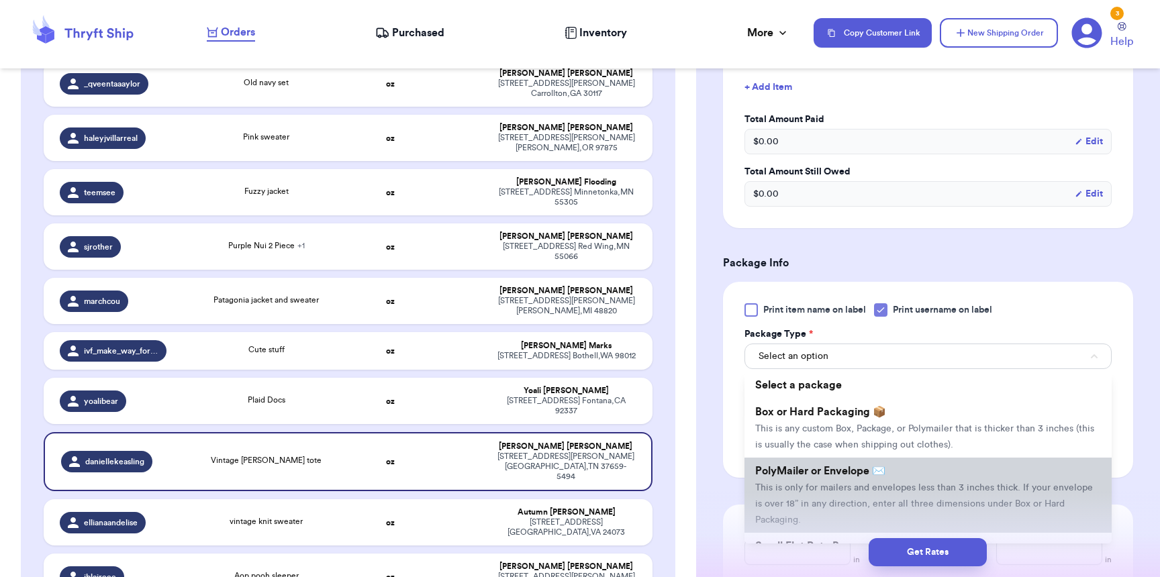
click at [833, 475] on span "PolyMailer or Envelope ✉️" at bounding box center [820, 471] width 130 height 11
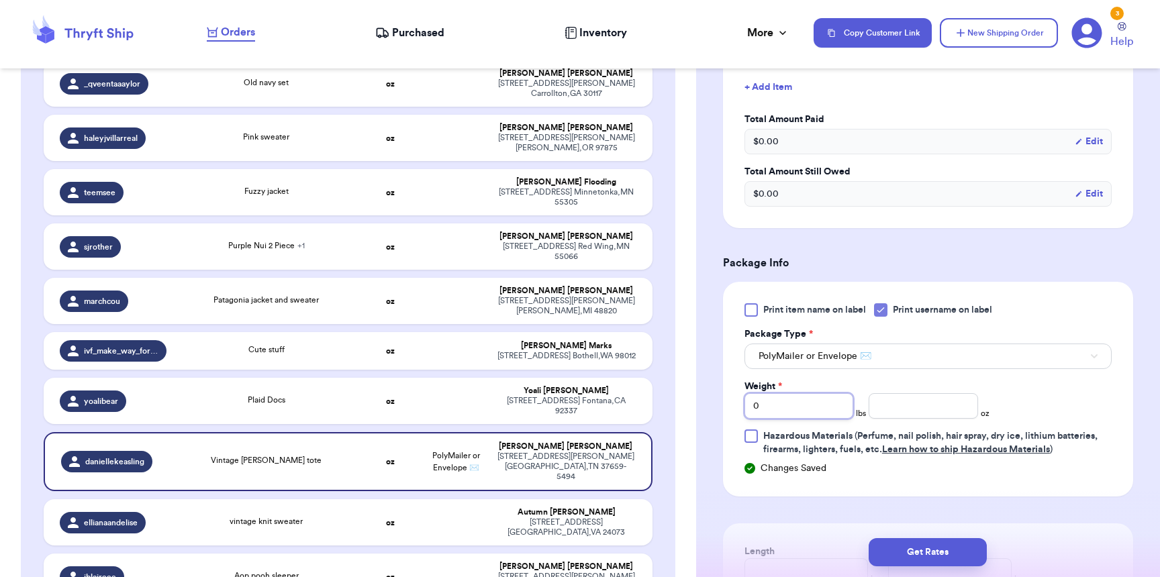
click at [804, 417] on input "0" at bounding box center [799, 406] width 109 height 26
type input "02"
type input "5"
click at [837, 373] on div "Print item name on label Print username on label Package Type * PolyMailer or E…" at bounding box center [928, 380] width 367 height 153
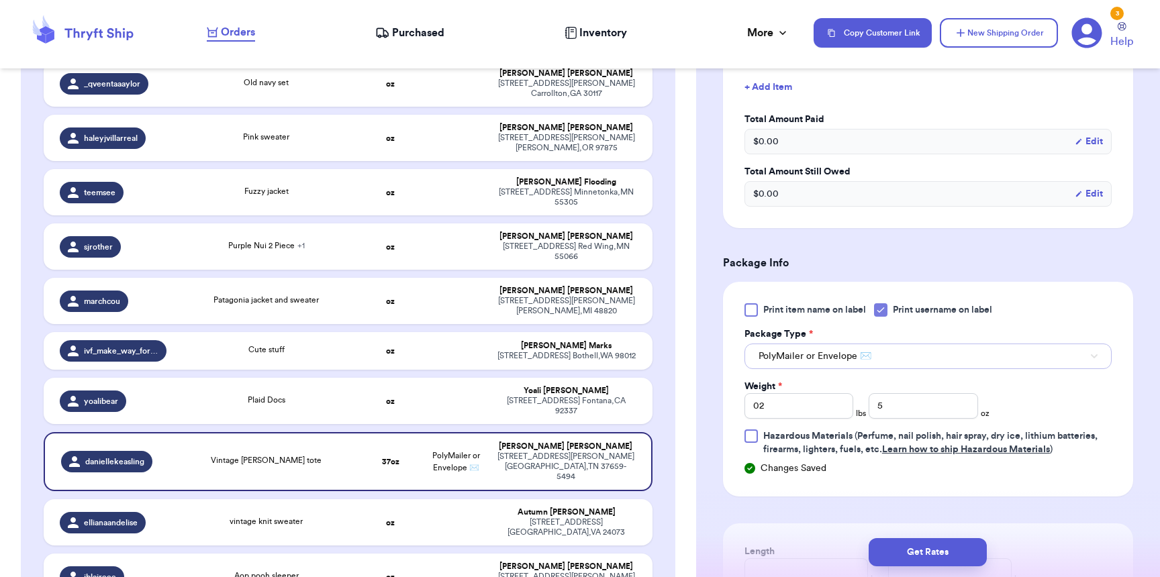
click at [838, 369] on button "PolyMailer or Envelope ✉️" at bounding box center [928, 357] width 367 height 26
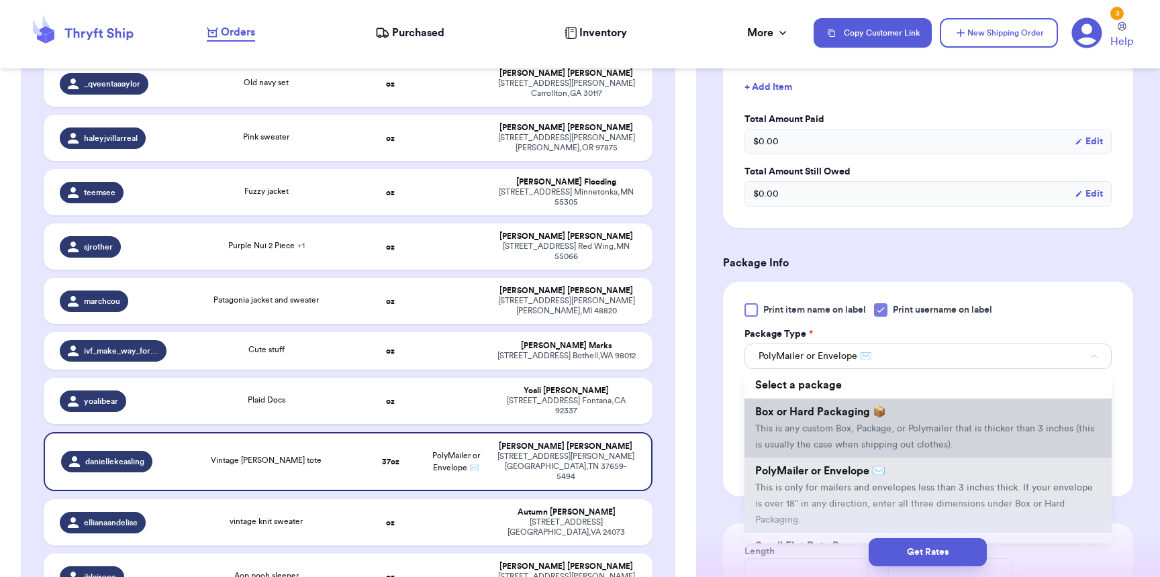
click at [831, 409] on li "Box or Hard Packaging 📦 This is any custom Box, Package, or Polymailer that is …" at bounding box center [928, 428] width 367 height 59
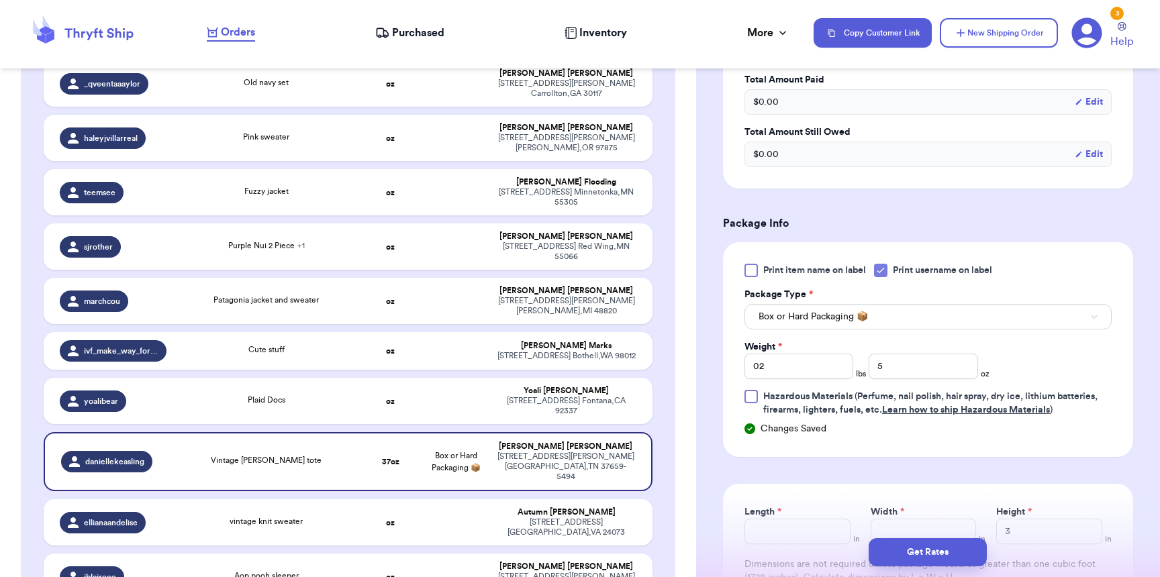
scroll to position [558, 0]
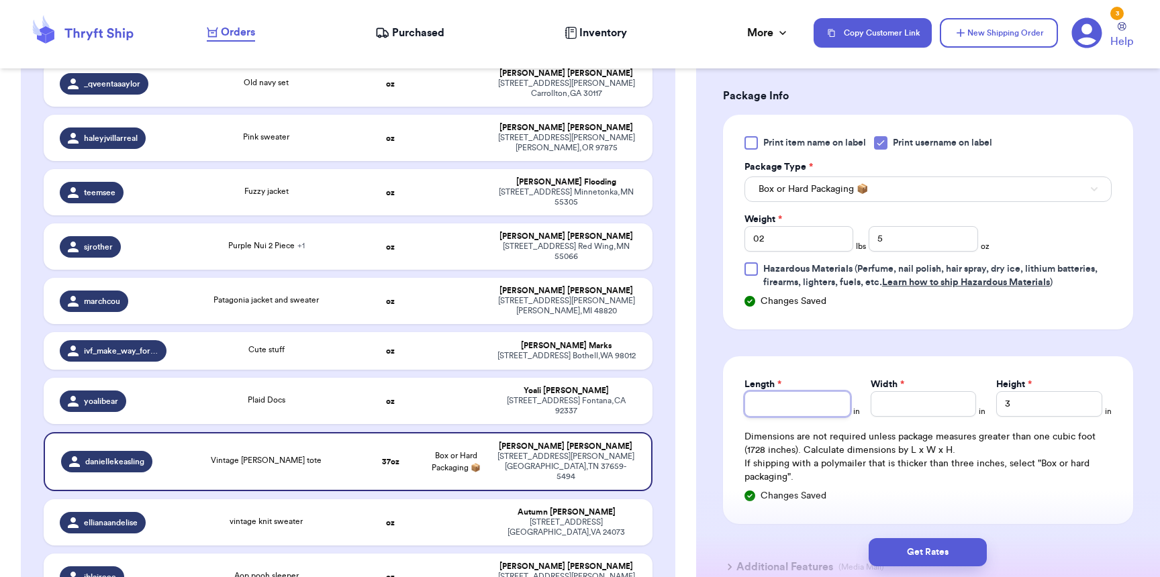
click at [828, 417] on input "Length *" at bounding box center [798, 404] width 106 height 26
type input "12"
type input "9"
type input "8"
click at [909, 563] on button "Get Rates" at bounding box center [928, 553] width 118 height 28
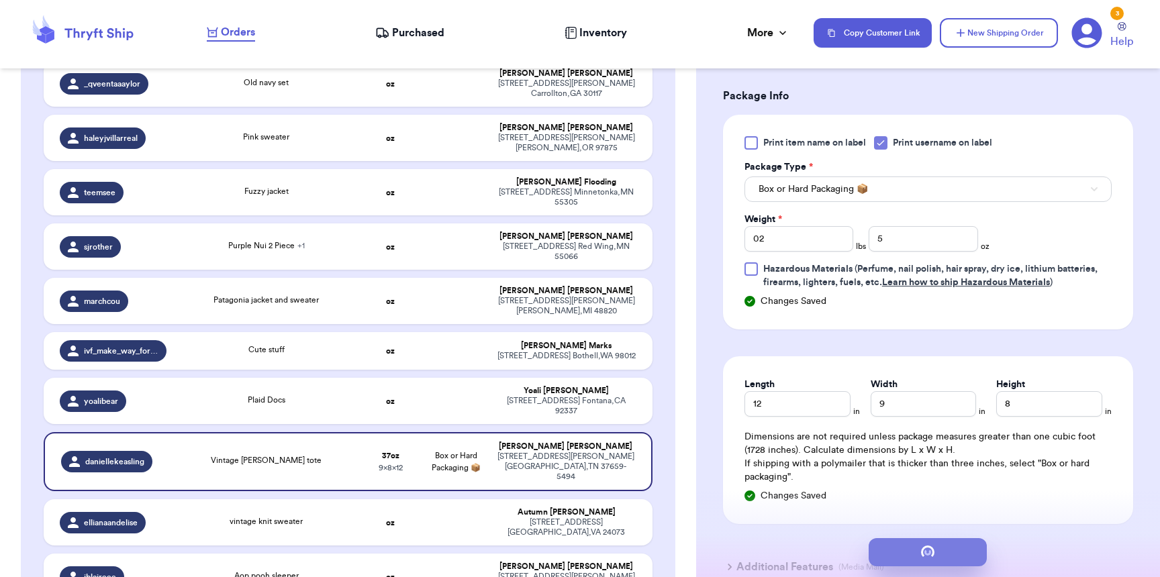
scroll to position [0, 0]
